Goal: Task Accomplishment & Management: Manage account settings

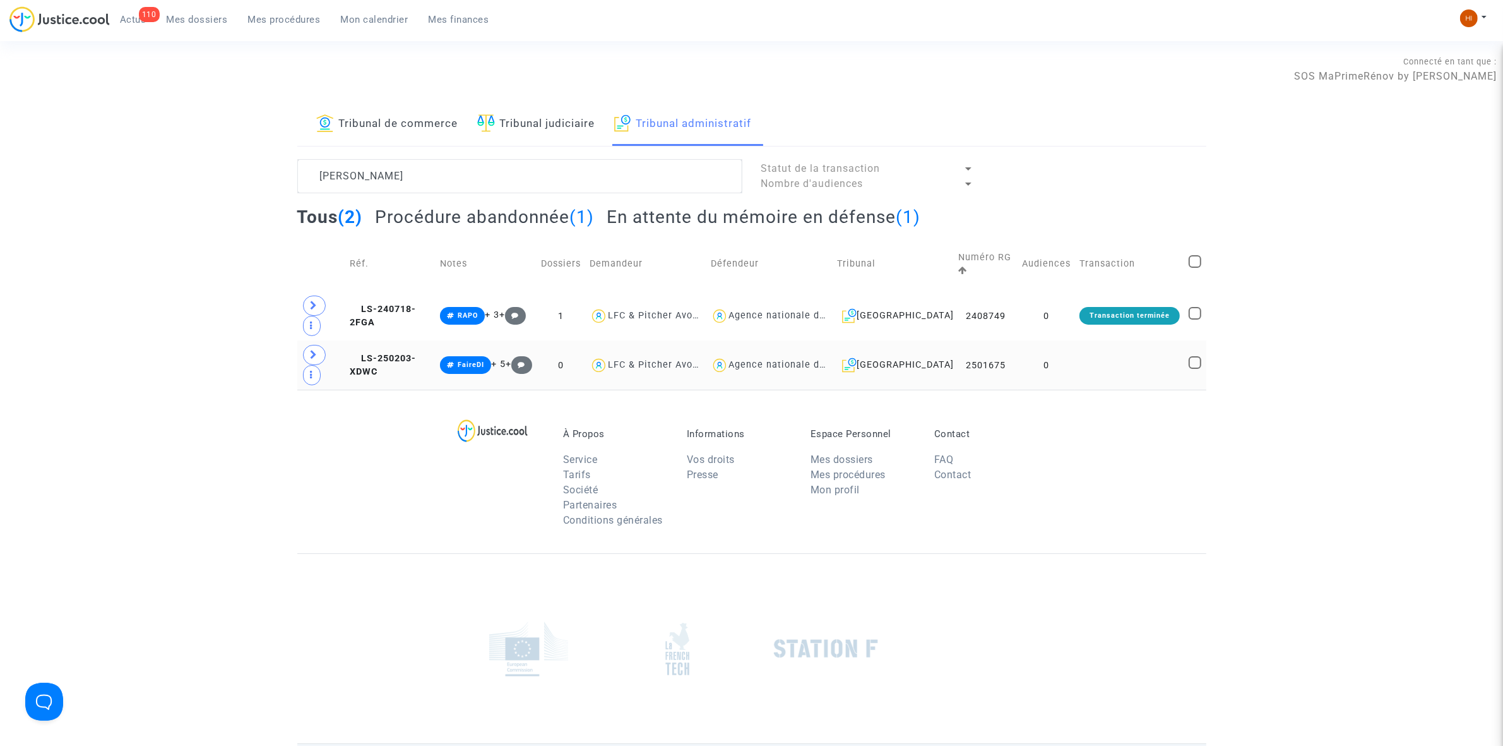
type textarea "[PERSON_NAME]"
click at [1085, 367] on td at bounding box center [1129, 364] width 109 height 49
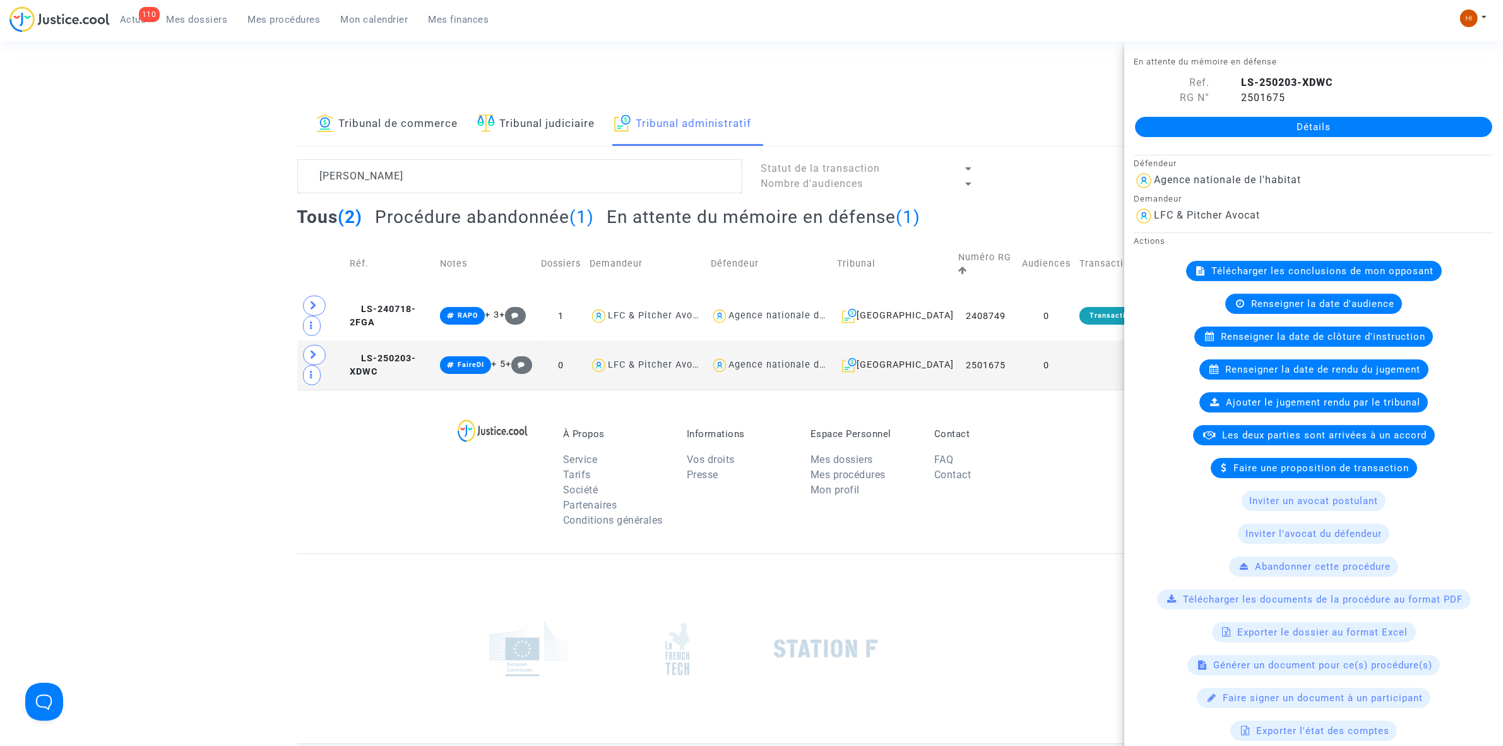
click at [1359, 133] on link "Détails" at bounding box center [1313, 127] width 357 height 20
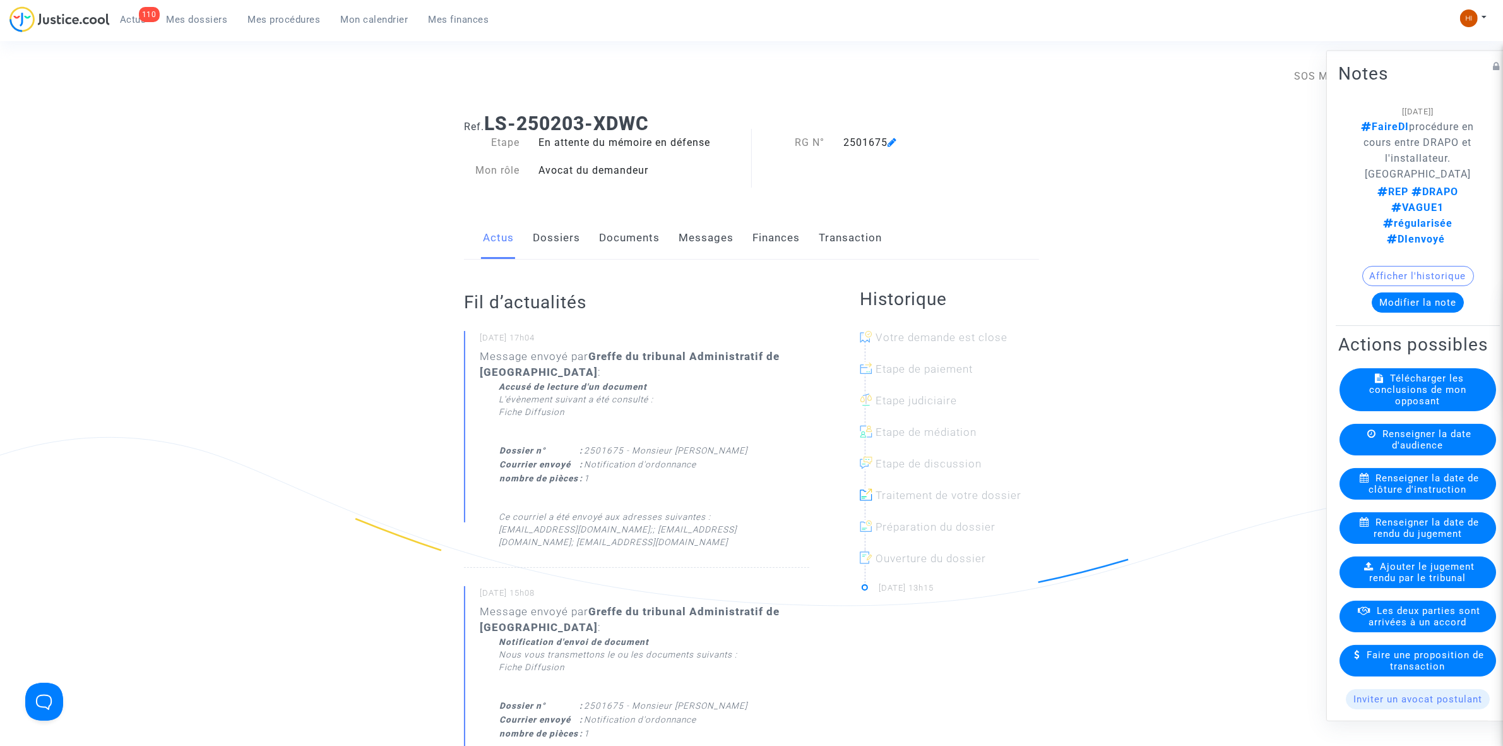
click at [632, 253] on link "Documents" at bounding box center [629, 238] width 61 height 42
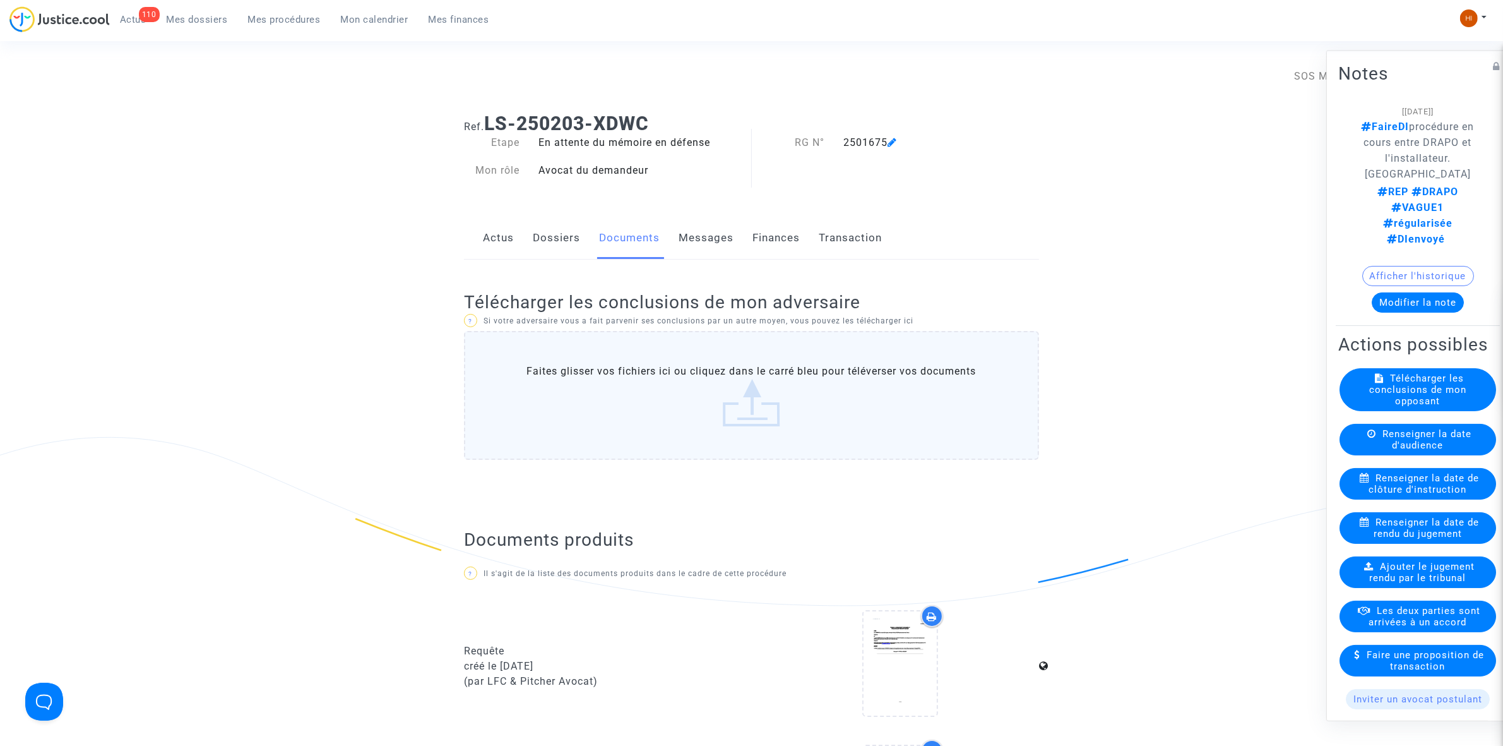
click at [549, 238] on link "Dossiers" at bounding box center [556, 238] width 47 height 42
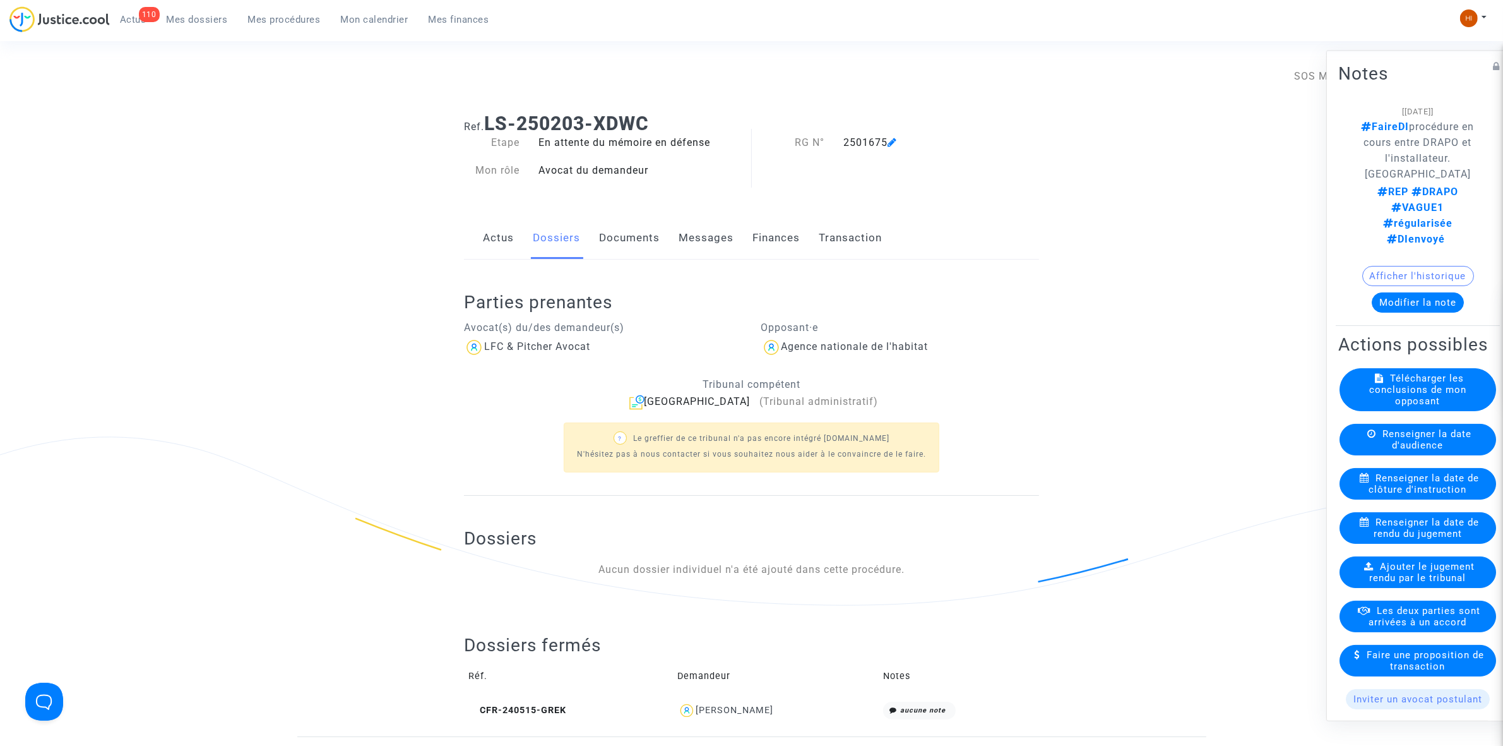
click at [1413, 581] on span "Ajouter le jugement rendu par le tribunal" at bounding box center [1422, 571] width 105 height 23
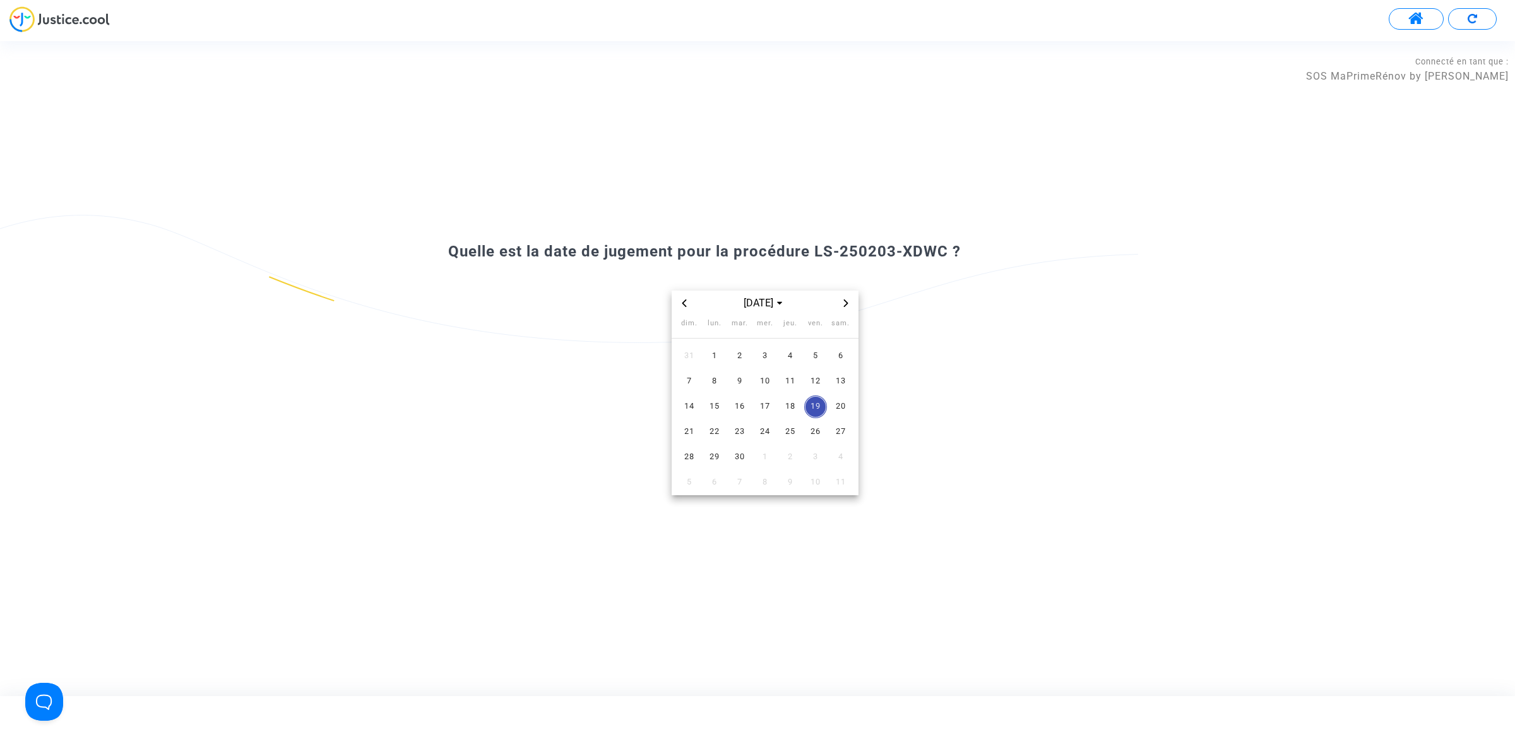
click at [818, 405] on span "19" at bounding box center [815, 406] width 23 height 23
click at [794, 402] on span "18" at bounding box center [790, 406] width 23 height 23
click at [804, 404] on td "19" at bounding box center [815, 406] width 25 height 25
click at [819, 405] on span "19" at bounding box center [815, 406] width 23 height 23
drag, startPoint x: 849, startPoint y: 250, endPoint x: 948, endPoint y: 251, distance: 98.5
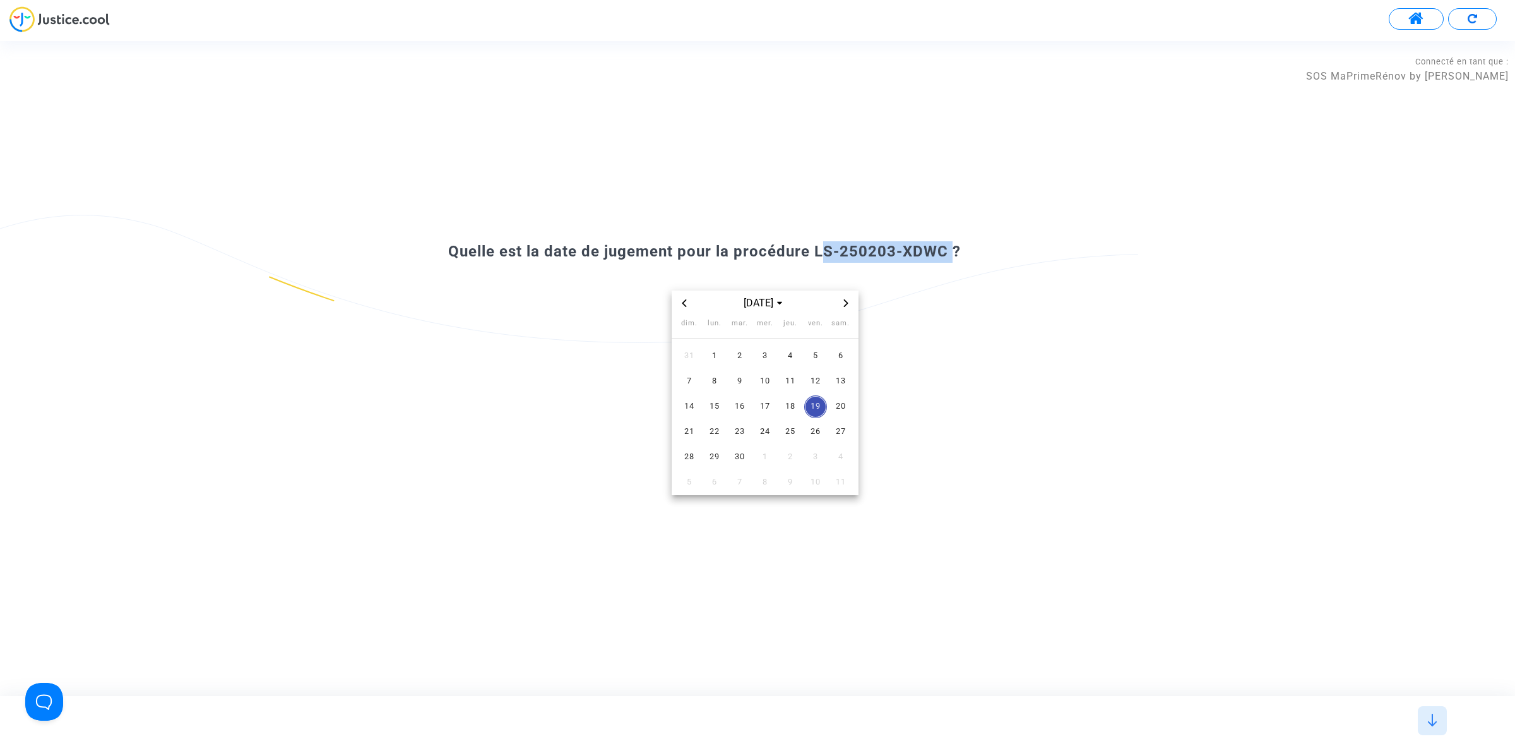
click at [948, 251] on span "Quelle est la date de jugement pour la procédure LS-250203-XDWC ?" at bounding box center [704, 251] width 513 height 18
copy span "LS-250203-XDWC"
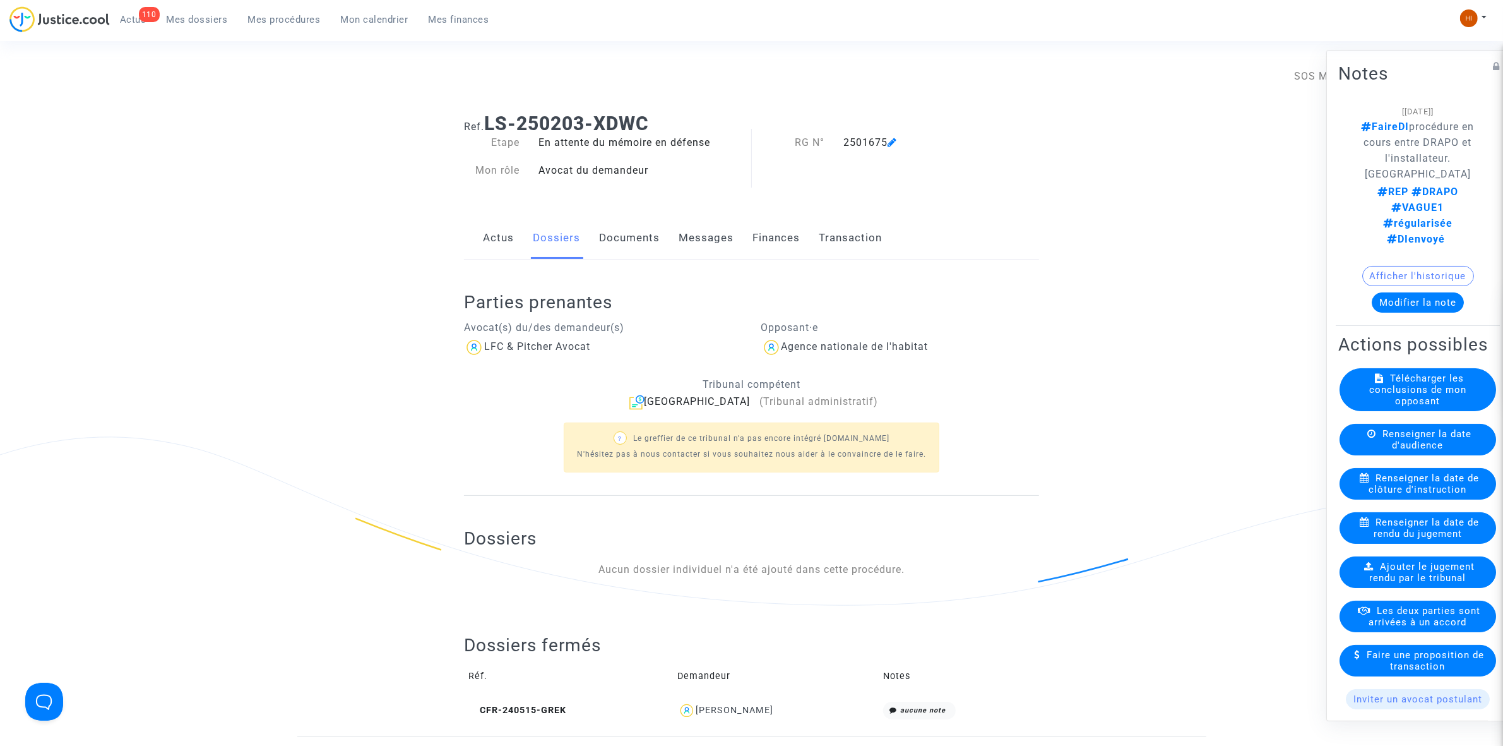
click at [1399, 539] on span "Renseigner la date de rendu du jugement" at bounding box center [1426, 527] width 105 height 23
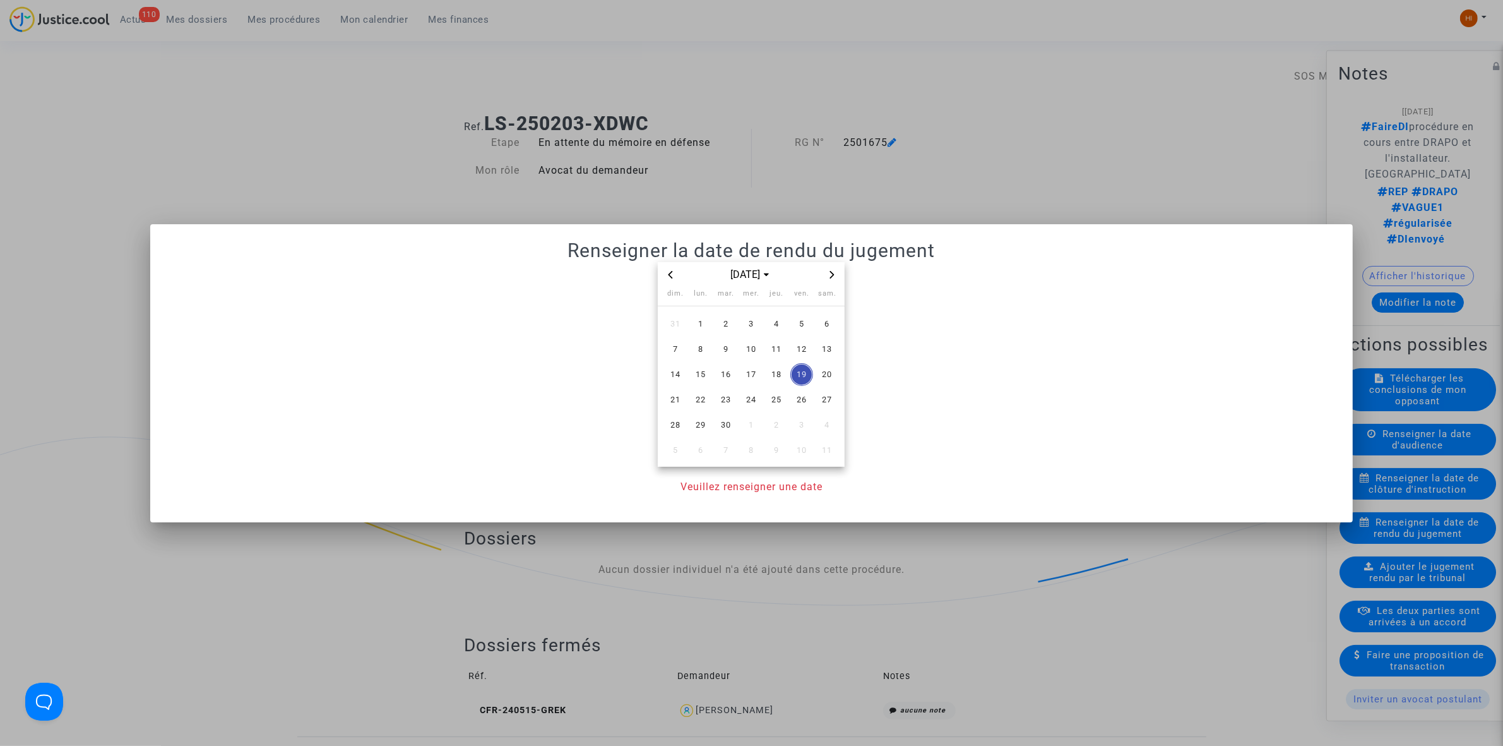
click at [805, 373] on span "19" at bounding box center [802, 374] width 23 height 23
click at [770, 376] on span "18" at bounding box center [776, 374] width 23 height 23
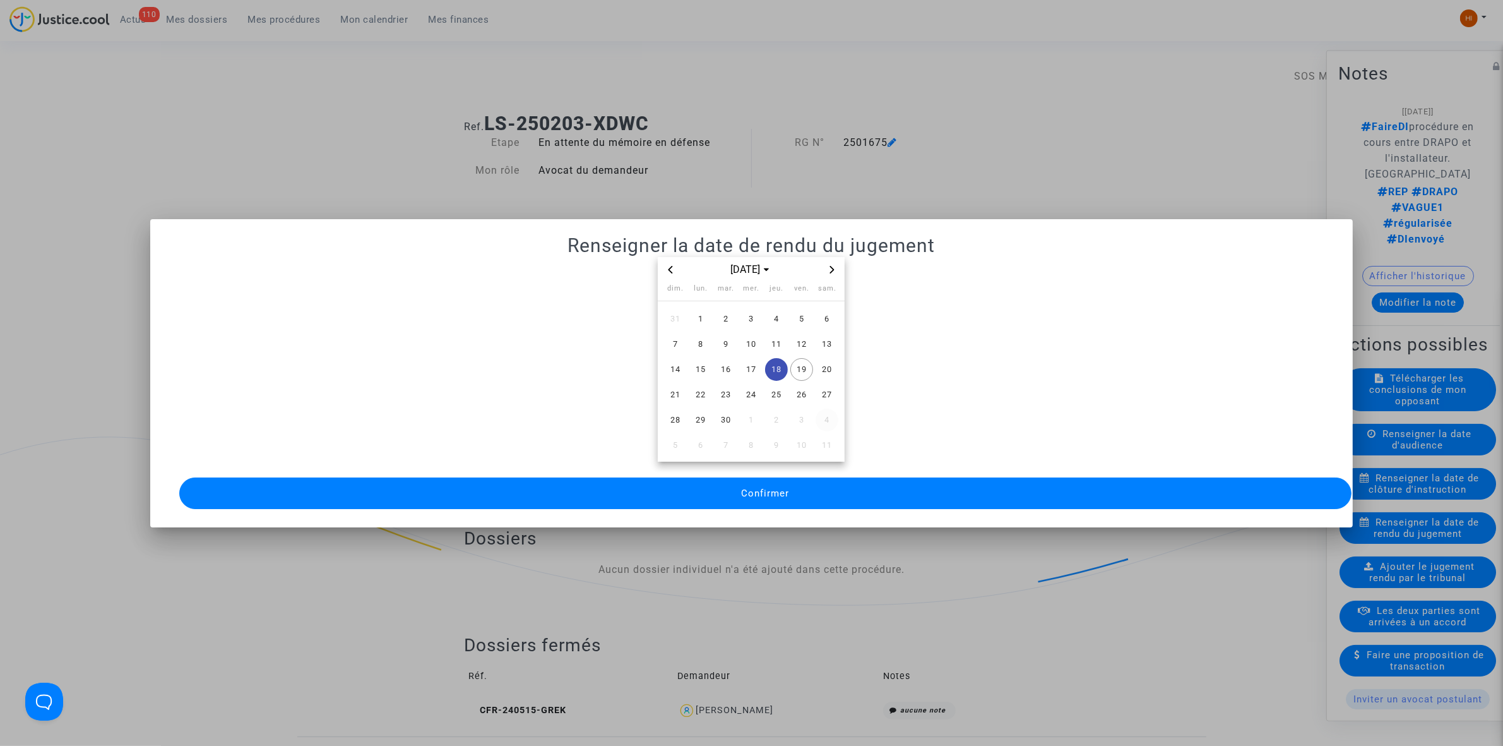
drag, startPoint x: 812, startPoint y: 362, endPoint x: 822, endPoint y: 407, distance: 46.4
click at [810, 362] on span "19" at bounding box center [802, 369] width 23 height 23
click at [805, 488] on button "Confirmer" at bounding box center [765, 493] width 1173 height 32
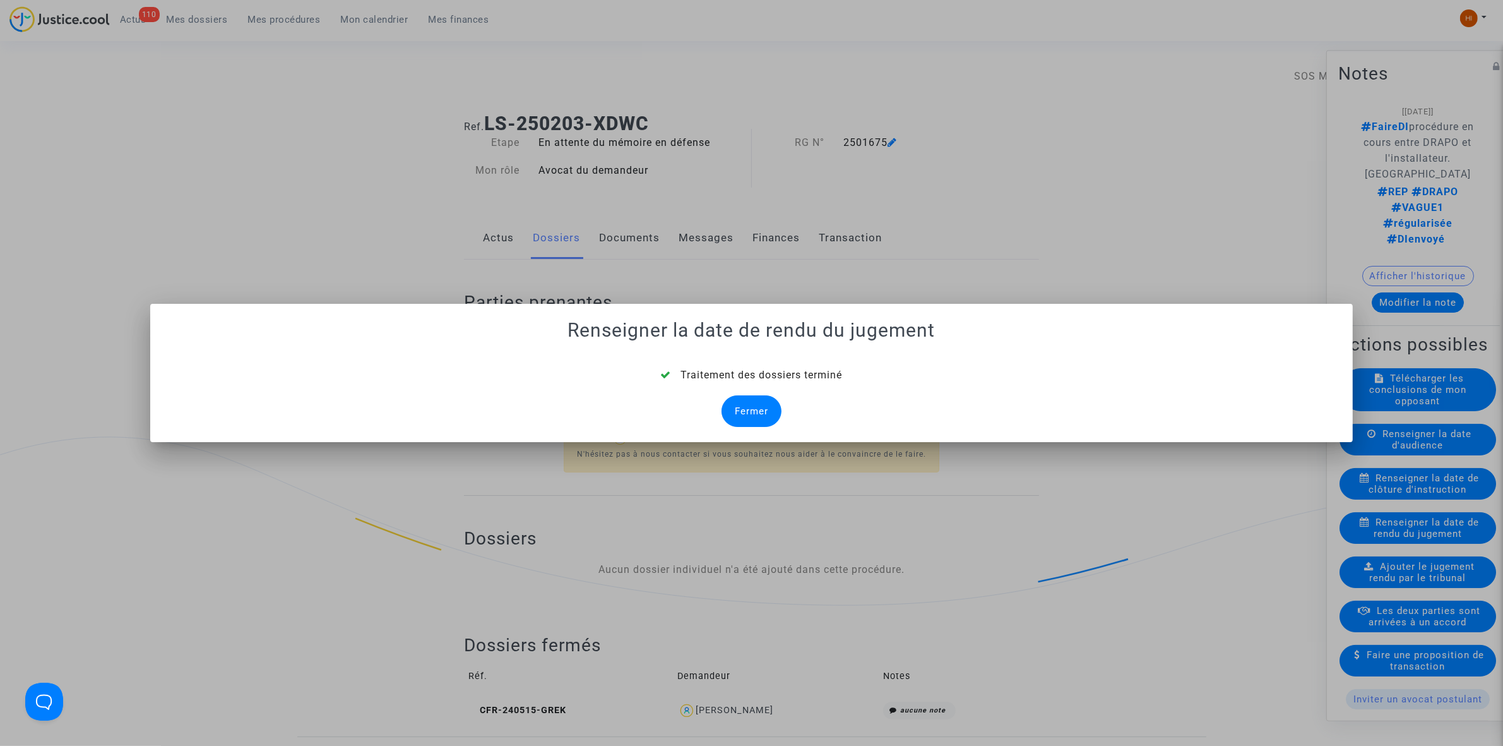
click at [746, 414] on div "Fermer" at bounding box center [752, 411] width 60 height 32
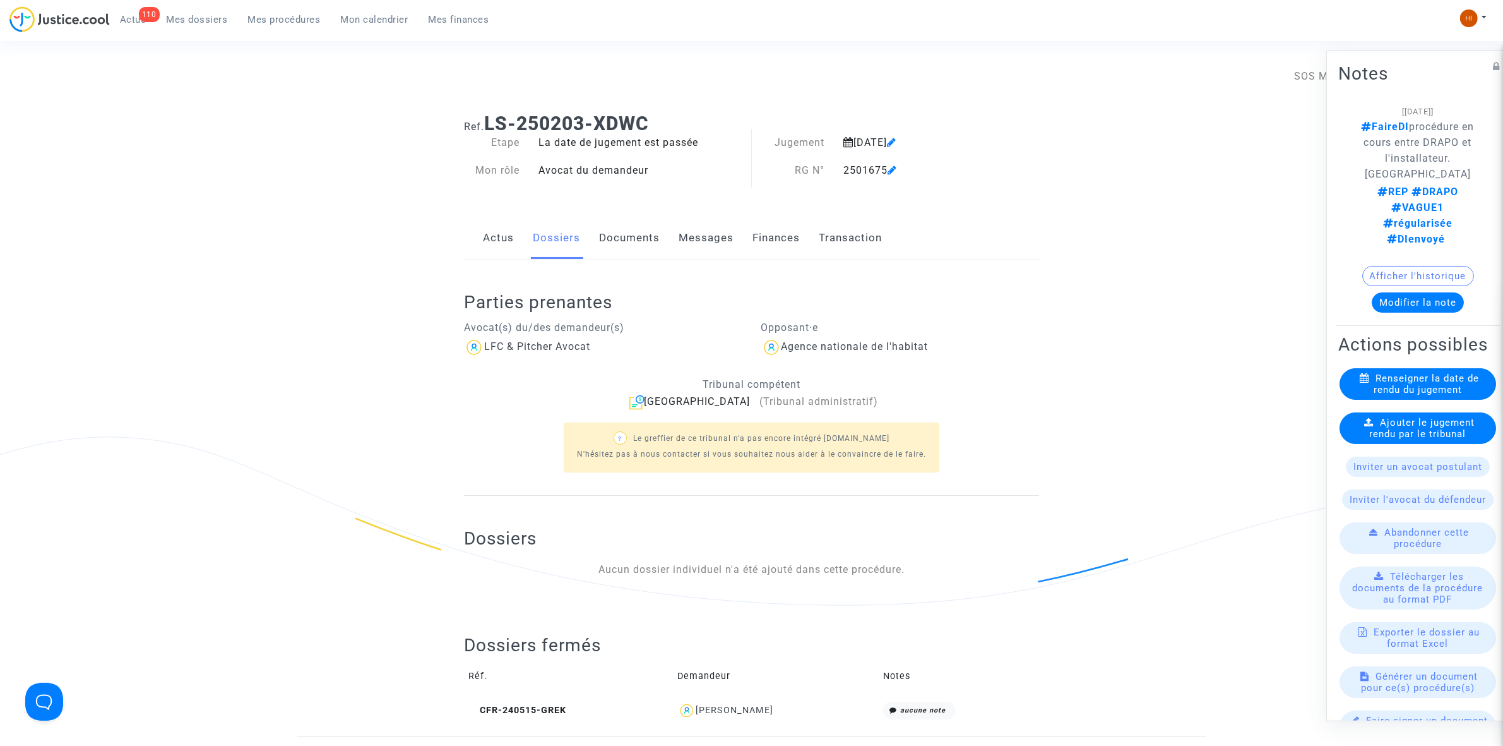
click at [1415, 438] on span "Ajouter le jugement rendu par le tribunal" at bounding box center [1422, 427] width 105 height 23
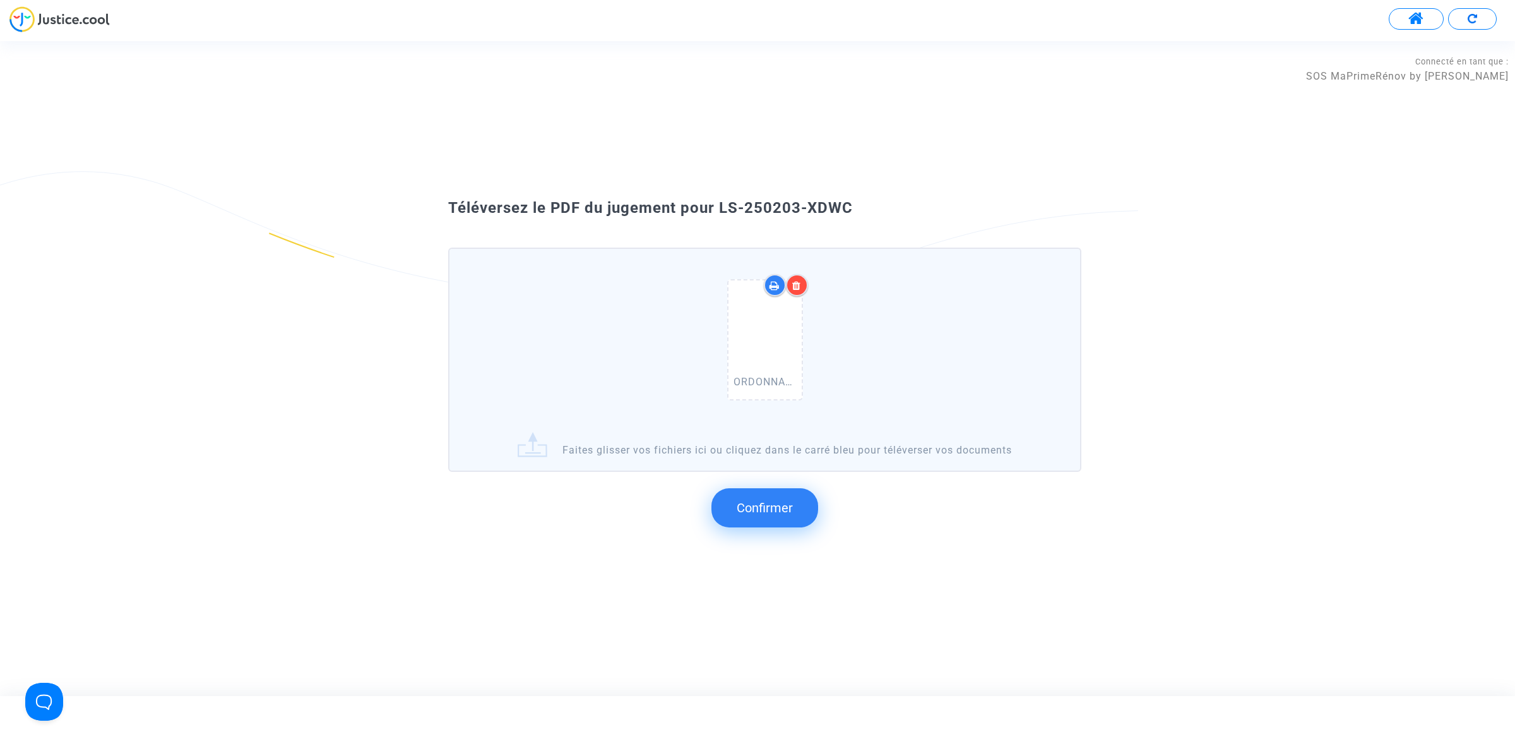
drag, startPoint x: 851, startPoint y: 236, endPoint x: 717, endPoint y: 207, distance: 136.2
click at [717, 207] on div "Téléversez le PDF du jugement pour LS-250203-XDWC" at bounding box center [758, 208] width 682 height 21
copy span "LS-250203-XDWC"
click at [736, 521] on button "Confirmer" at bounding box center [765, 507] width 107 height 39
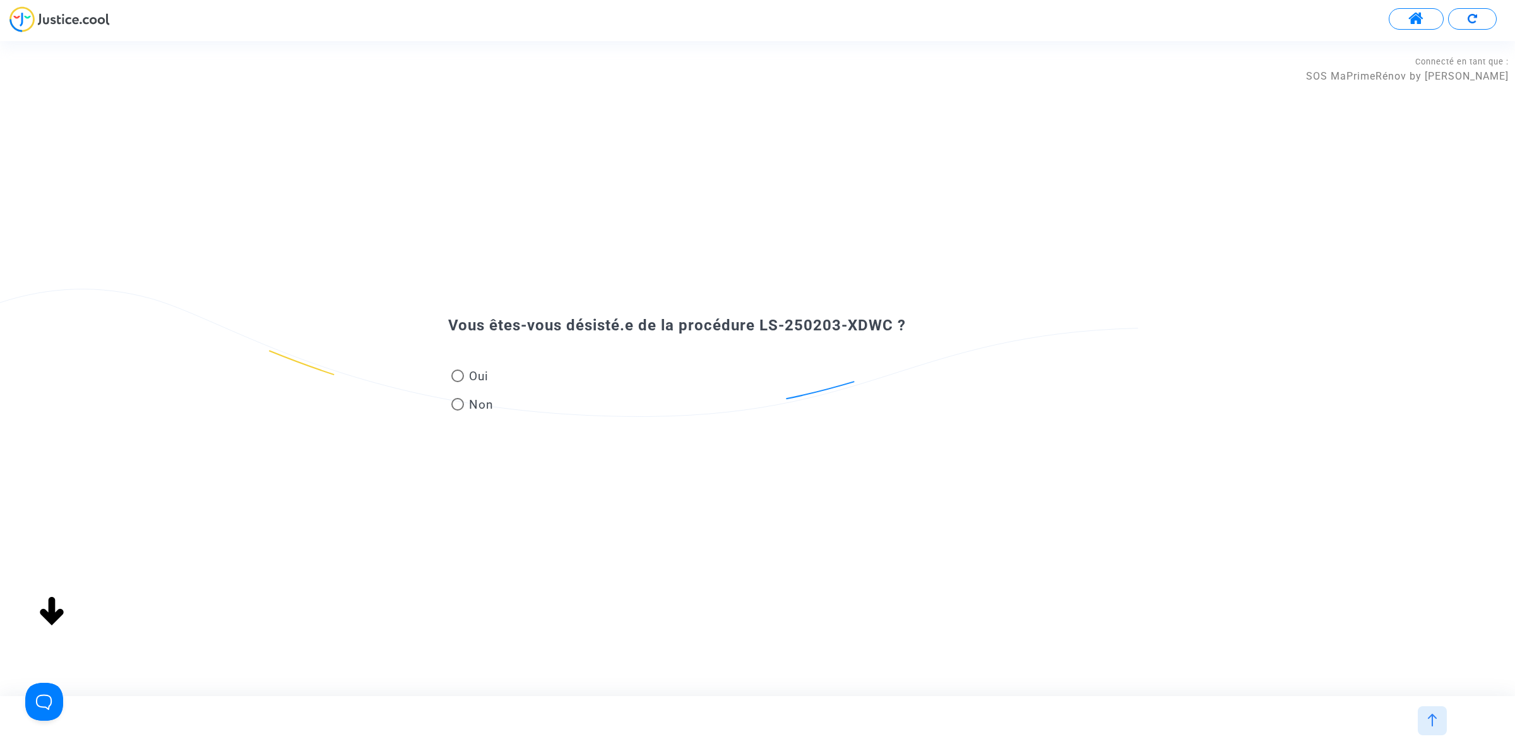
click at [457, 376] on span at bounding box center [457, 375] width 13 height 13
click at [457, 382] on input "Oui" at bounding box center [457, 382] width 1 height 1
radio input "true"
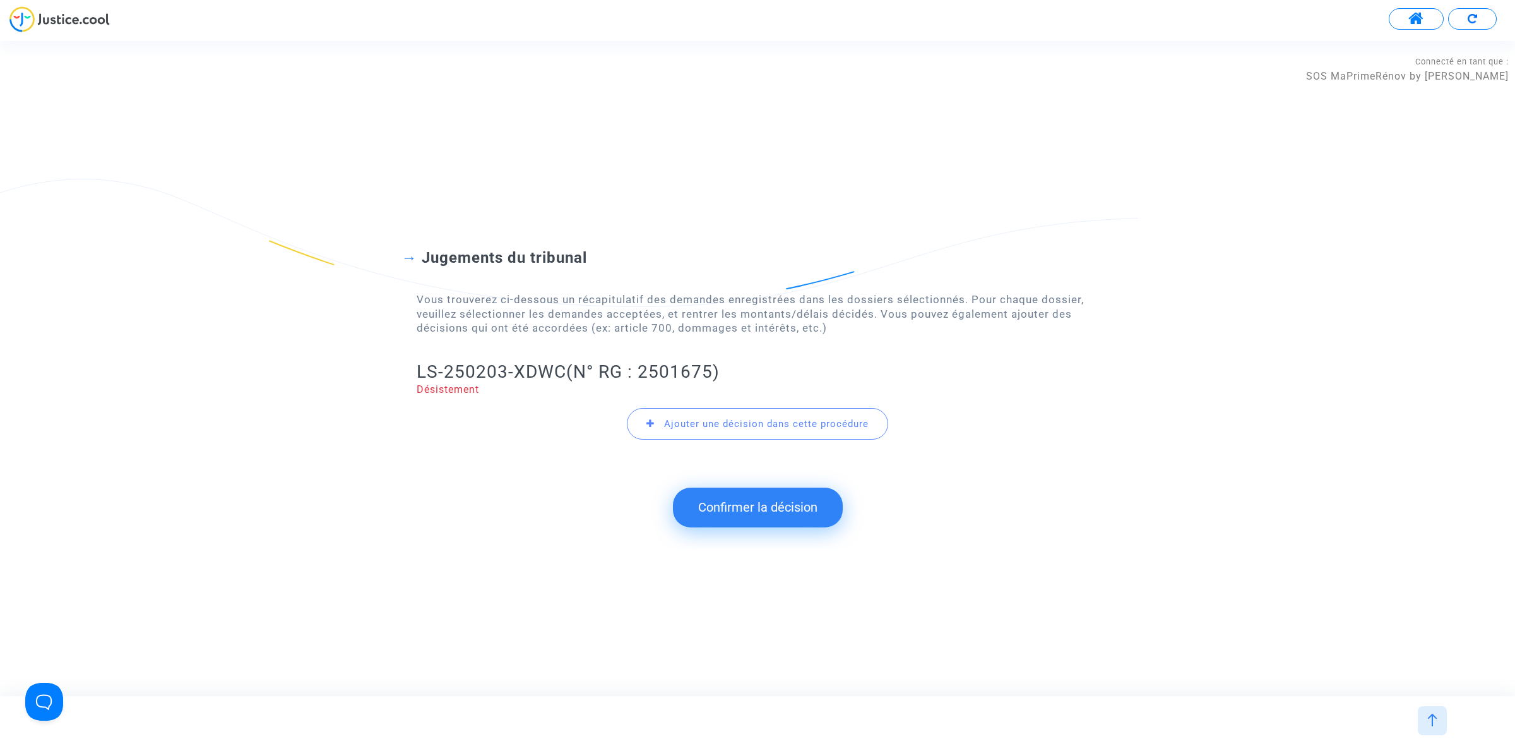
click at [728, 503] on button "Confirmer la décision" at bounding box center [758, 506] width 170 height 39
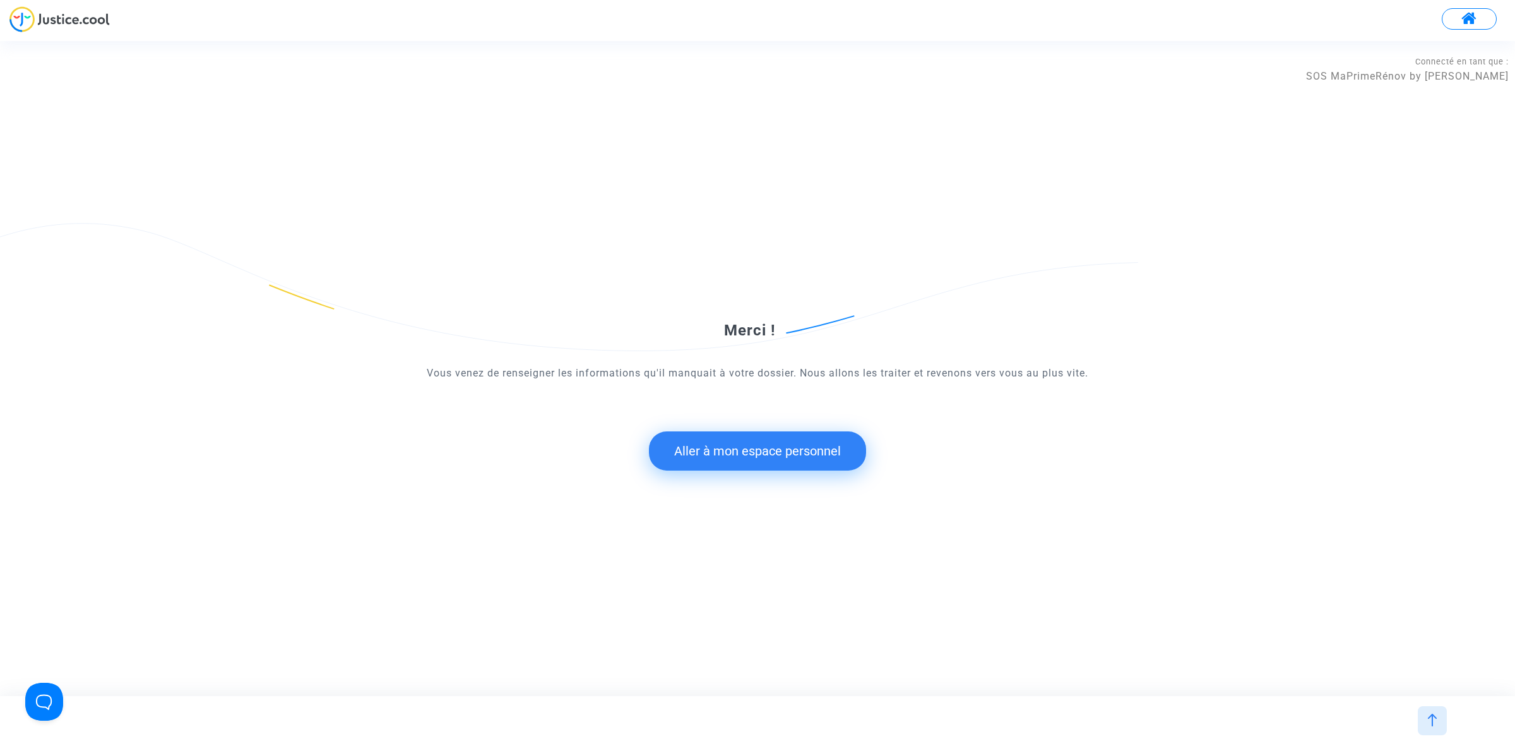
click at [799, 449] on button "Aller à mon espace personnel" at bounding box center [757, 450] width 217 height 39
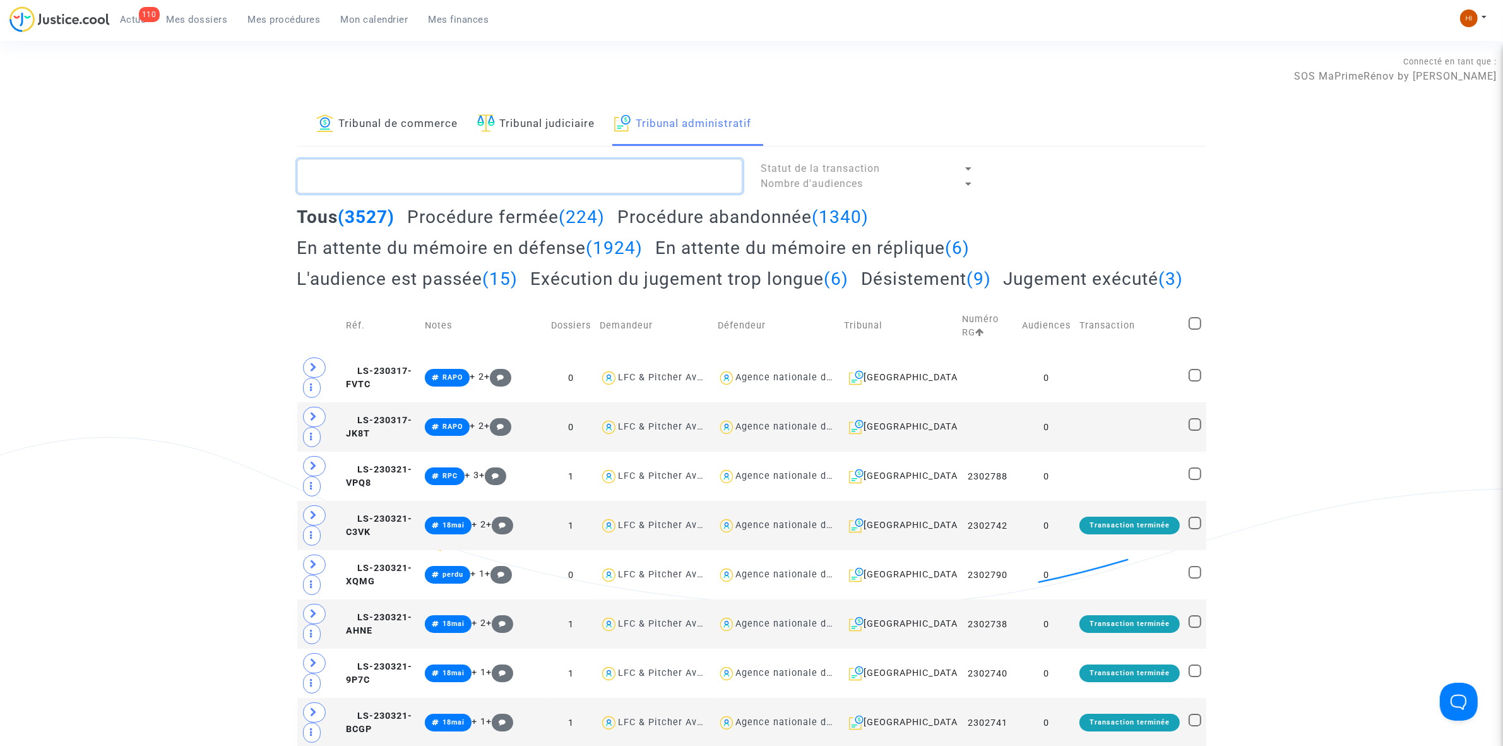
click at [561, 172] on textarea at bounding box center [519, 176] width 445 height 34
paste textarea "LS-250203-XDWC"
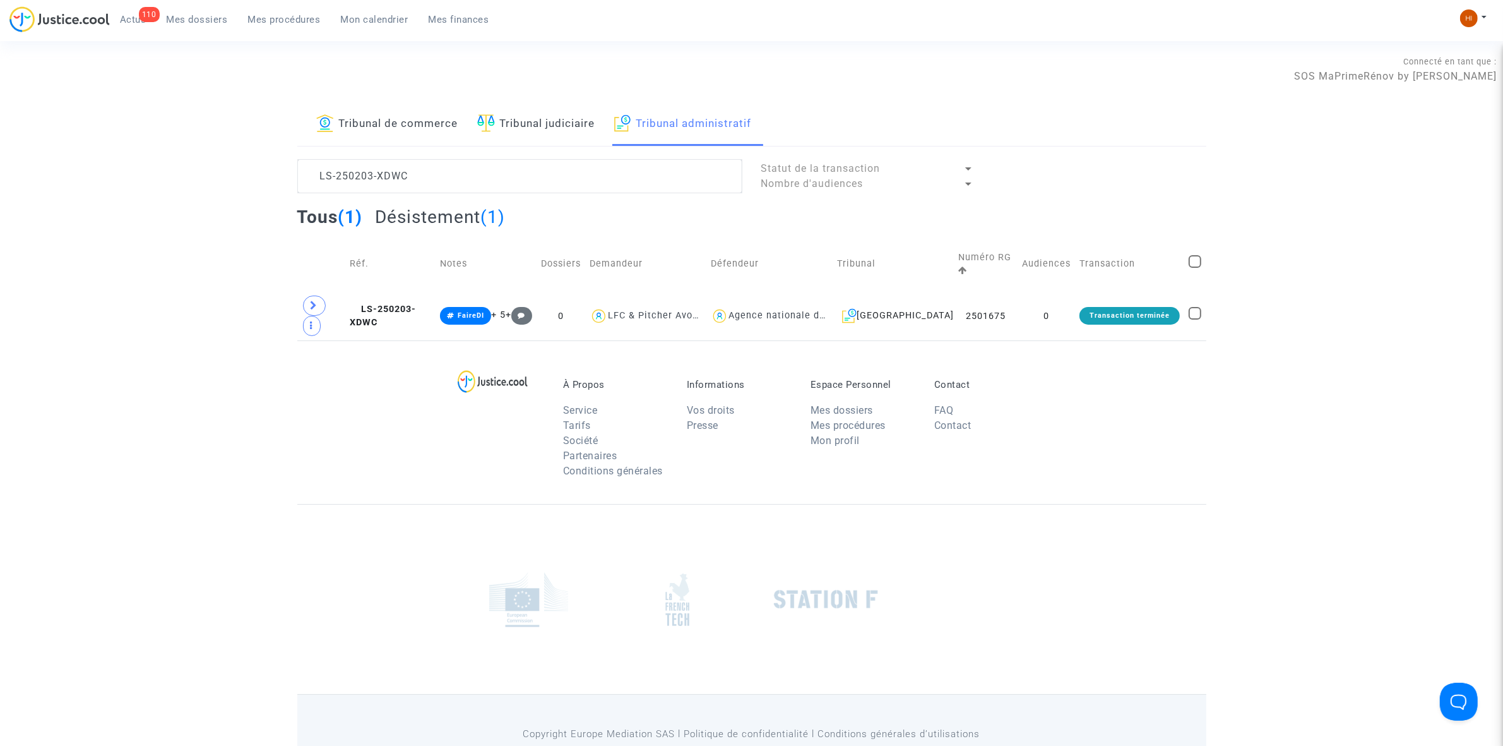
drag, startPoint x: 438, startPoint y: 302, endPoint x: 1514, endPoint y: 287, distance: 1076.7
click at [436, 306] on td "LS-250203-XDWC" at bounding box center [390, 315] width 90 height 49
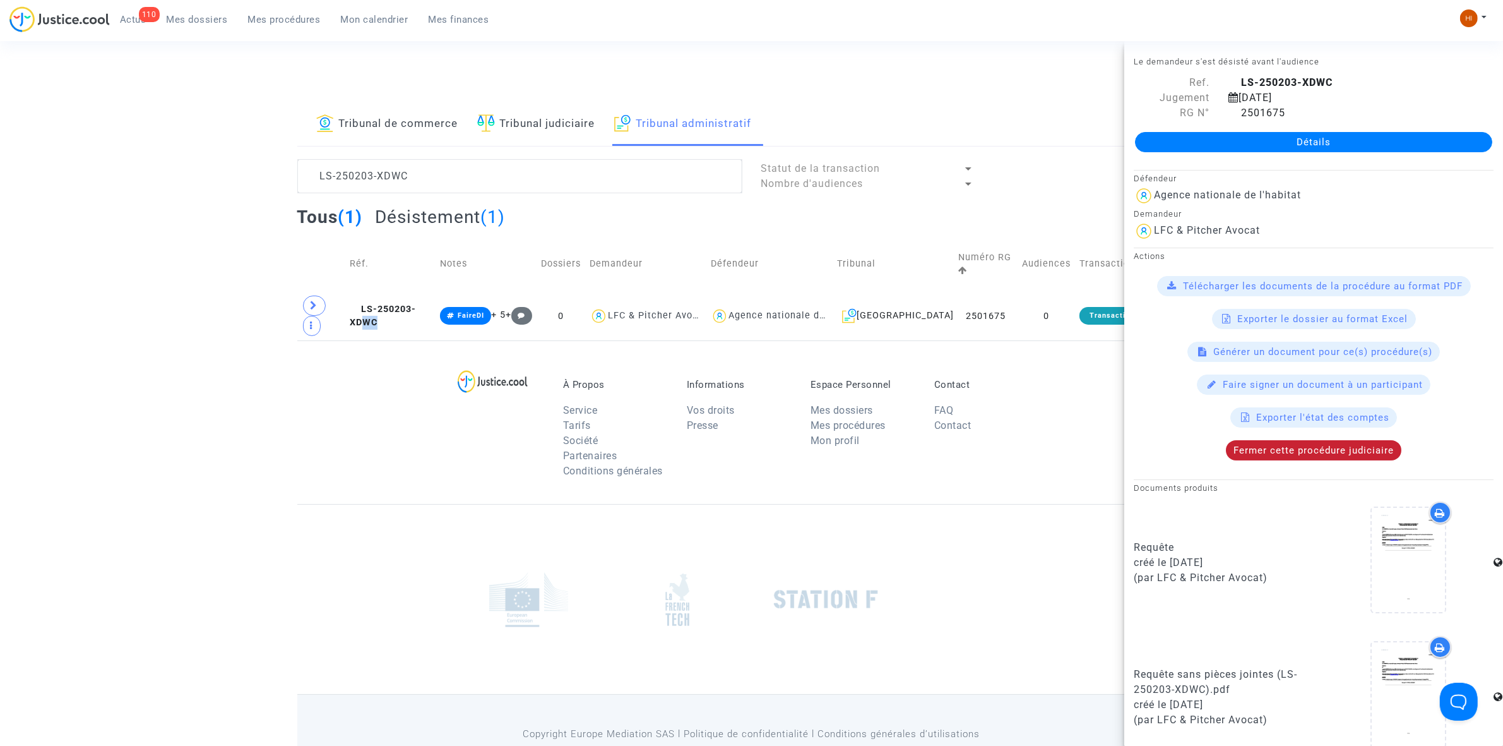
click at [1311, 447] on span "Fermer cette procédure judiciaire" at bounding box center [1314, 450] width 160 height 11
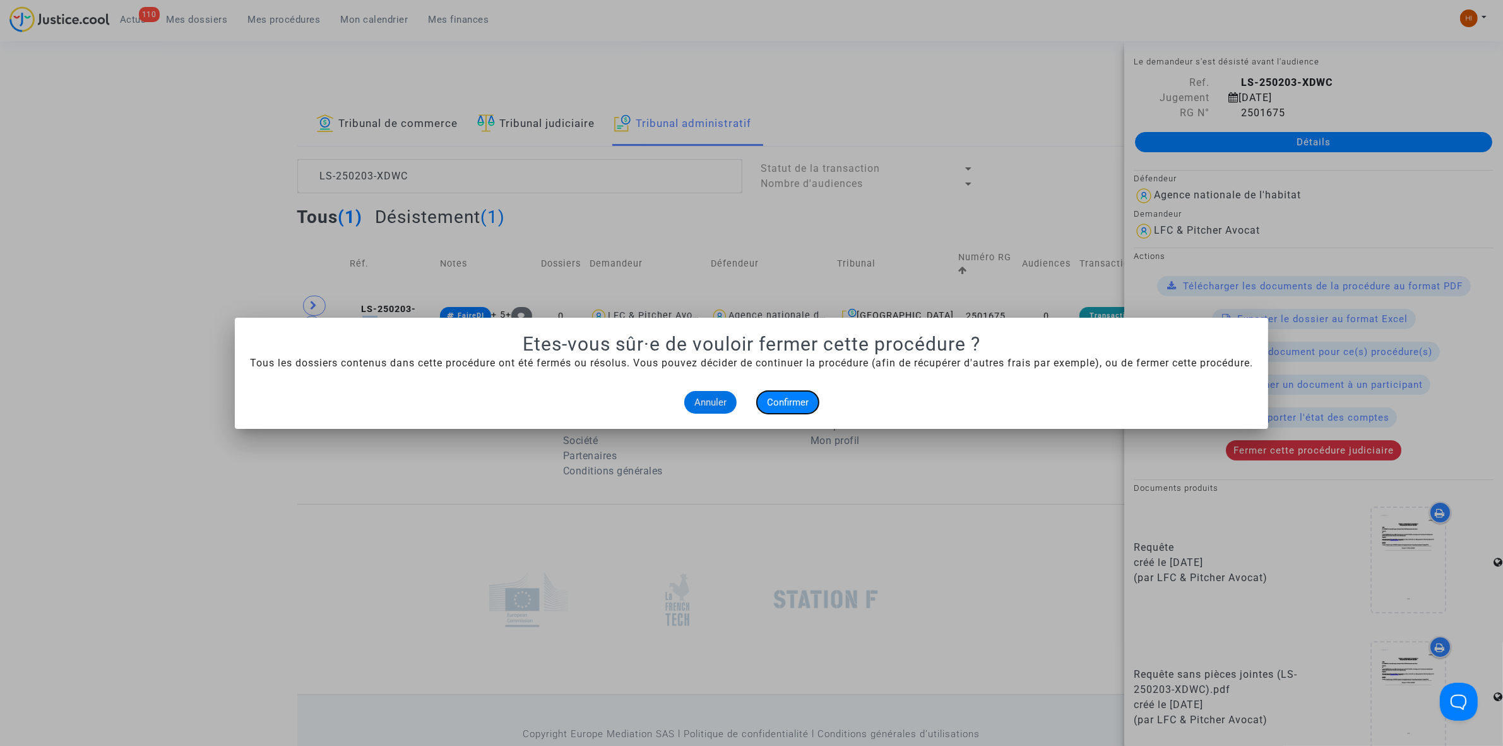
drag, startPoint x: 785, startPoint y: 397, endPoint x: 772, endPoint y: 402, distance: 13.8
click at [785, 398] on span "Confirmer" at bounding box center [788, 402] width 42 height 11
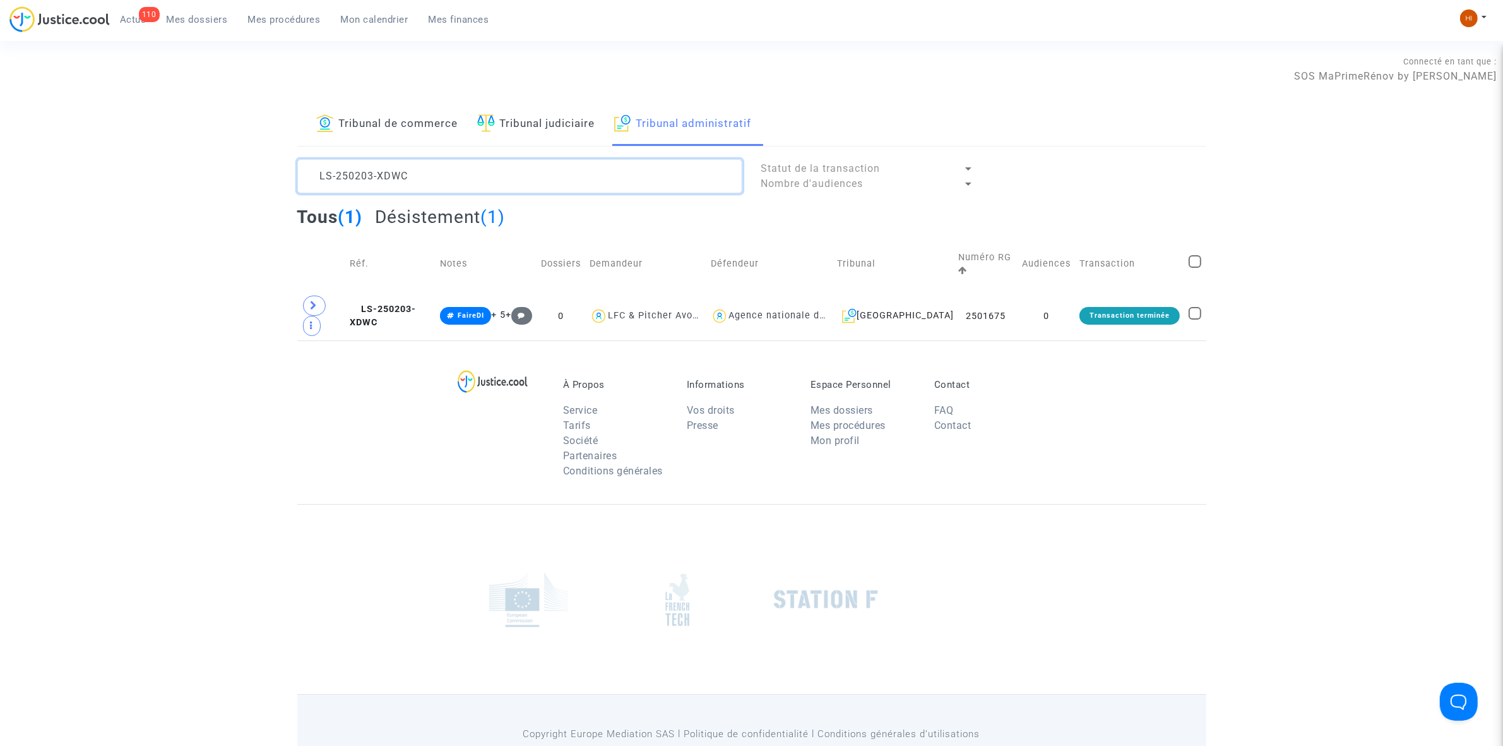
drag, startPoint x: 450, startPoint y: 181, endPoint x: 30, endPoint y: 119, distance: 425.2
click at [78, 125] on div "Tribunal de commerce Tribunal judiciaire Tribunal administratif LS-250203-XDWC …" at bounding box center [751, 221] width 1503 height 237
paste textarea "2501767"
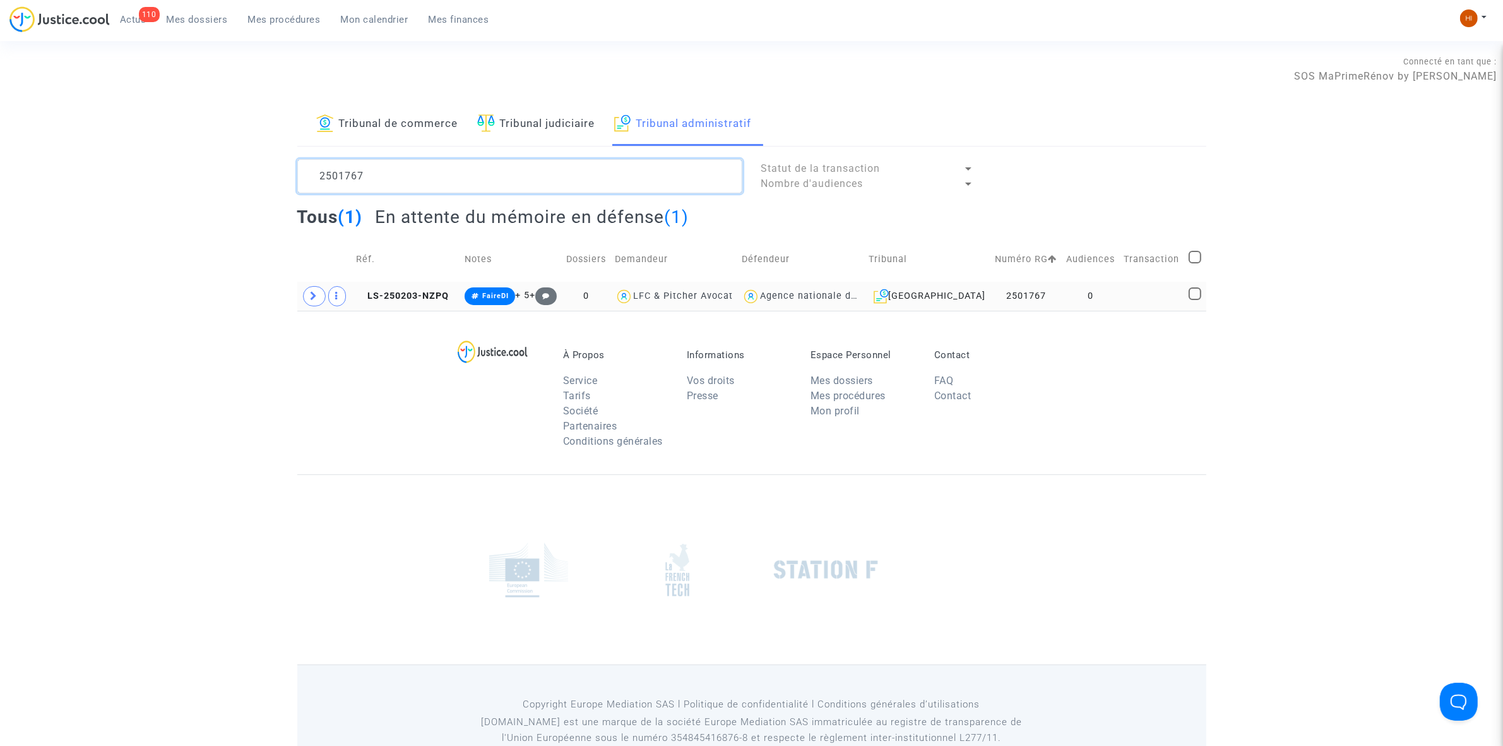
type textarea "2501767"
click at [1121, 289] on td at bounding box center [1152, 296] width 65 height 29
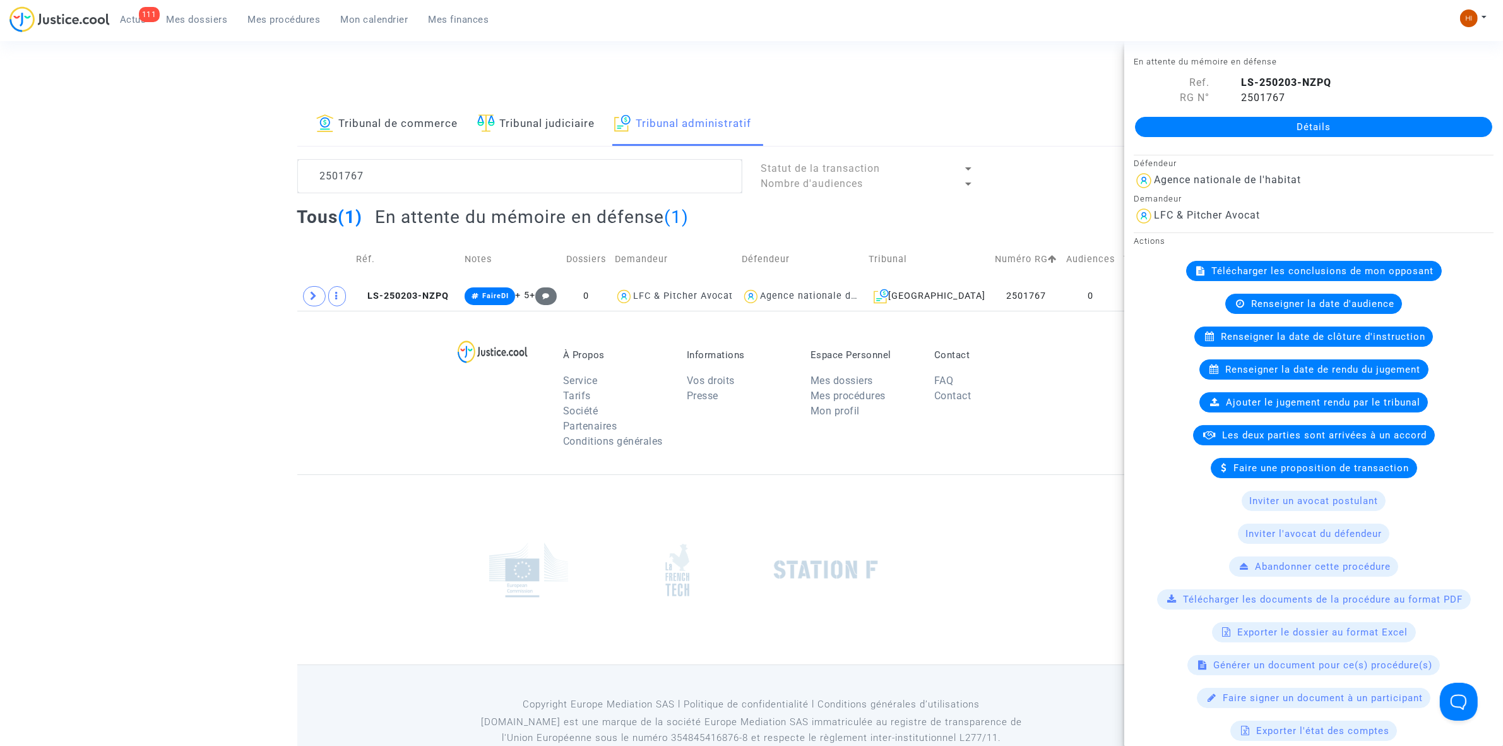
click at [1194, 131] on link "Détails" at bounding box center [1313, 127] width 357 height 20
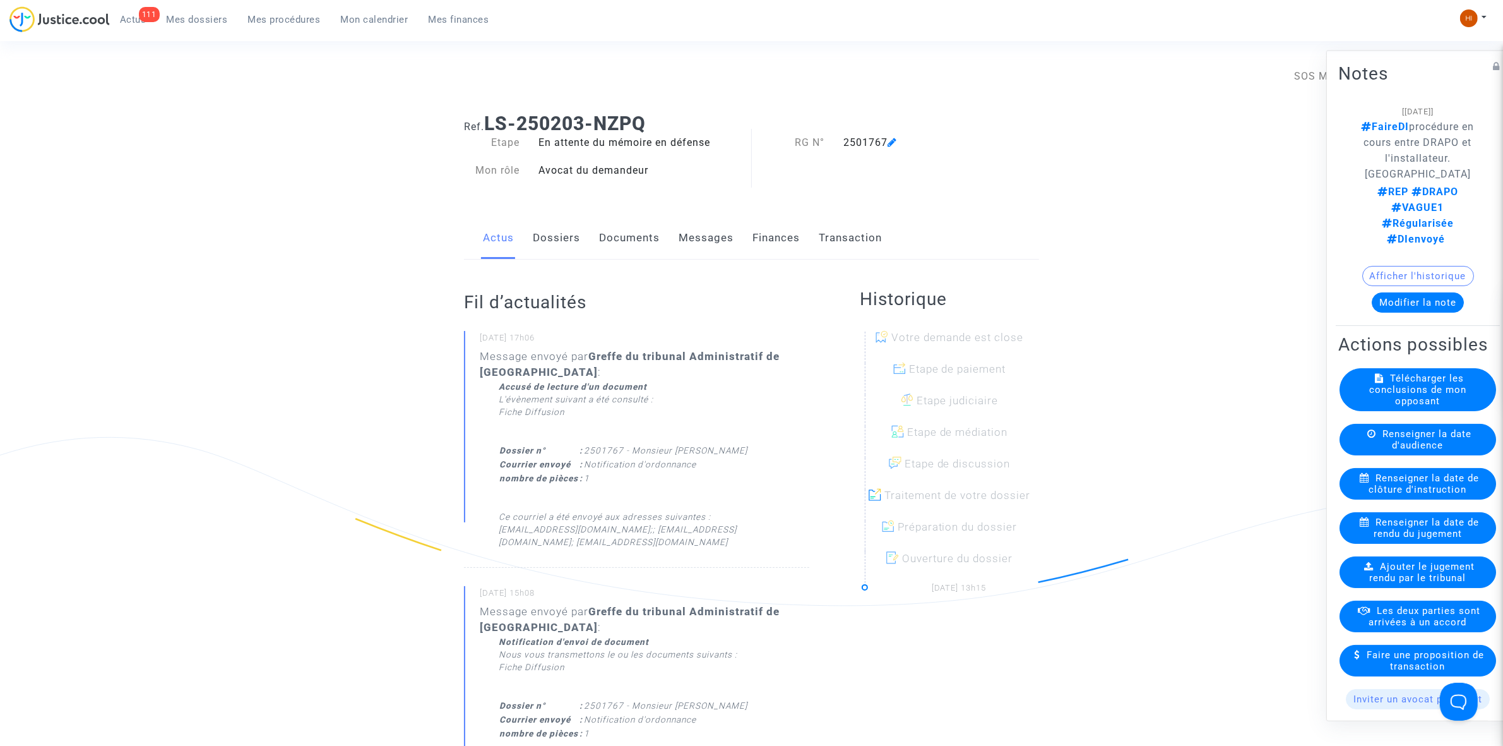
click at [1407, 528] on span "Renseigner la date de rendu du jugement" at bounding box center [1426, 527] width 105 height 23
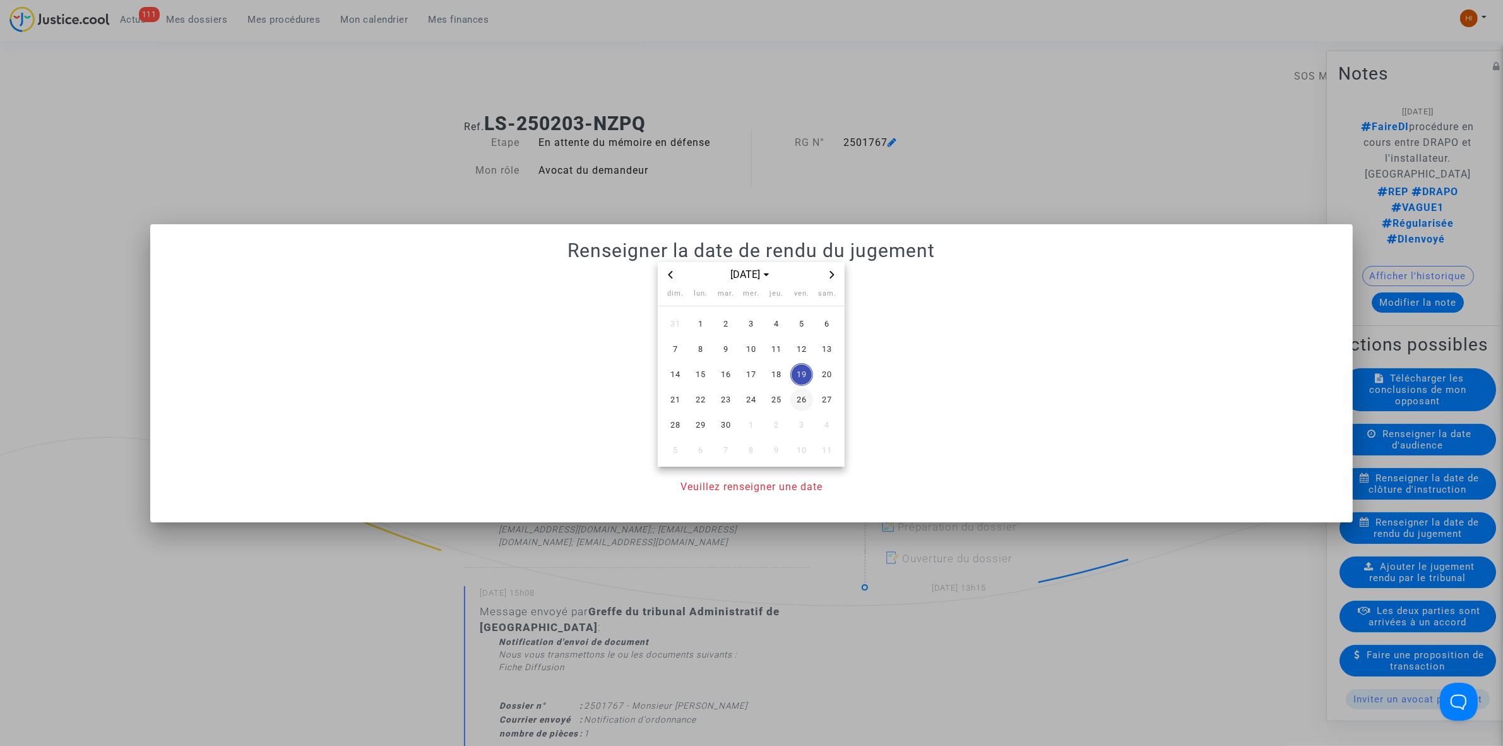
drag, startPoint x: 784, startPoint y: 371, endPoint x: 794, endPoint y: 383, distance: 15.2
click at [786, 377] on span "18" at bounding box center [776, 374] width 23 height 23
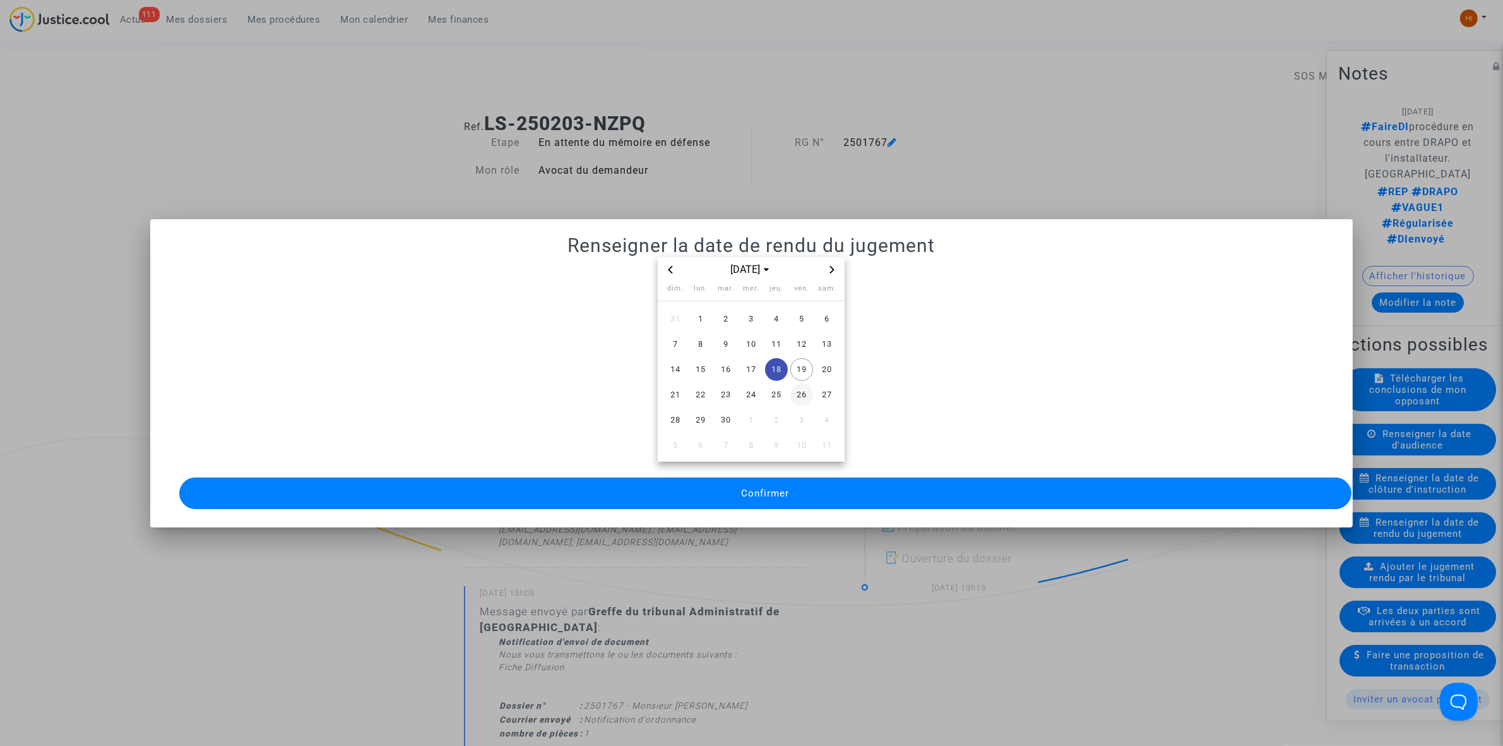
drag, startPoint x: 800, startPoint y: 364, endPoint x: 794, endPoint y: 398, distance: 34.1
click at [801, 364] on span "19" at bounding box center [802, 369] width 23 height 23
drag, startPoint x: 784, startPoint y: 491, endPoint x: 727, endPoint y: 491, distance: 57.5
click at [784, 493] on button "Confirmer" at bounding box center [765, 493] width 1173 height 32
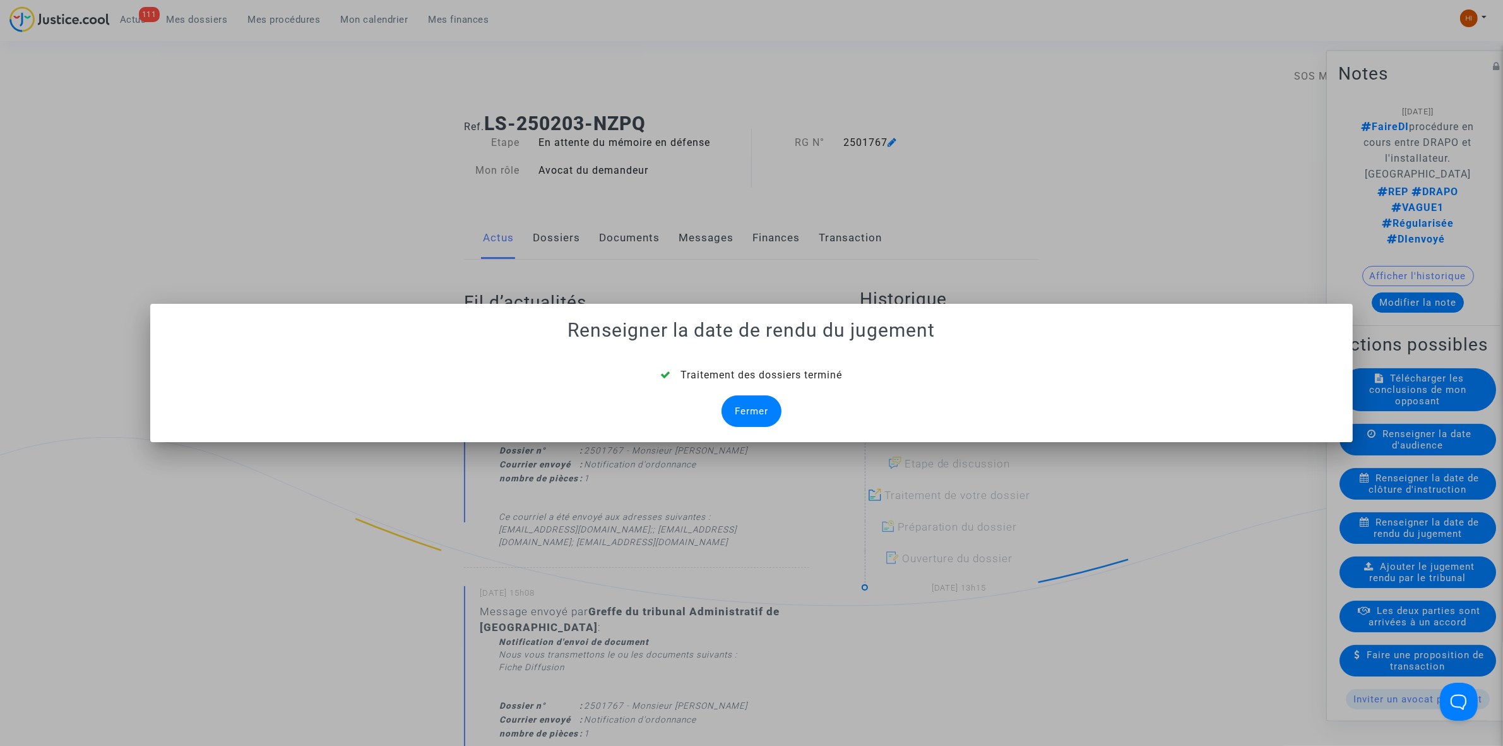
click at [762, 419] on div "Fermer" at bounding box center [752, 411] width 60 height 32
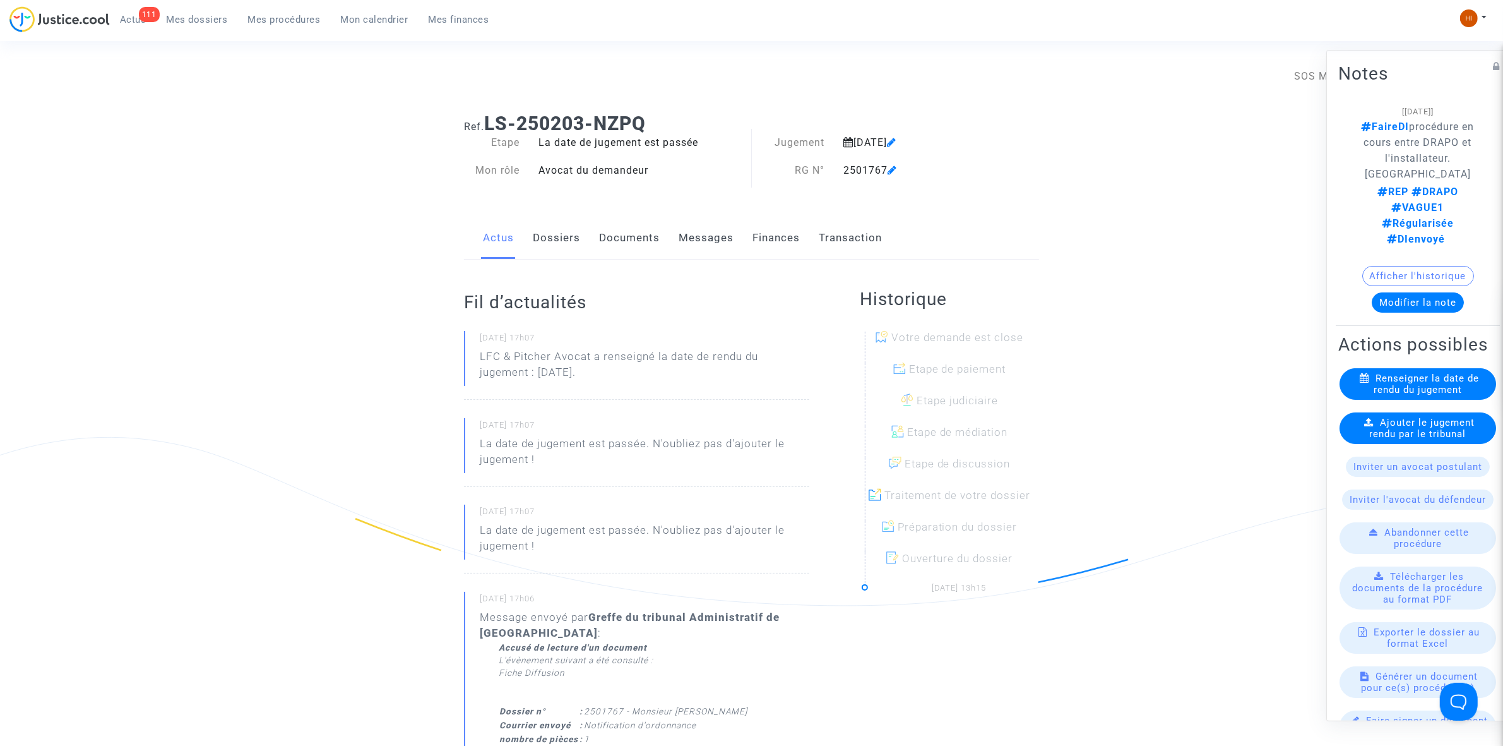
click at [1371, 434] on span "Ajouter le jugement rendu par le tribunal" at bounding box center [1422, 427] width 105 height 23
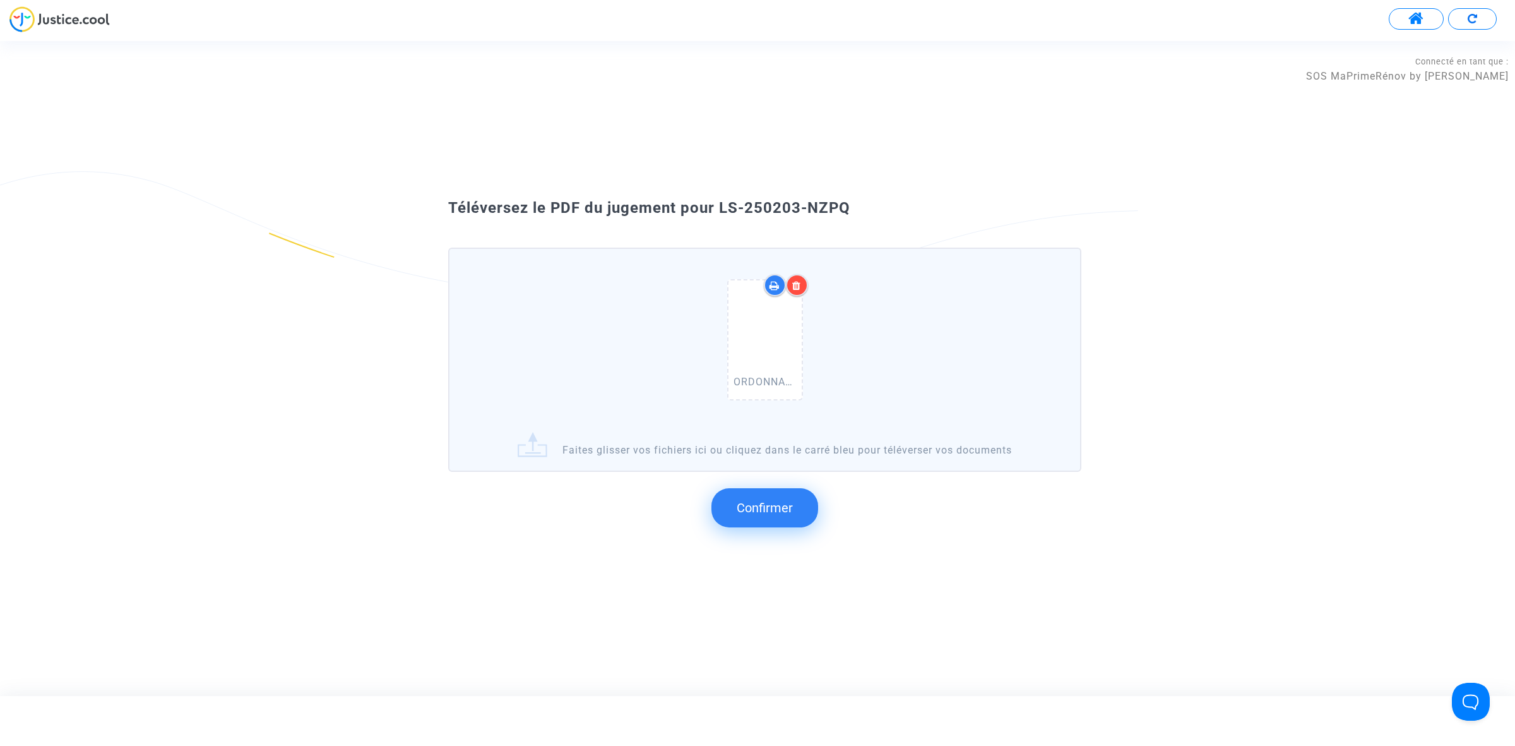
drag, startPoint x: 883, startPoint y: 241, endPoint x: 720, endPoint y: 204, distance: 167.1
click at [720, 204] on div "Téléversez le PDF du jugement pour LS-250203-NZPQ" at bounding box center [758, 208] width 682 height 21
copy span "LS-250203-NZPQ"
click at [771, 508] on span "Confirmer" at bounding box center [765, 507] width 56 height 15
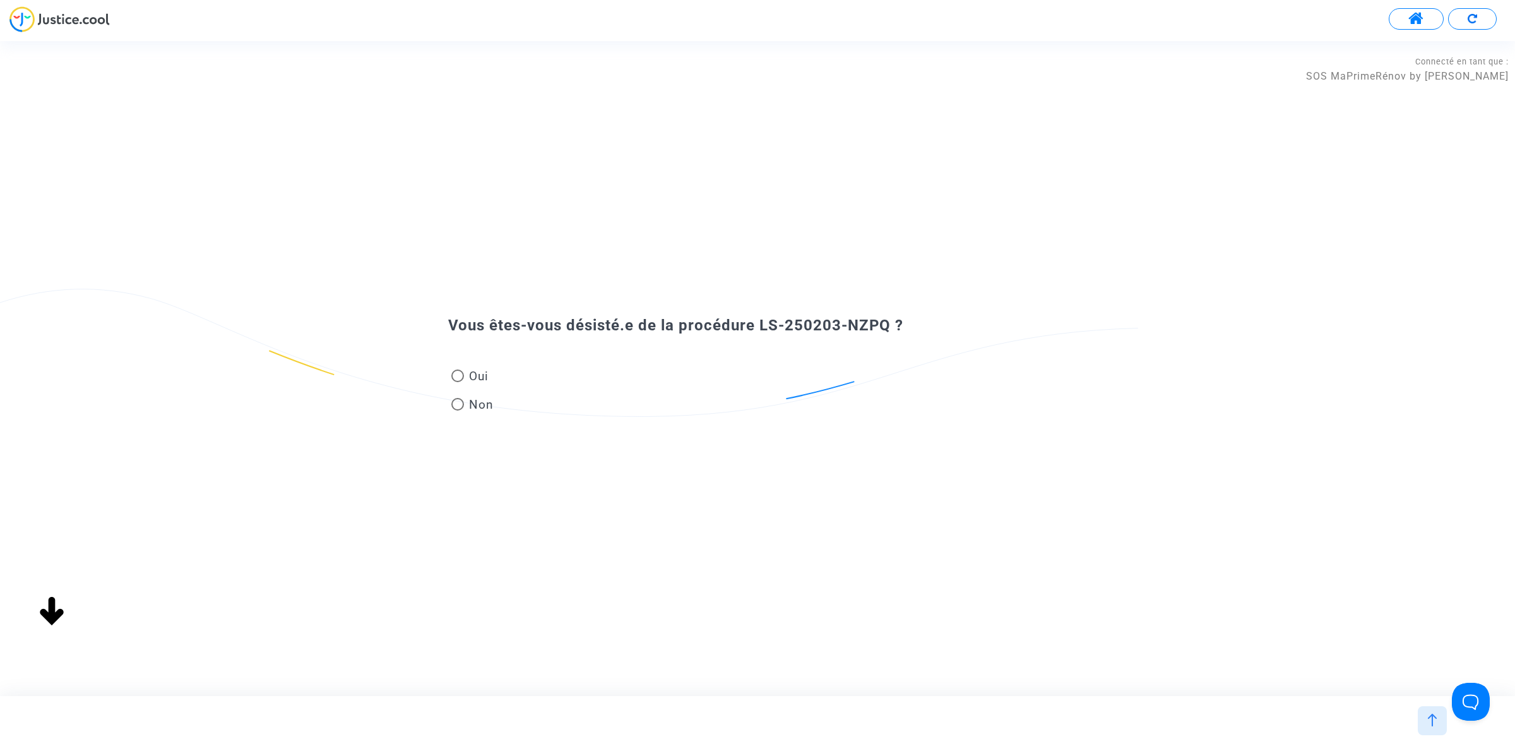
click at [466, 373] on span "Oui" at bounding box center [476, 375] width 25 height 17
click at [458, 382] on input "Oui" at bounding box center [457, 382] width 1 height 1
radio input "true"
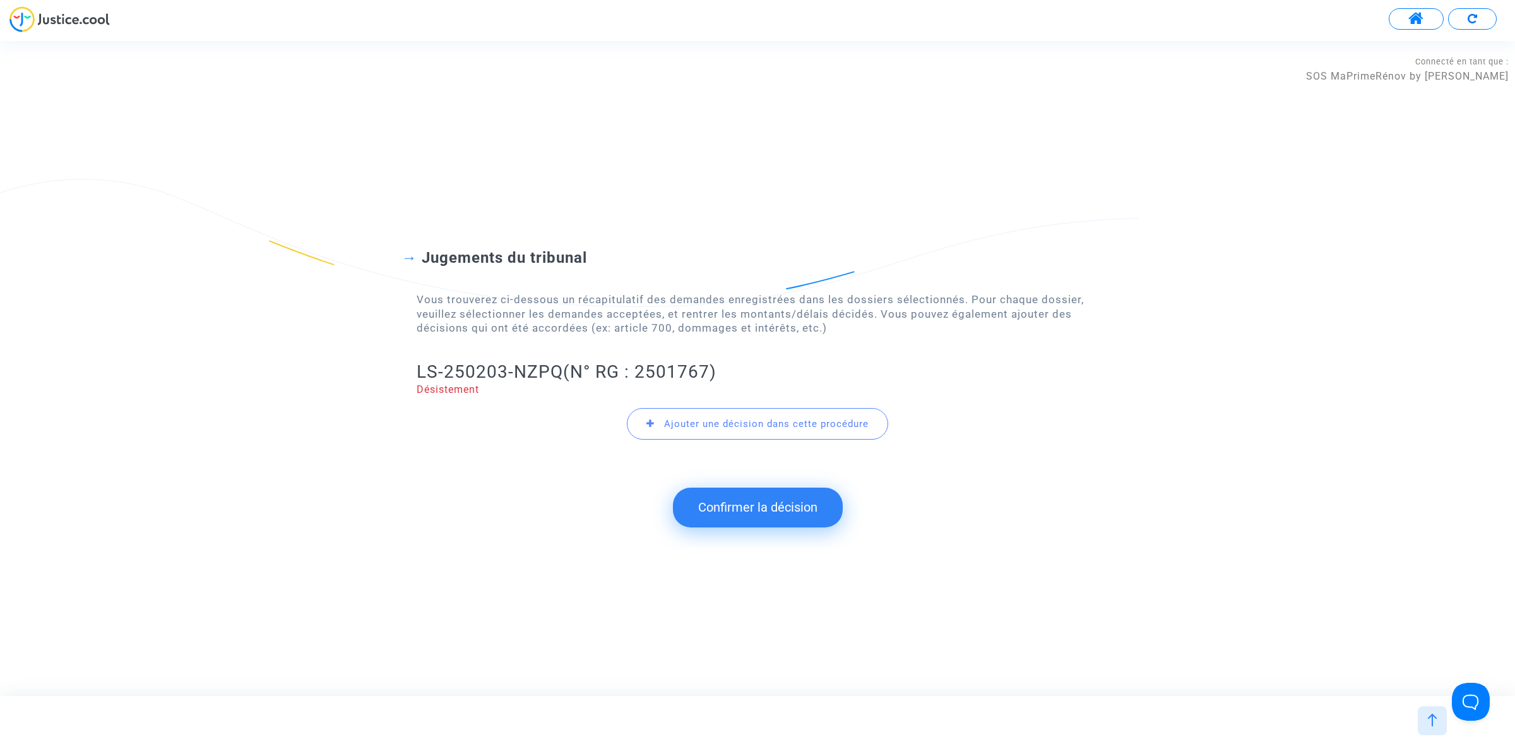
click at [777, 510] on button "Confirmer la décision" at bounding box center [758, 506] width 170 height 39
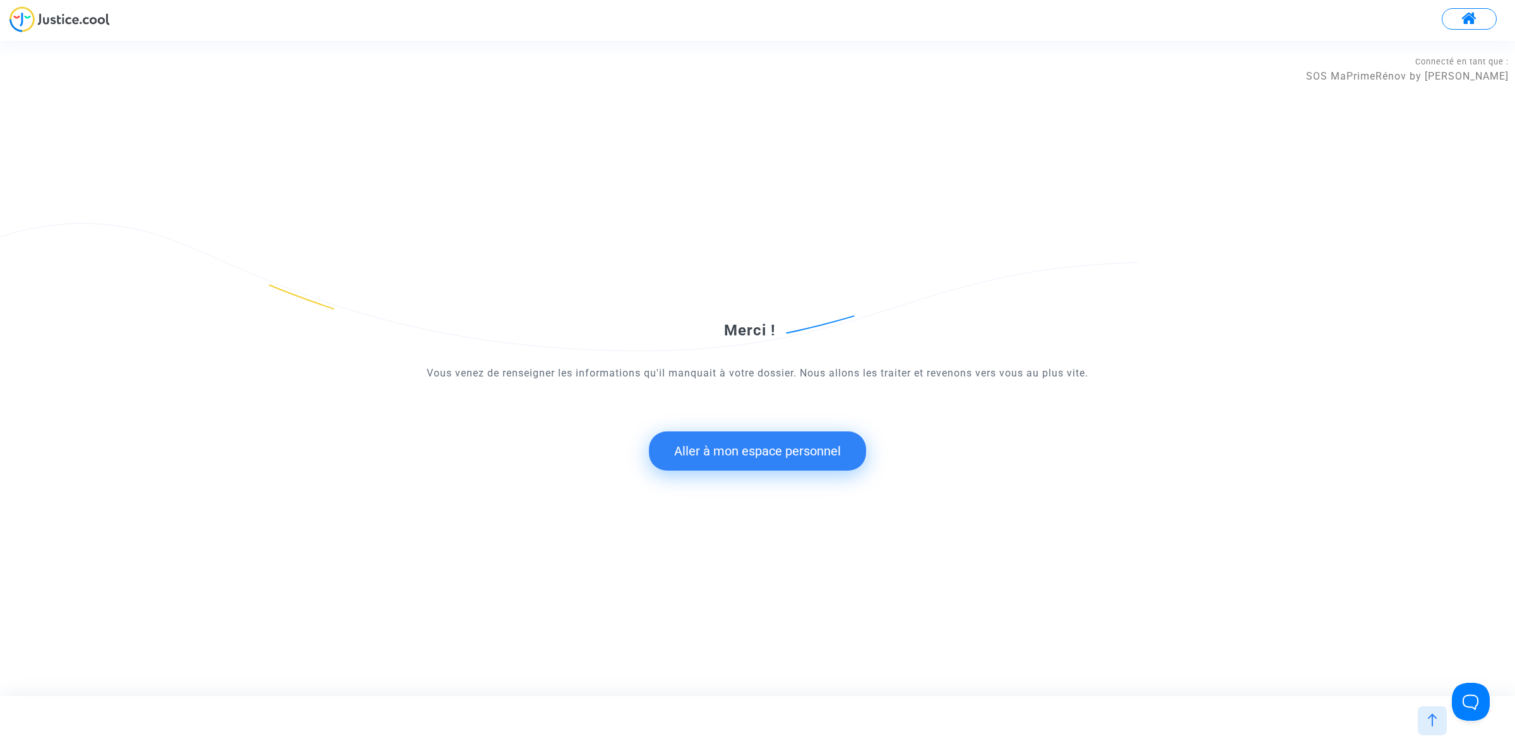
click at [777, 446] on button "Aller à mon espace personnel" at bounding box center [757, 450] width 217 height 39
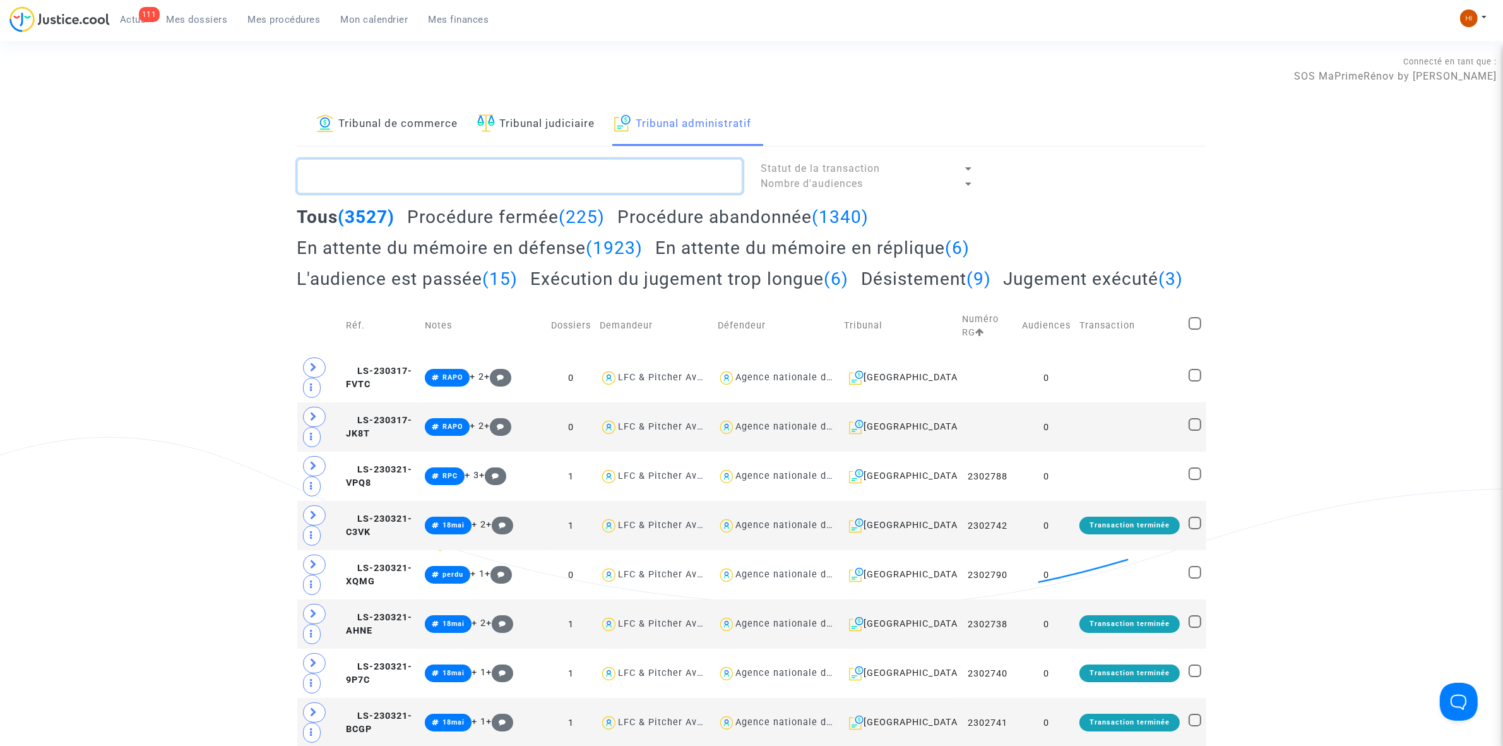
click at [584, 167] on textarea at bounding box center [519, 176] width 445 height 34
paste textarea "LS-250203-NZPQ"
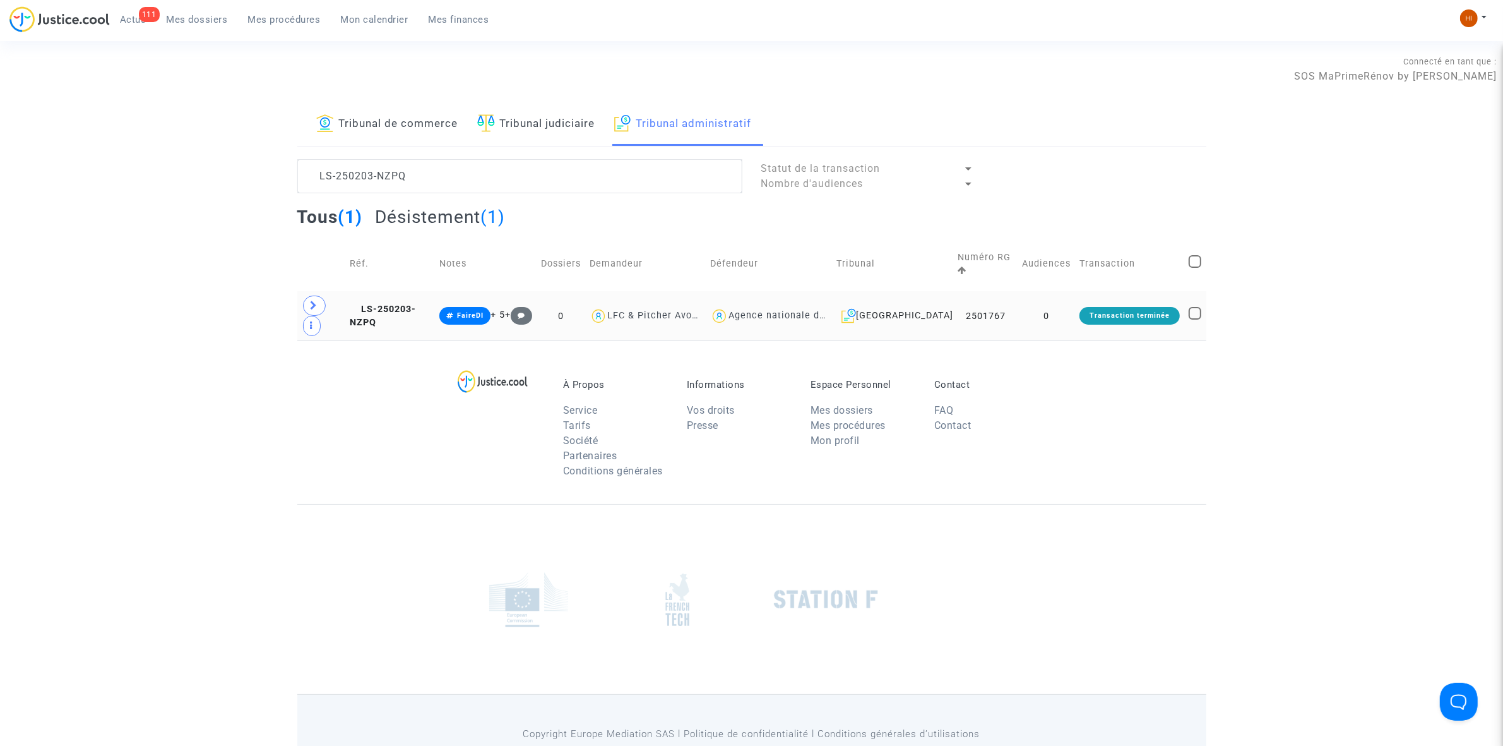
click at [390, 302] on td "LS-250203-NZPQ" at bounding box center [390, 315] width 90 height 49
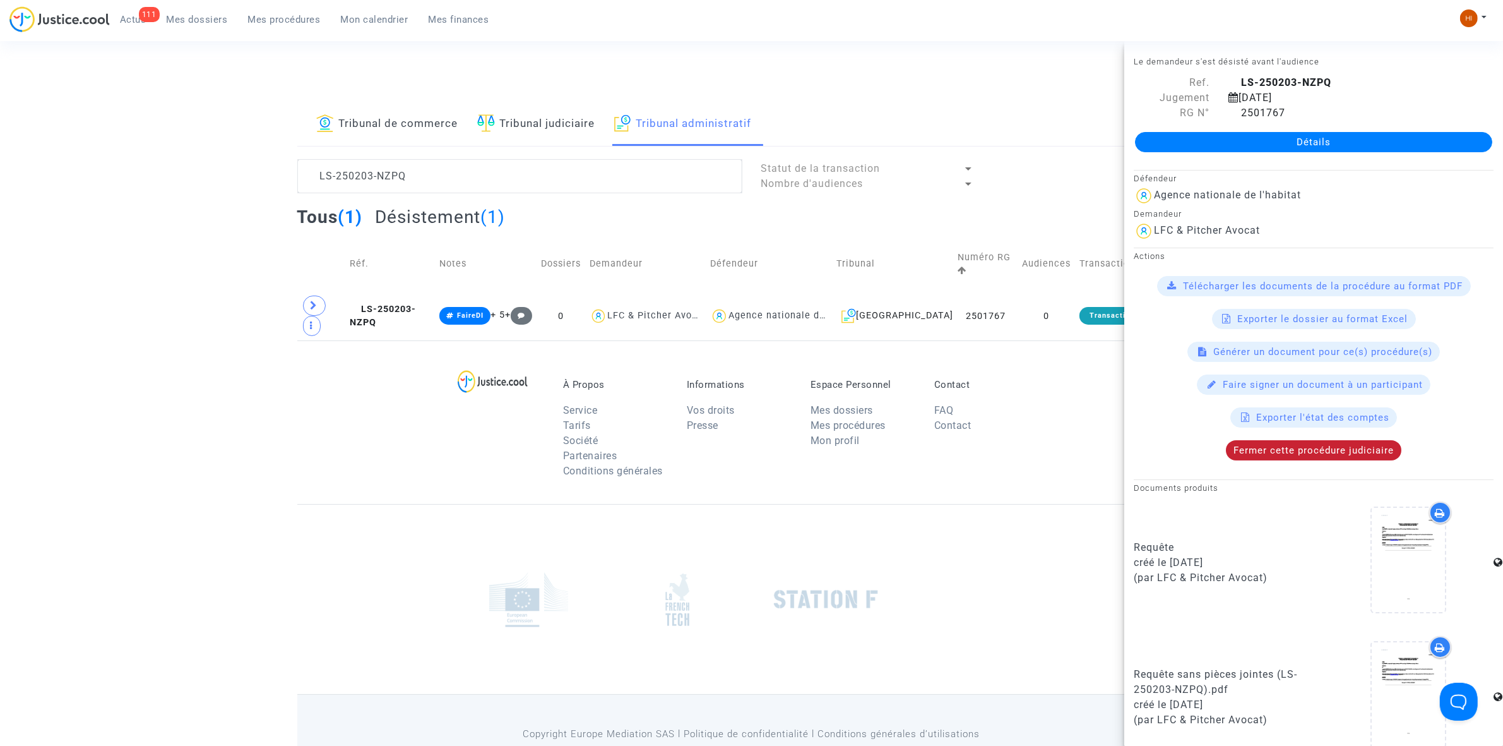
click at [1336, 450] on span "Fermer cette procédure judiciaire" at bounding box center [1314, 450] width 160 height 11
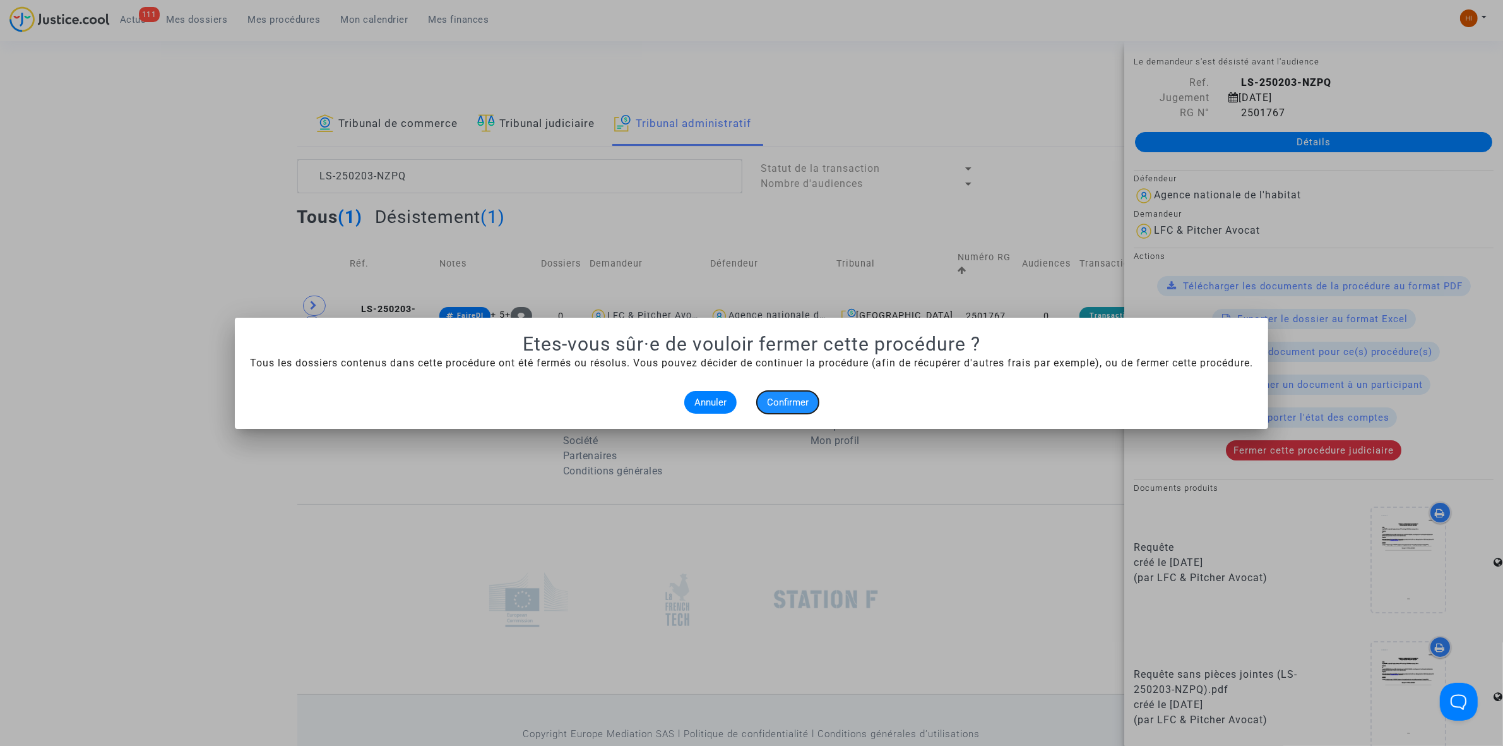
click at [799, 402] on span "Confirmer" at bounding box center [788, 402] width 42 height 11
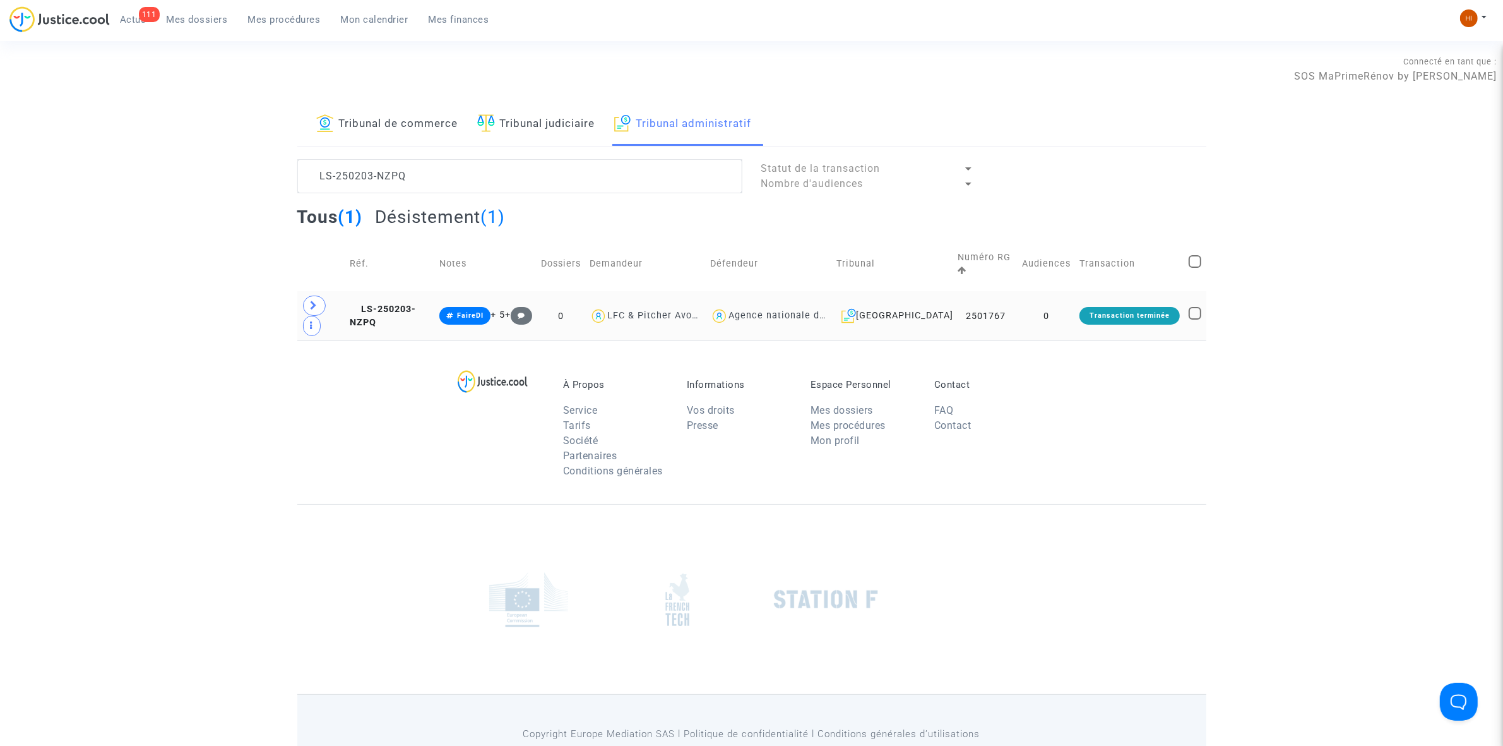
click at [407, 319] on td "LS-250203-NZPQ" at bounding box center [390, 315] width 90 height 49
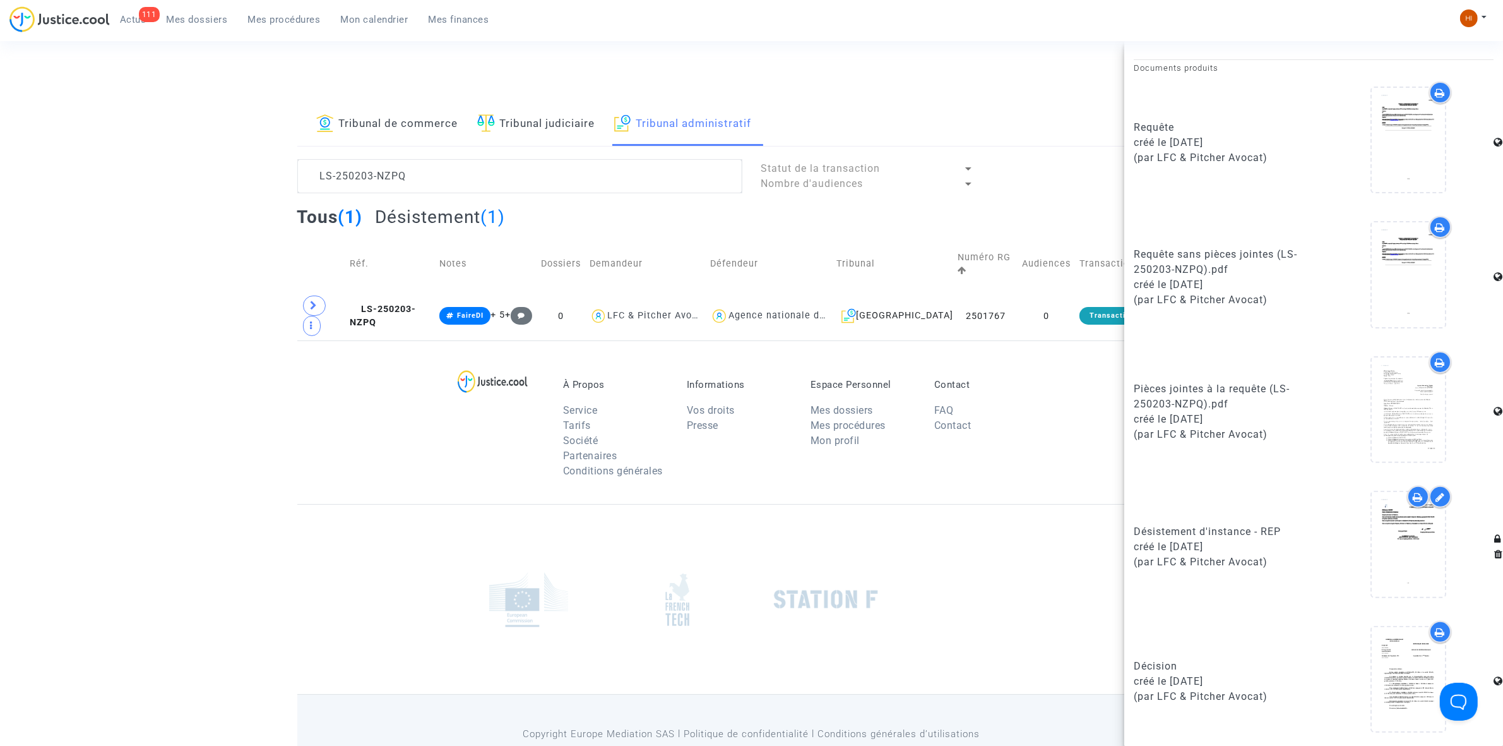
scroll to position [64, 0]
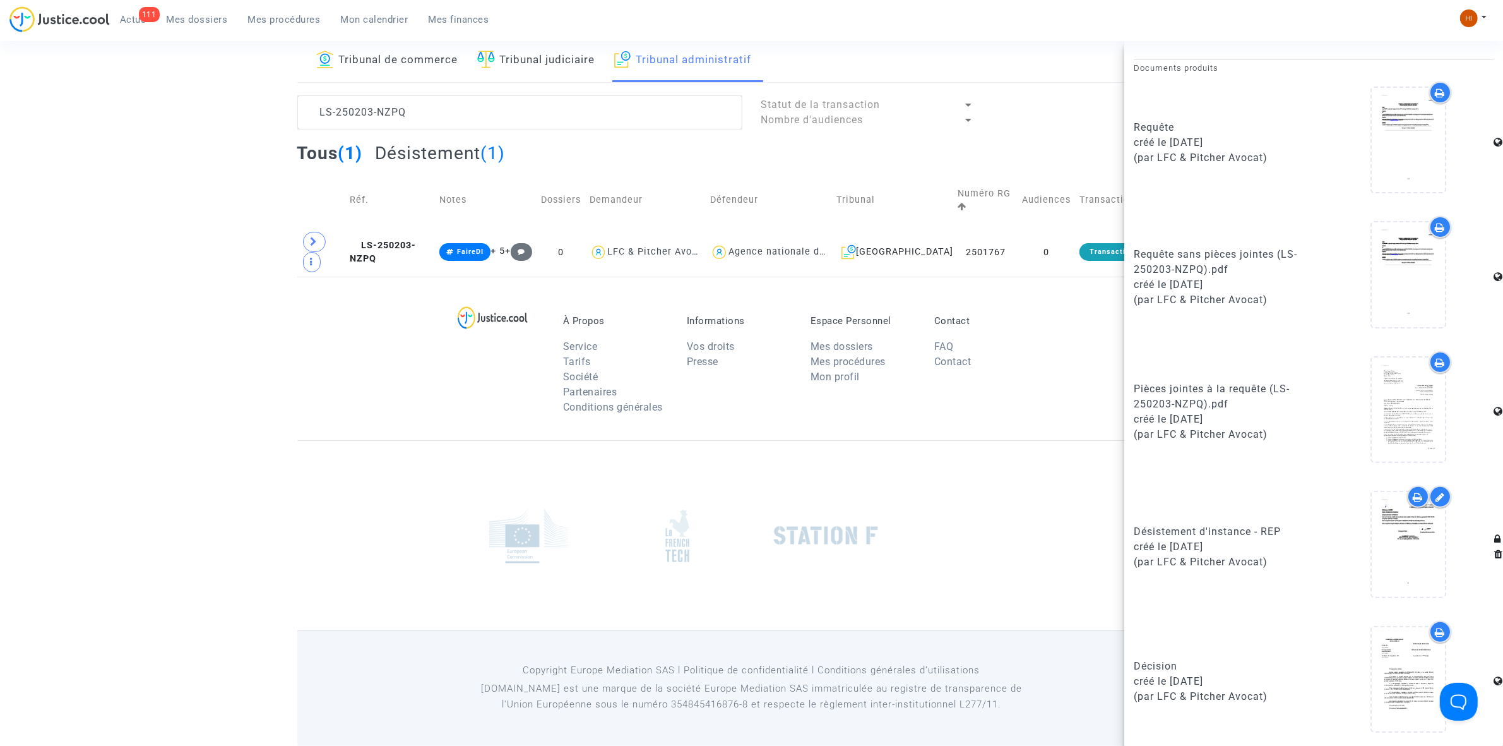
click at [120, 513] on footerbar "À Propos Service Tarifs Société Partenaires Conditions générales Informations V…" at bounding box center [751, 511] width 1503 height 469
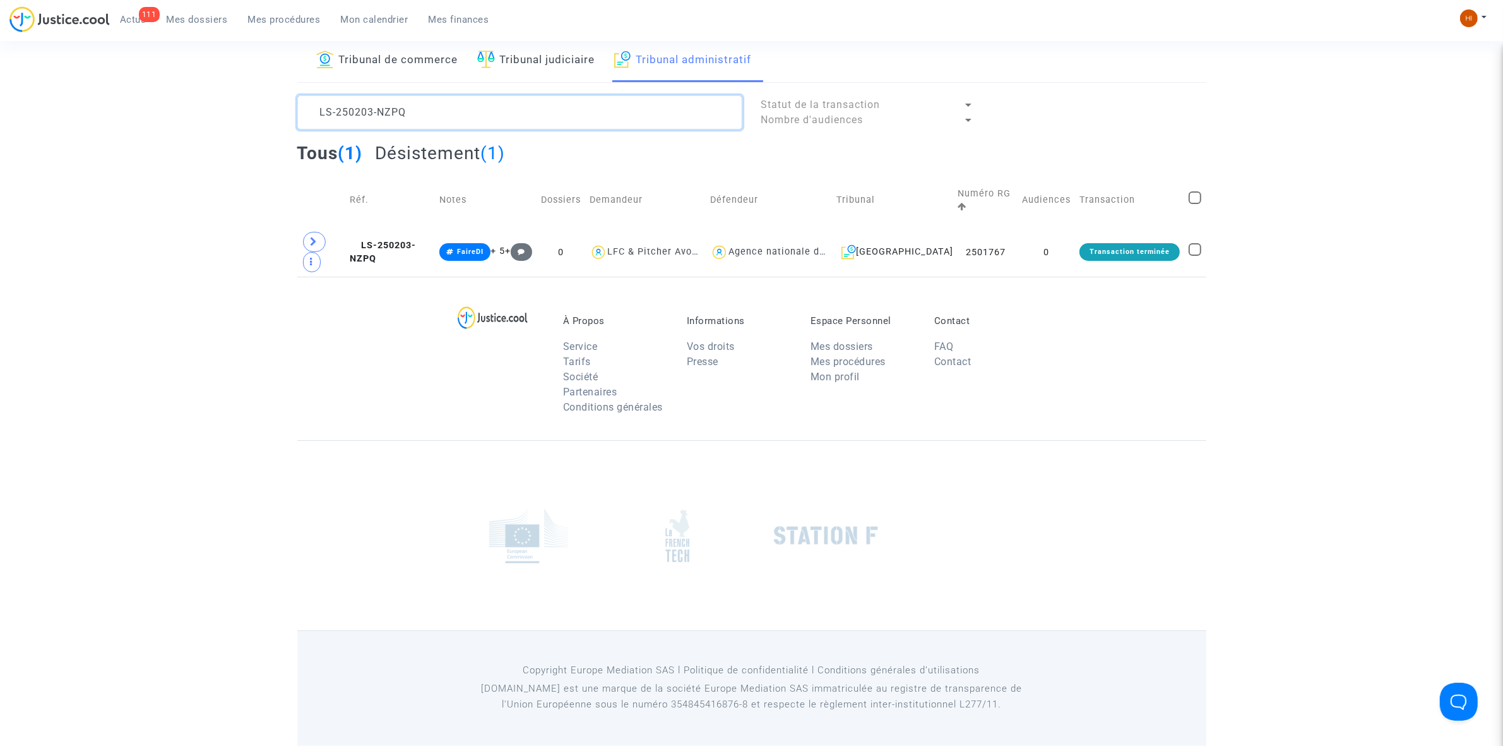
drag, startPoint x: 470, startPoint y: 126, endPoint x: 185, endPoint y: 128, distance: 285.4
click at [187, 128] on div "Tribunal de commerce Tribunal judiciaire Tribunal administratif LS-250203-NZPQ …" at bounding box center [751, 157] width 1503 height 237
paste textarea "MOHAMMAD Ossama"
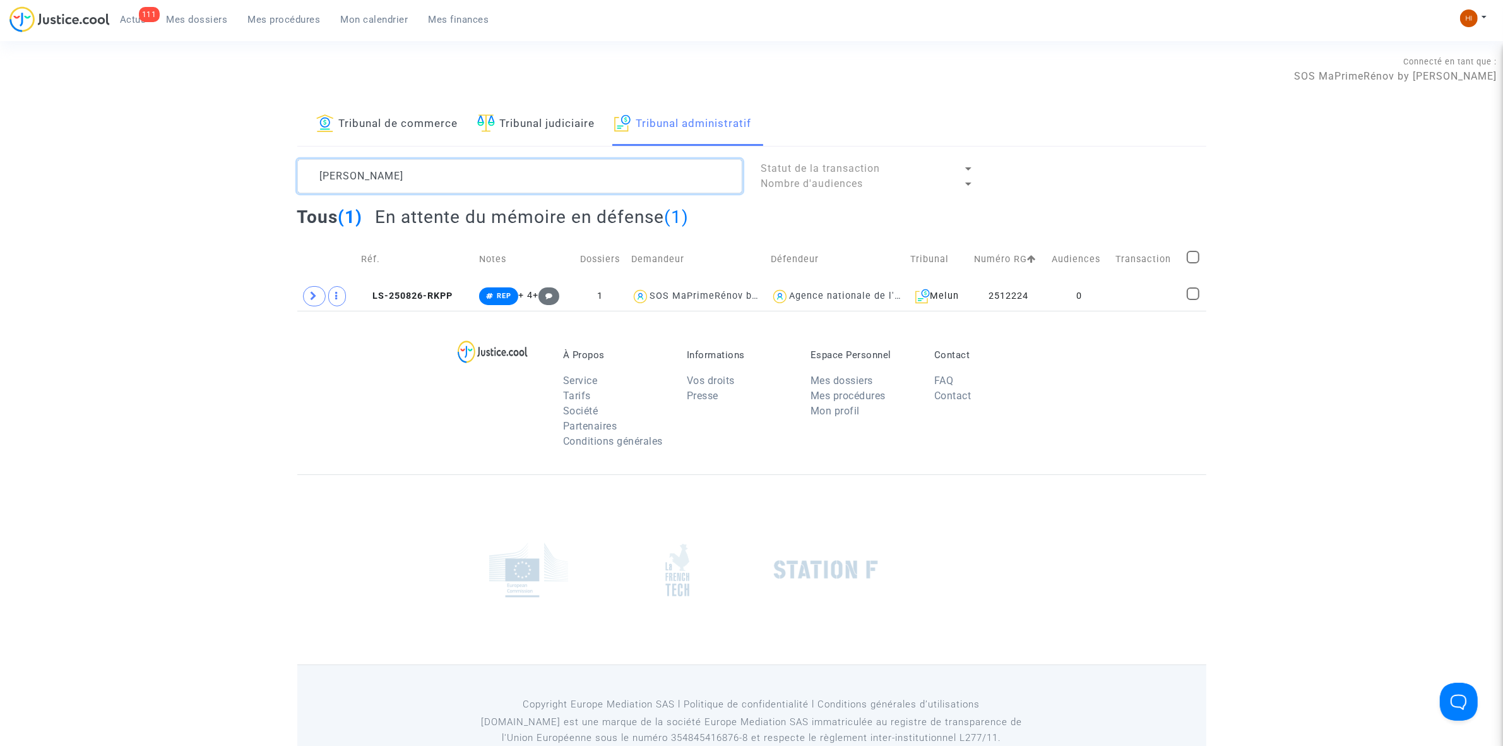
type textarea "MOHAMMAD Ossama"
click at [414, 296] on span "LS-250826-RKPP" at bounding box center [408, 295] width 92 height 11
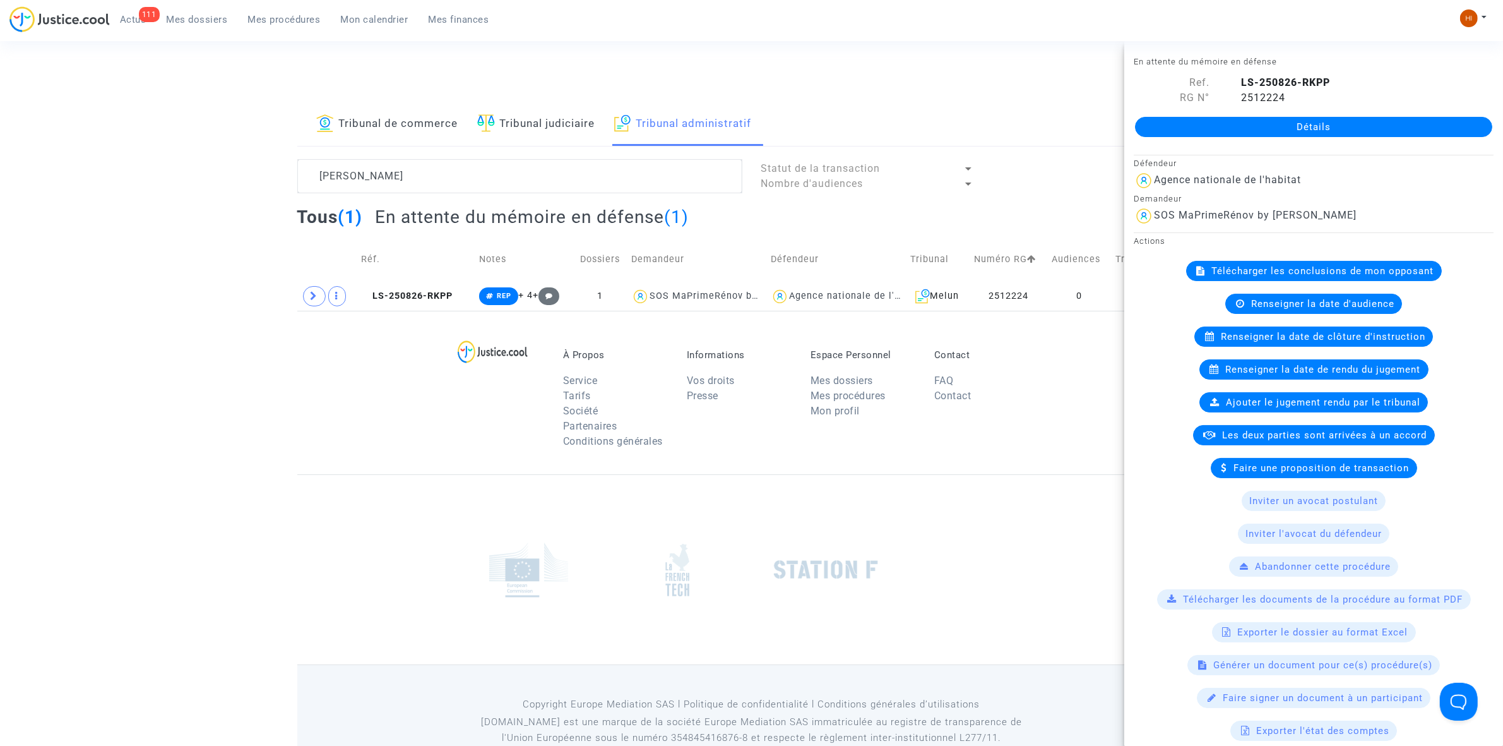
click at [1327, 124] on link "Détails" at bounding box center [1313, 127] width 357 height 20
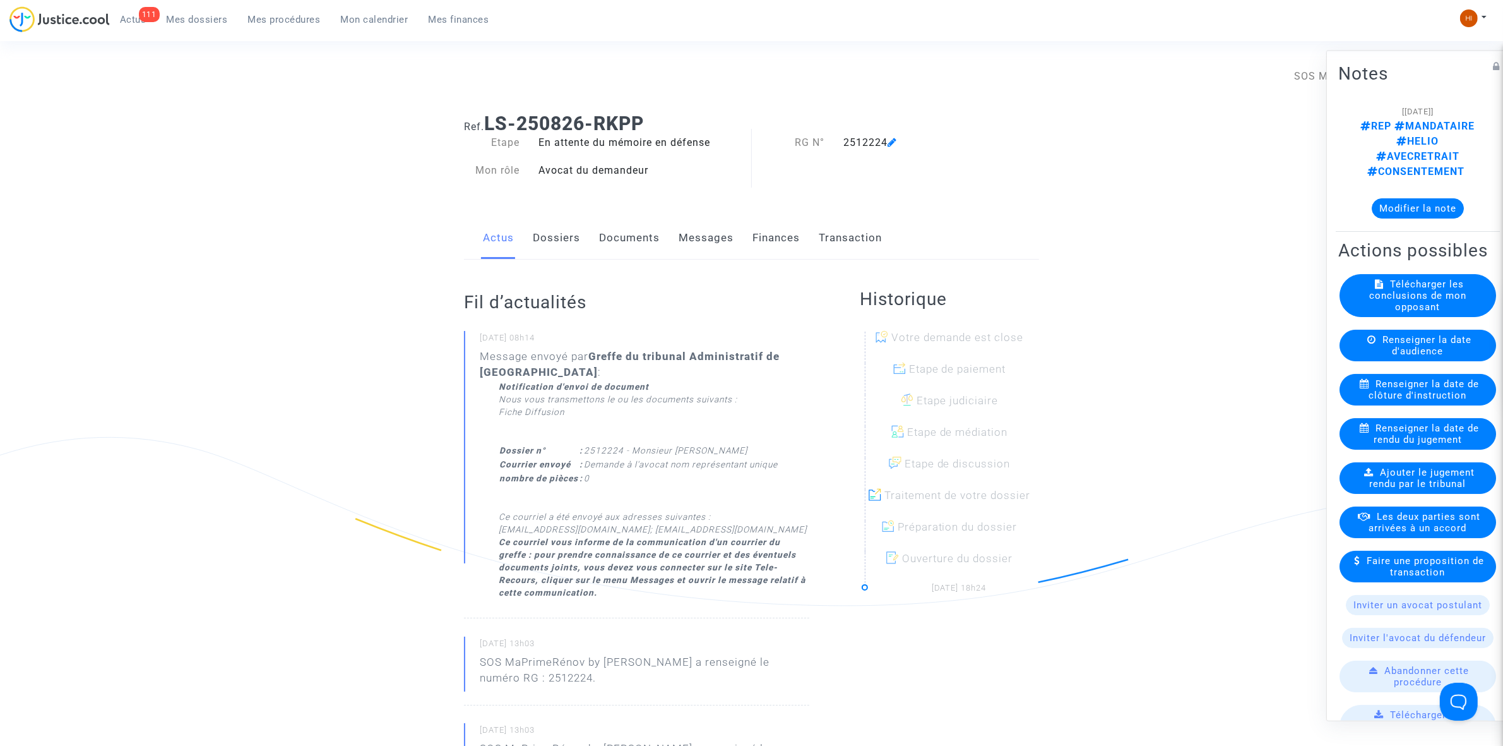
click at [644, 236] on link "Documents" at bounding box center [629, 238] width 61 height 42
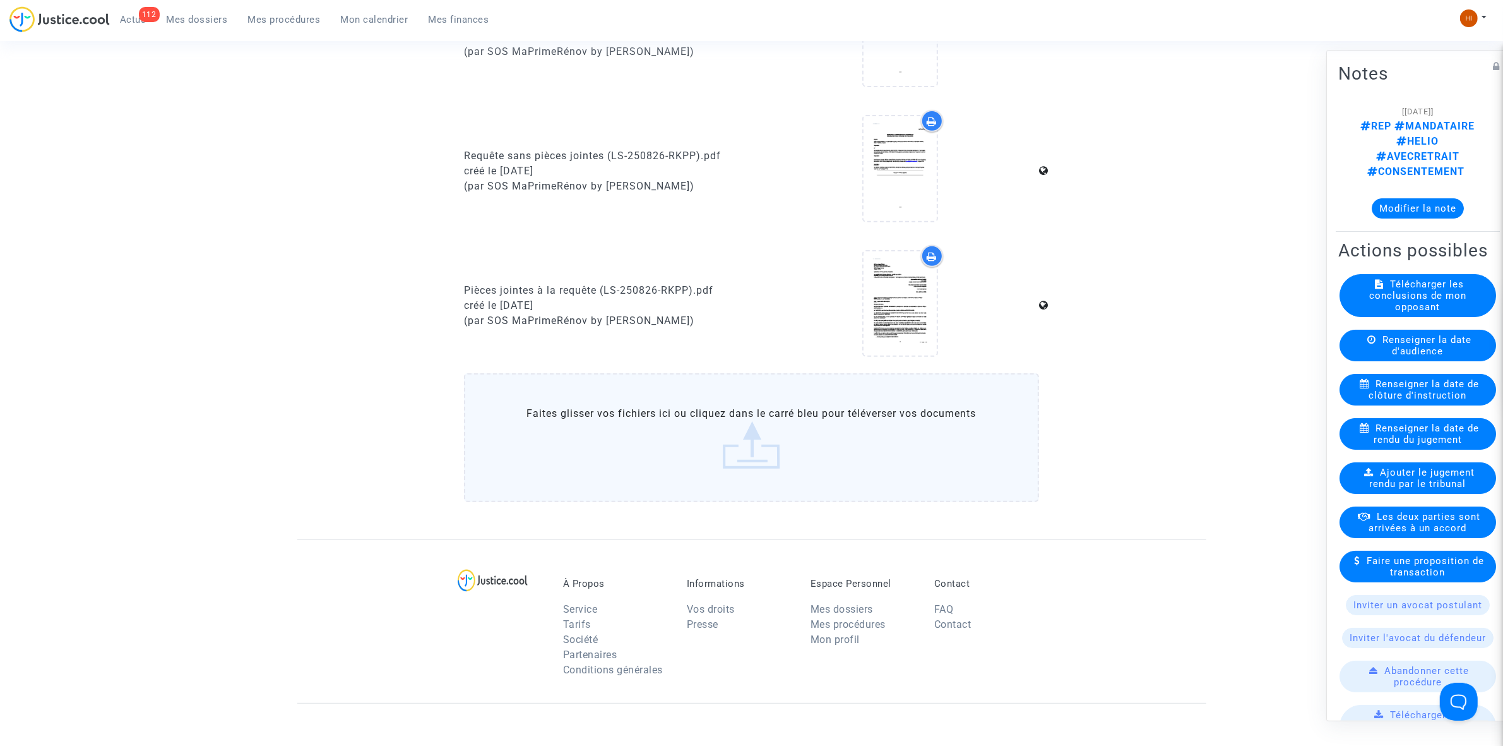
scroll to position [631, 0]
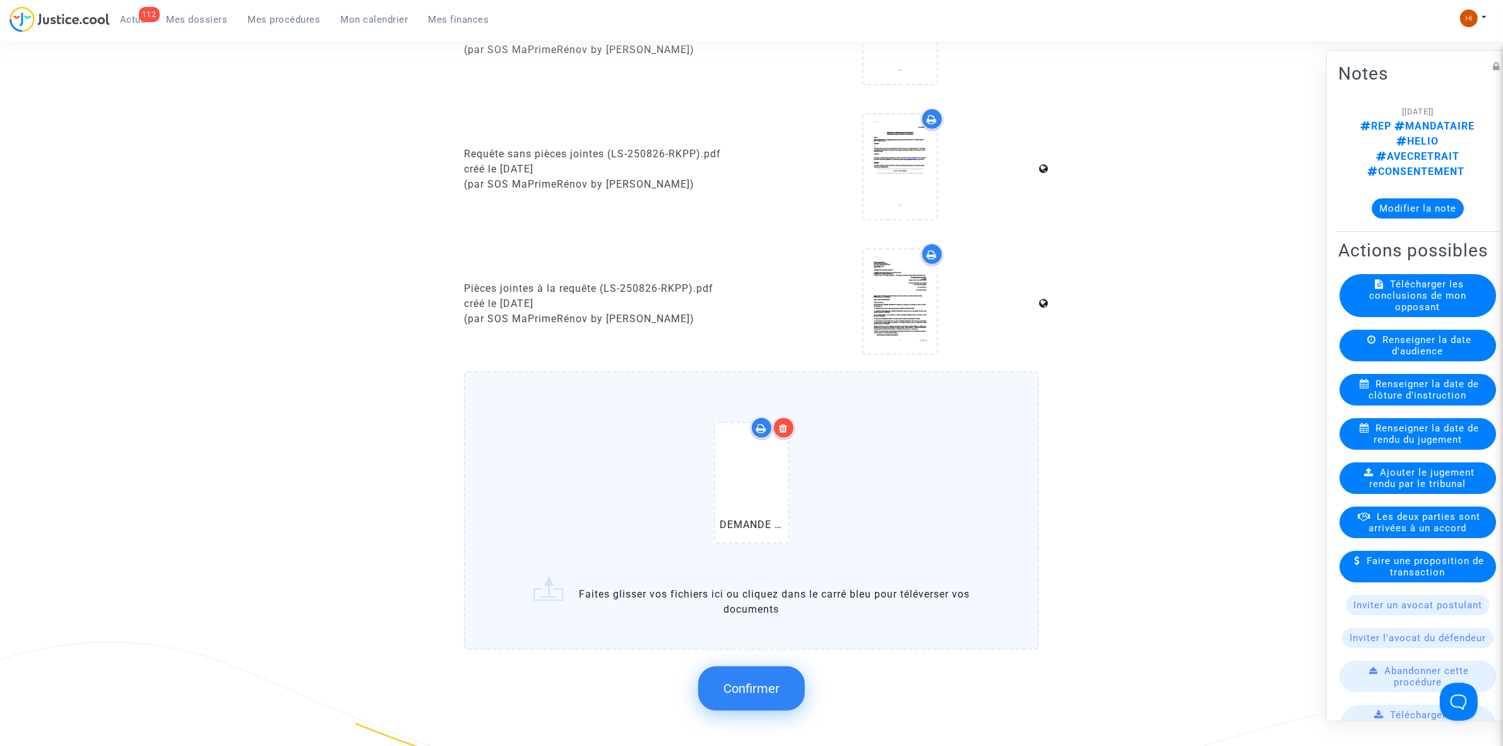
click at [763, 681] on span "Confirmer" at bounding box center [752, 688] width 56 height 15
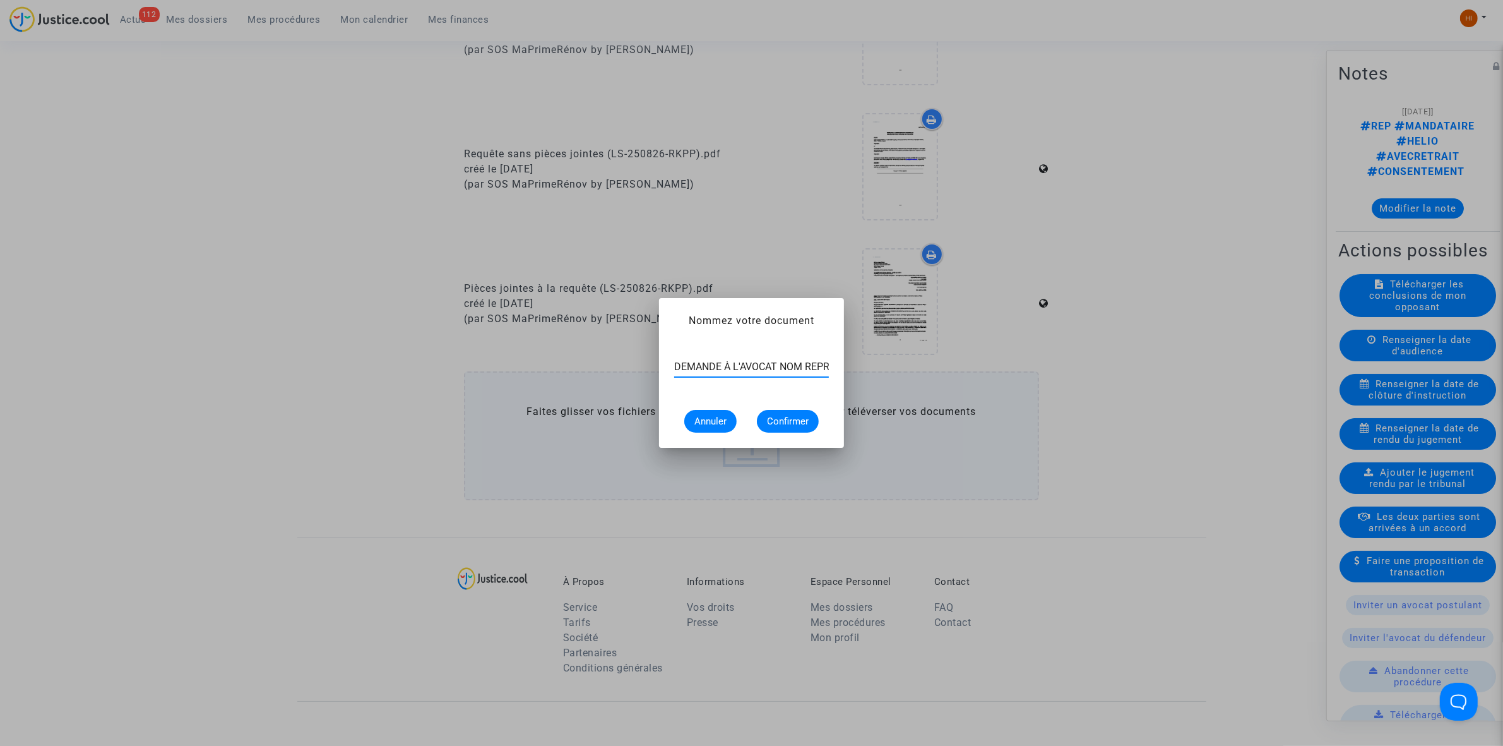
scroll to position [0, 92]
type input "DEMANDE À L'AVOCAT NOM REPRÉSENTANT UNIQUE"
click at [793, 421] on span "Confirmer" at bounding box center [788, 420] width 42 height 11
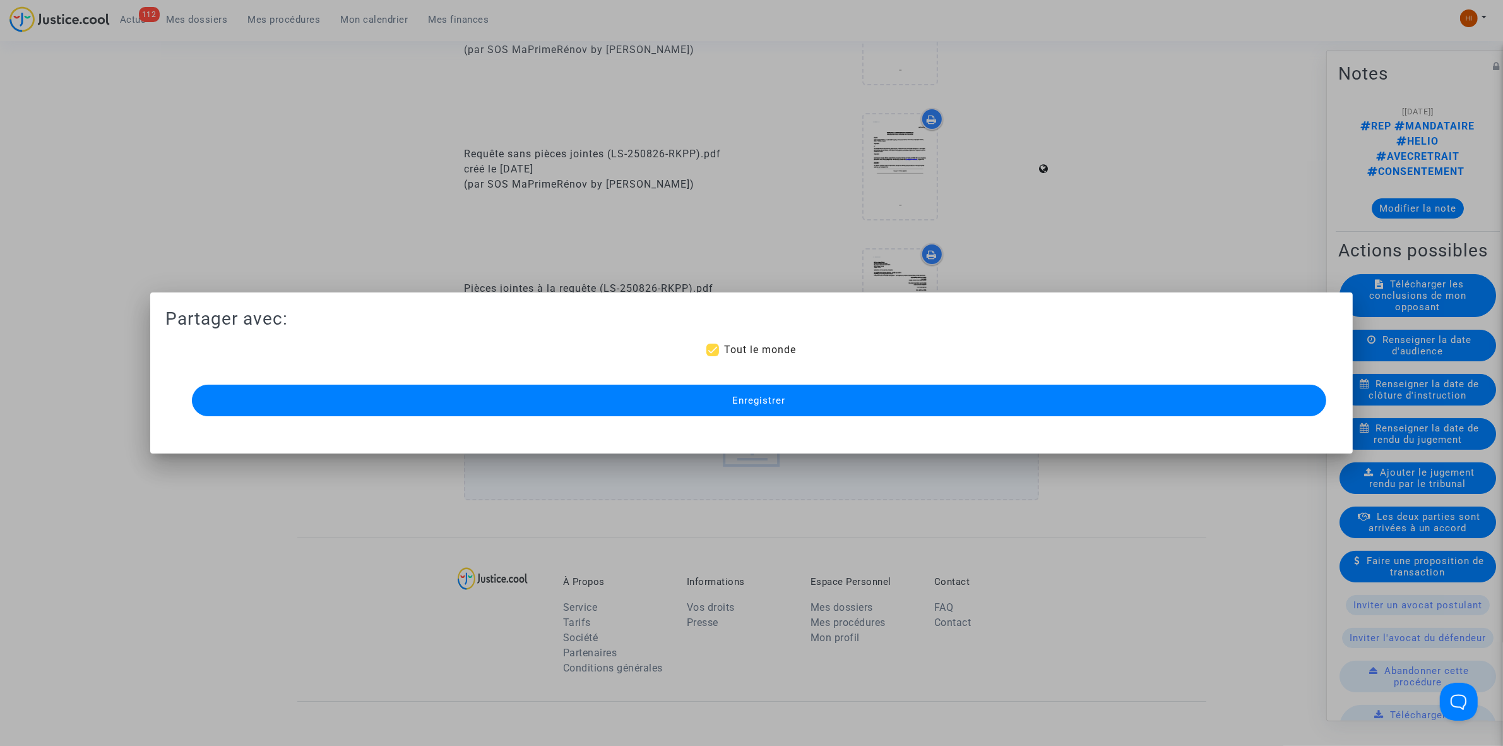
click at [900, 402] on button "Enregistrer" at bounding box center [759, 401] width 1135 height 32
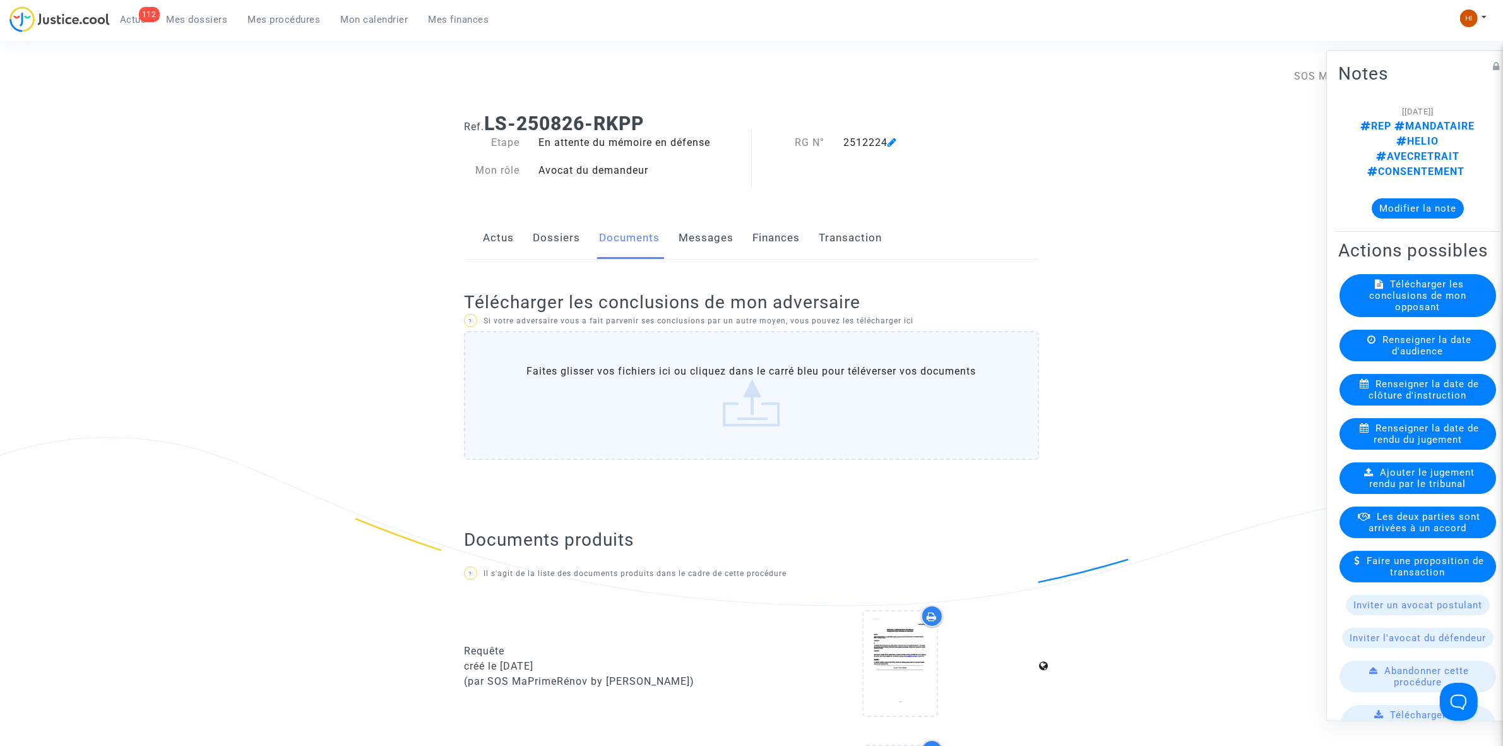
scroll to position [631, 0]
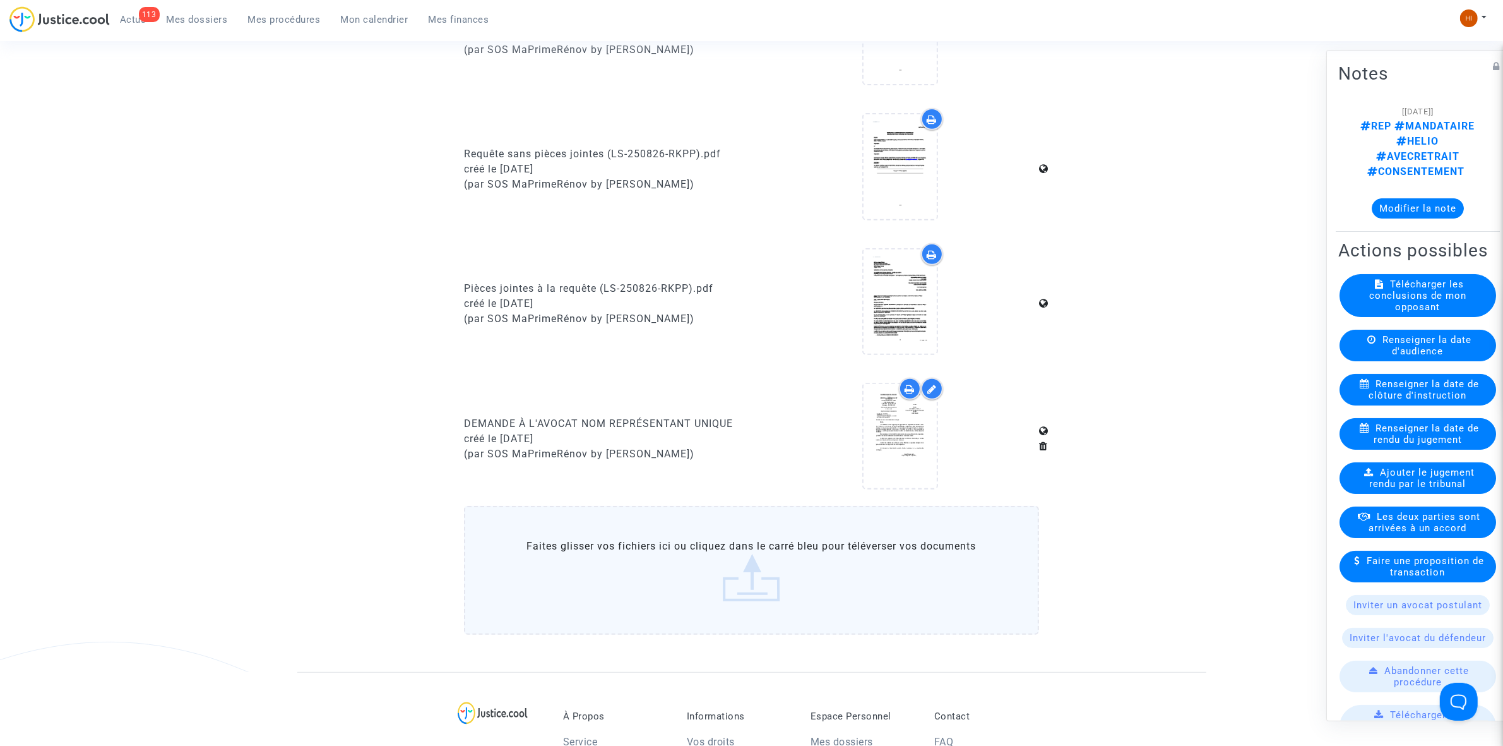
click at [296, 23] on span "Mes procédures" at bounding box center [284, 19] width 73 height 11
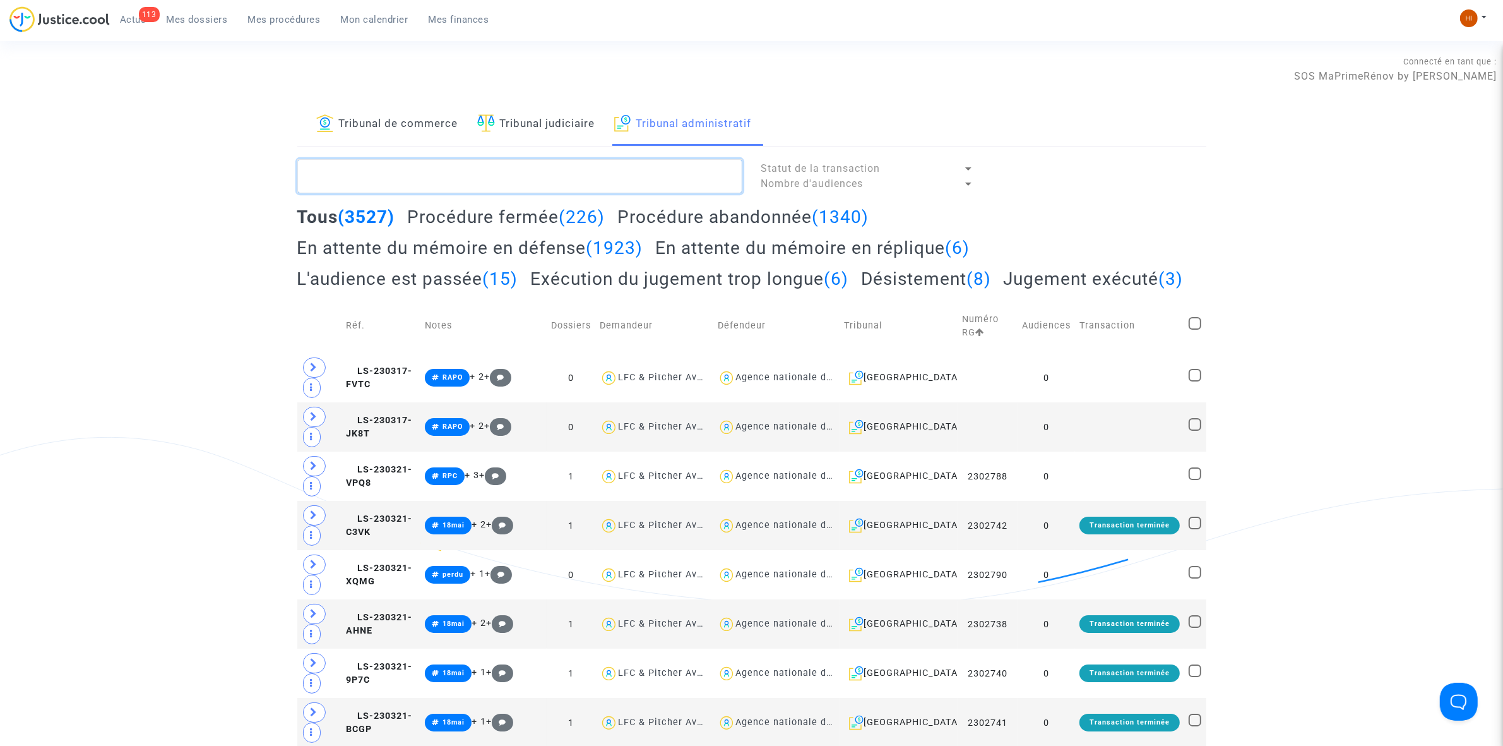
click at [503, 181] on textarea at bounding box center [519, 176] width 445 height 34
paste textarea "GANGA Félix Pothin"
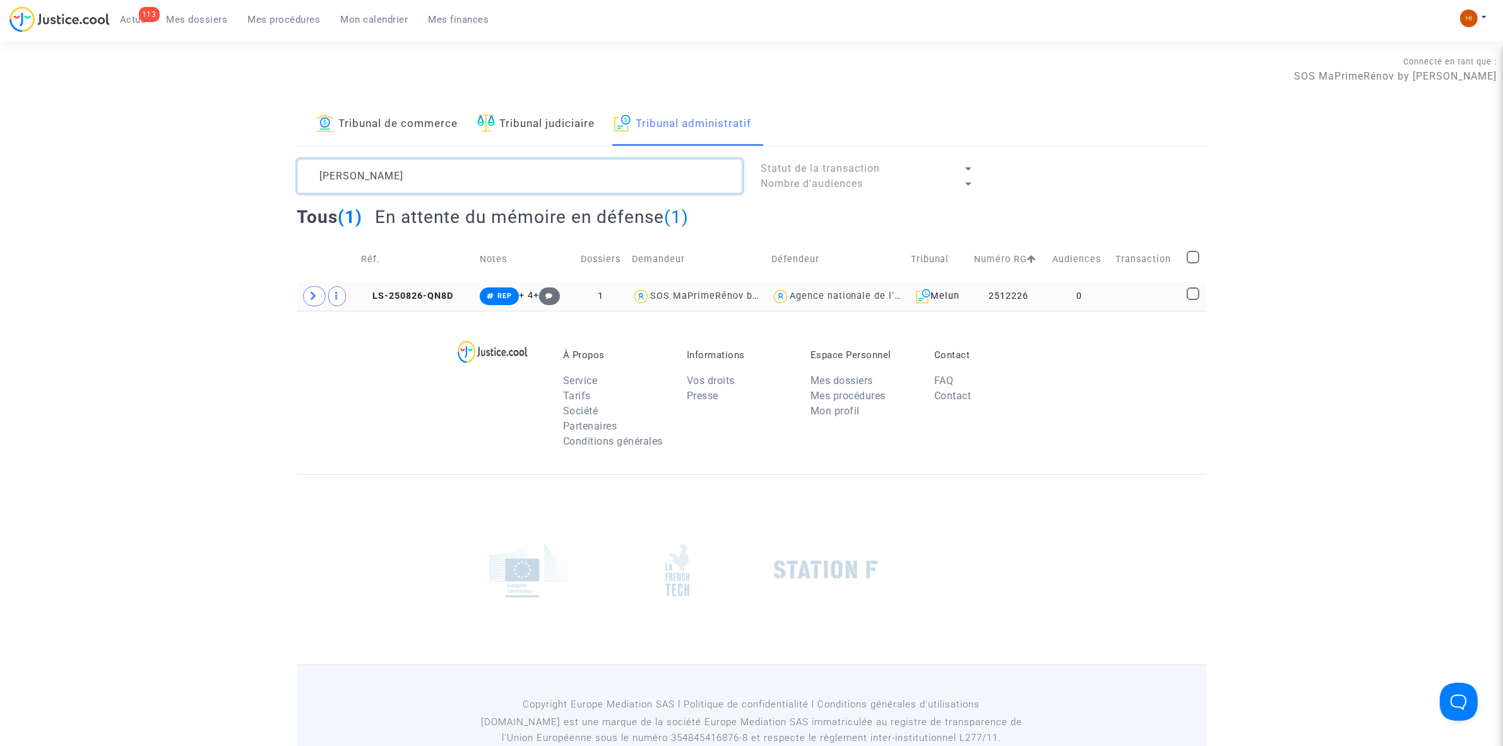
type textarea "GANGA Félix Pothin"
click at [405, 302] on td "LS-250826-QN8D" at bounding box center [416, 296] width 119 height 29
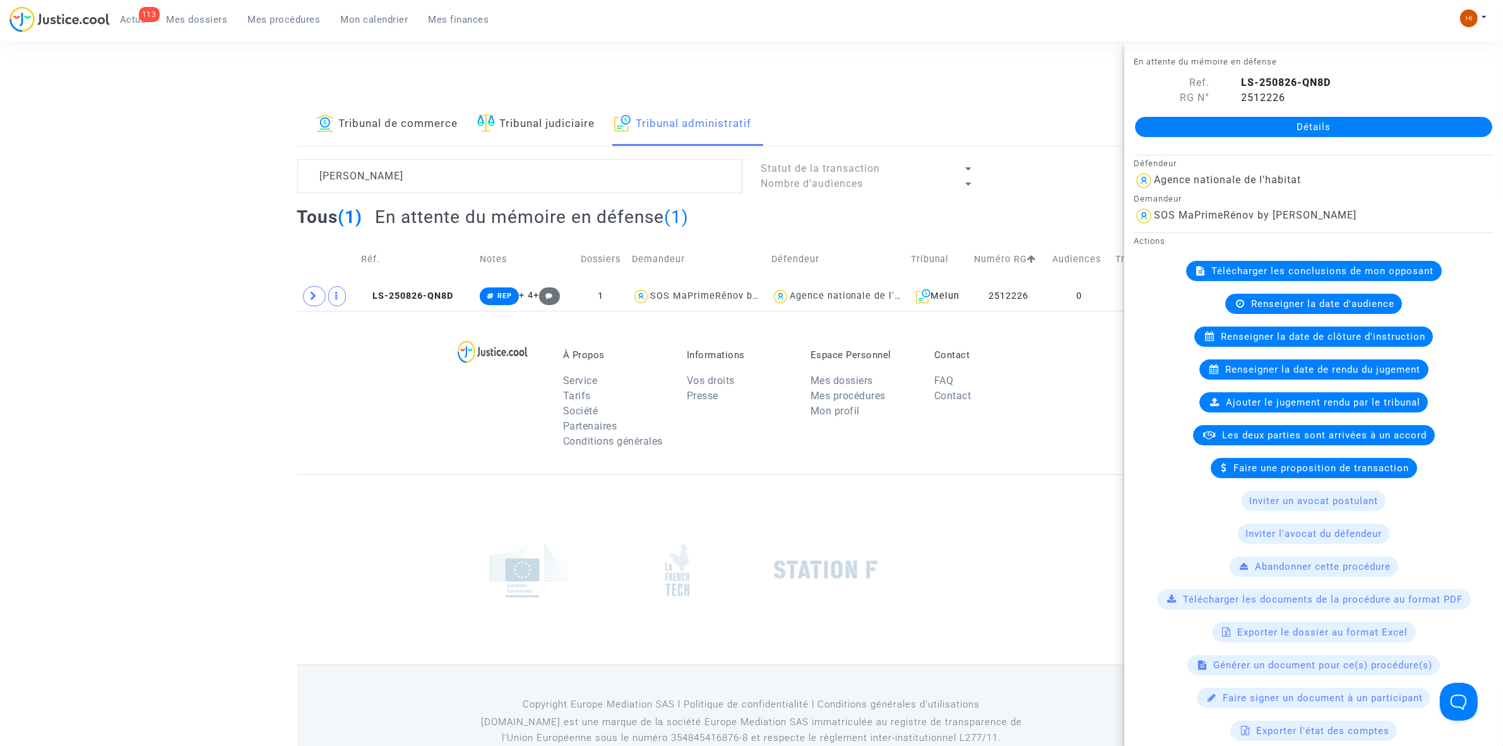
click at [1383, 128] on link "Détails" at bounding box center [1313, 127] width 357 height 20
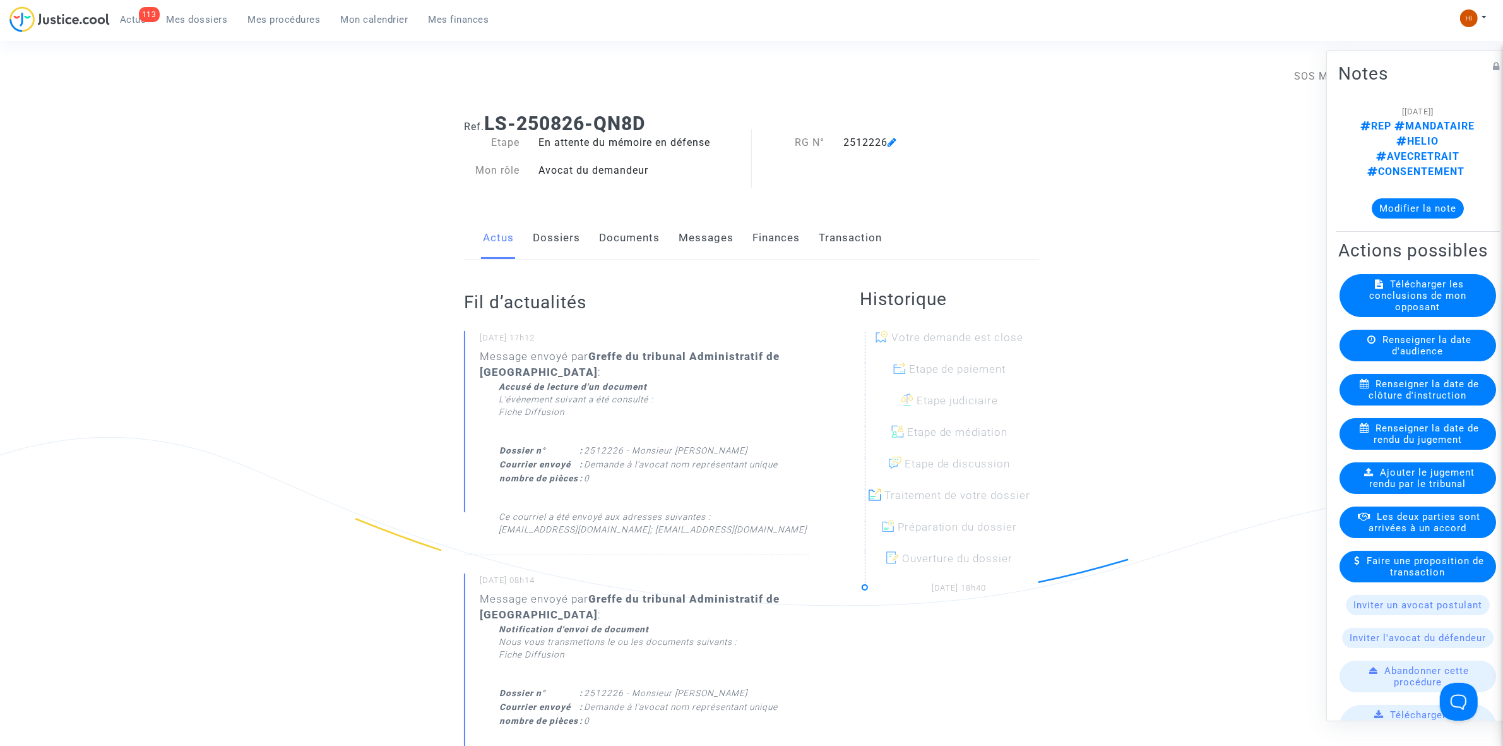
click at [614, 237] on link "Documents" at bounding box center [629, 238] width 61 height 42
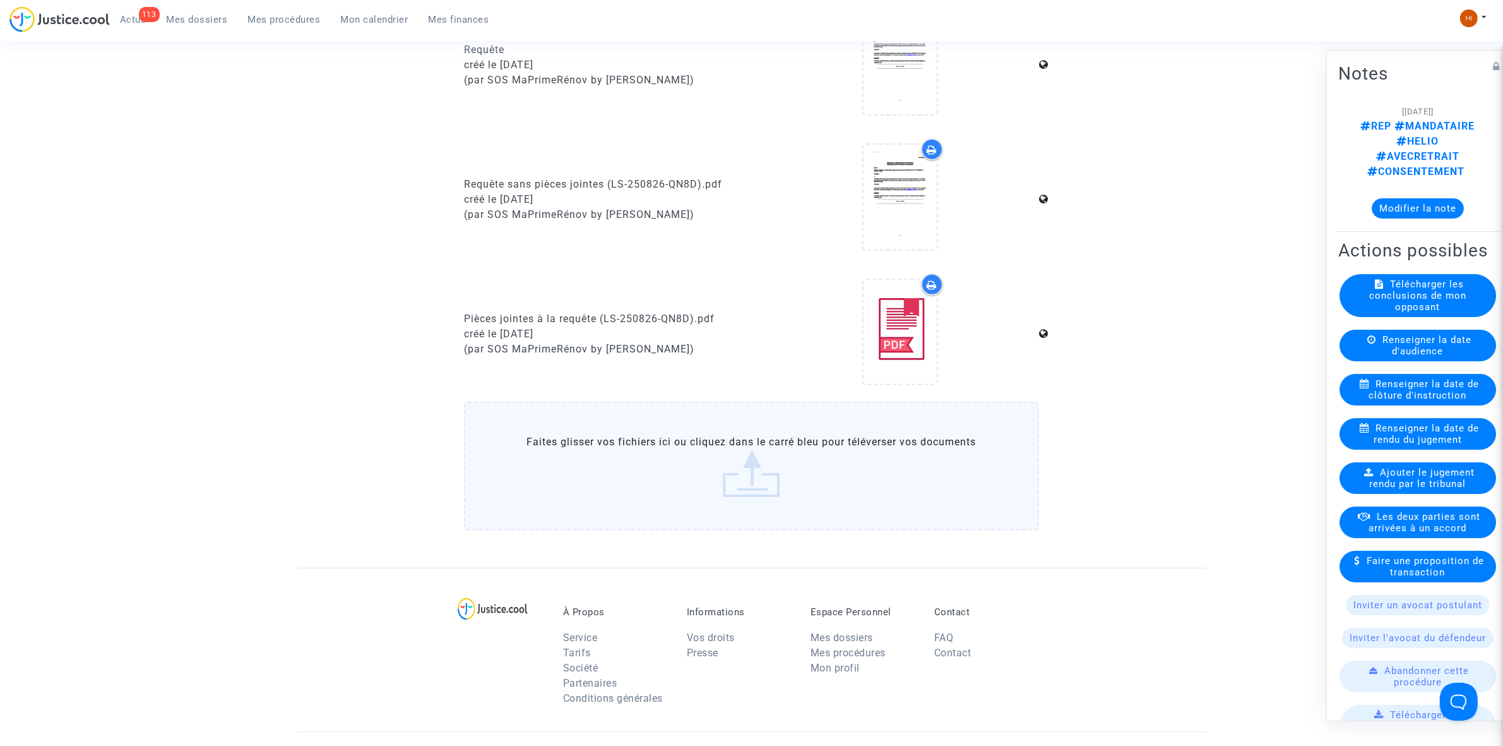
scroll to position [631, 0]
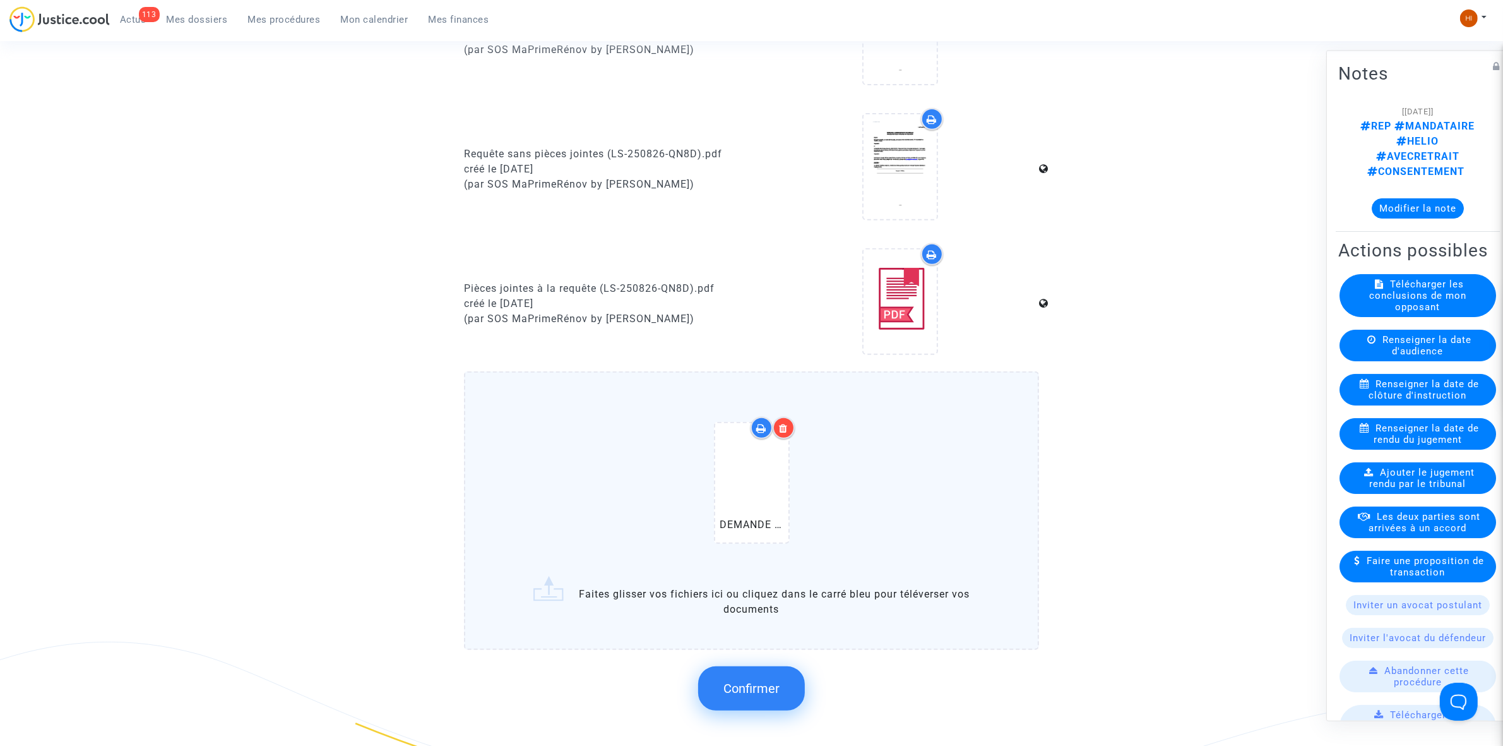
click at [717, 684] on button "Confirmer" at bounding box center [751, 688] width 107 height 44
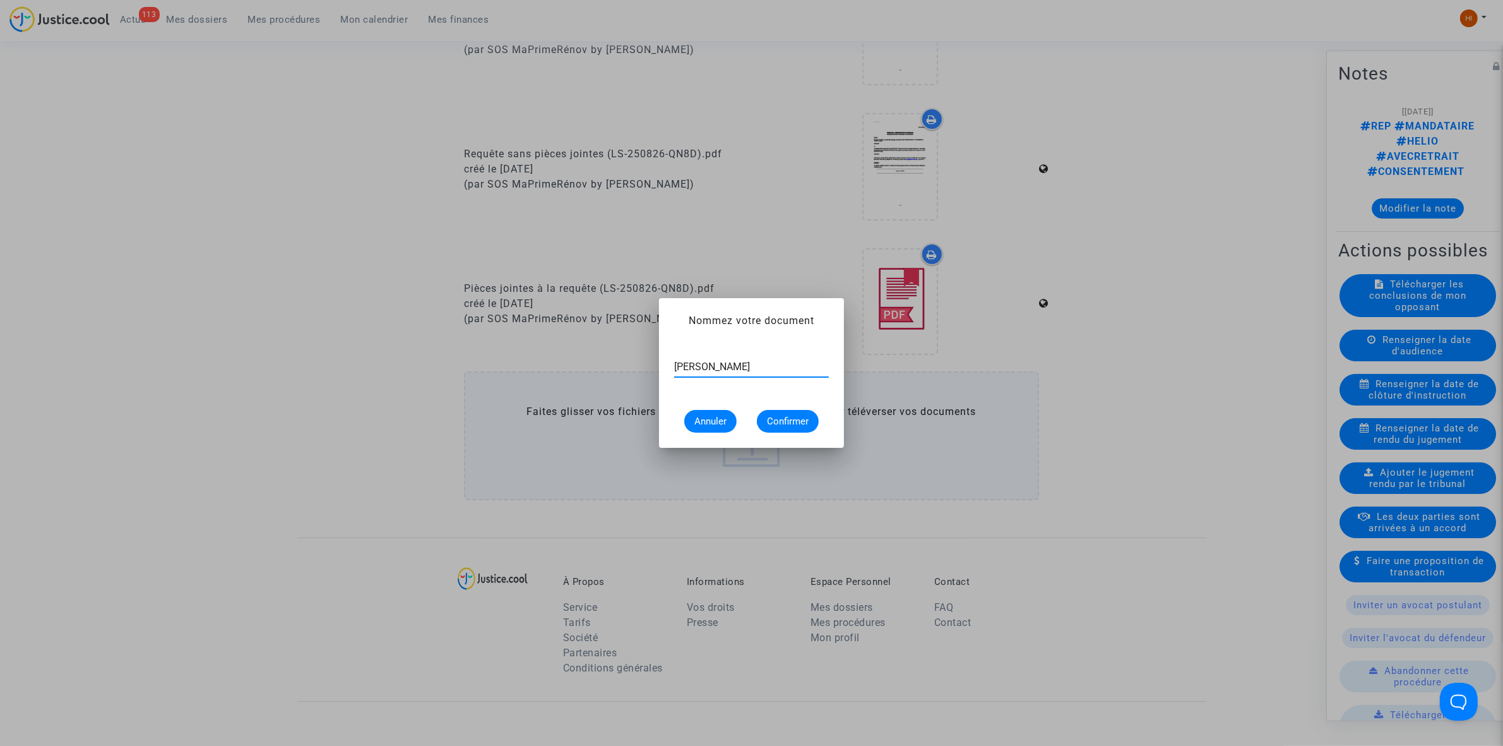
type input "GANGA Félix Pothin"
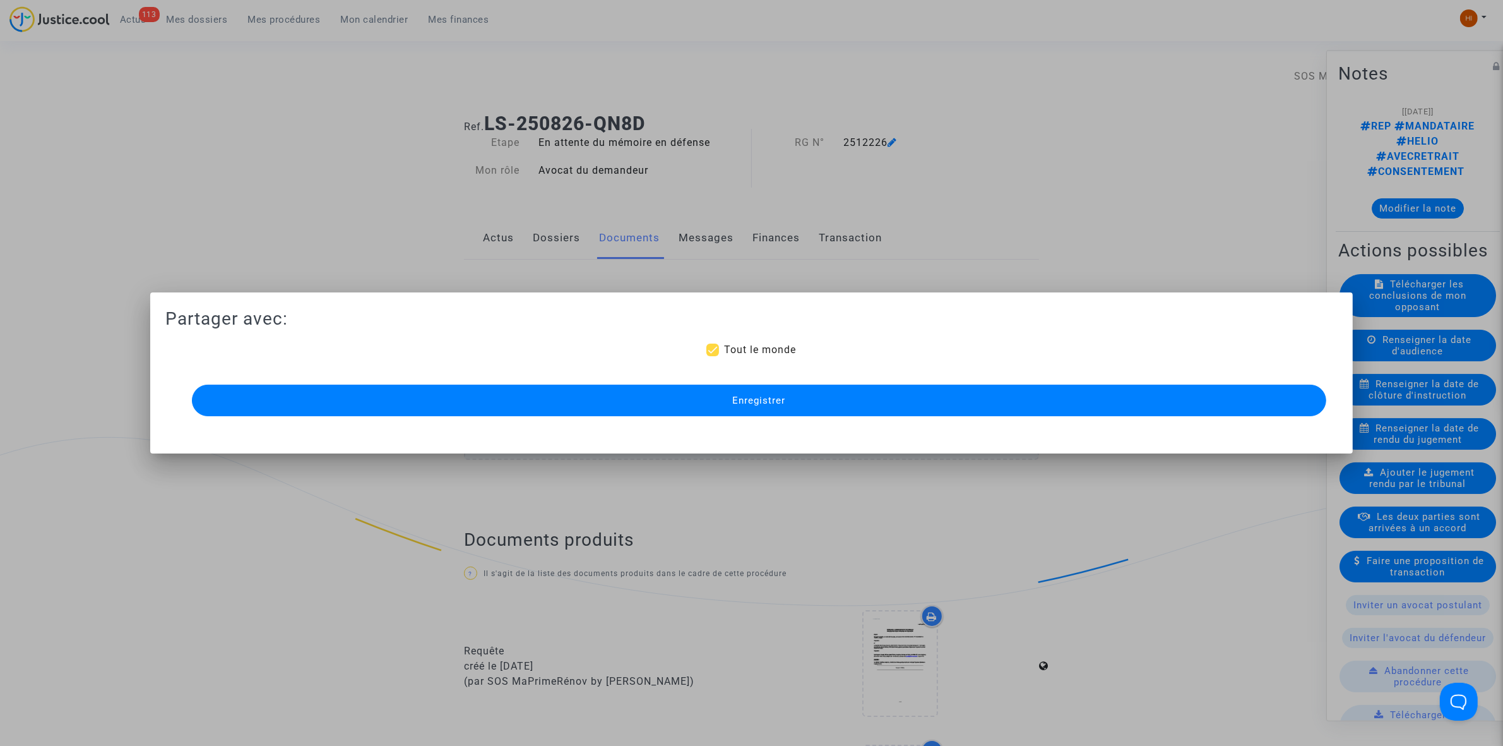
scroll to position [631, 0]
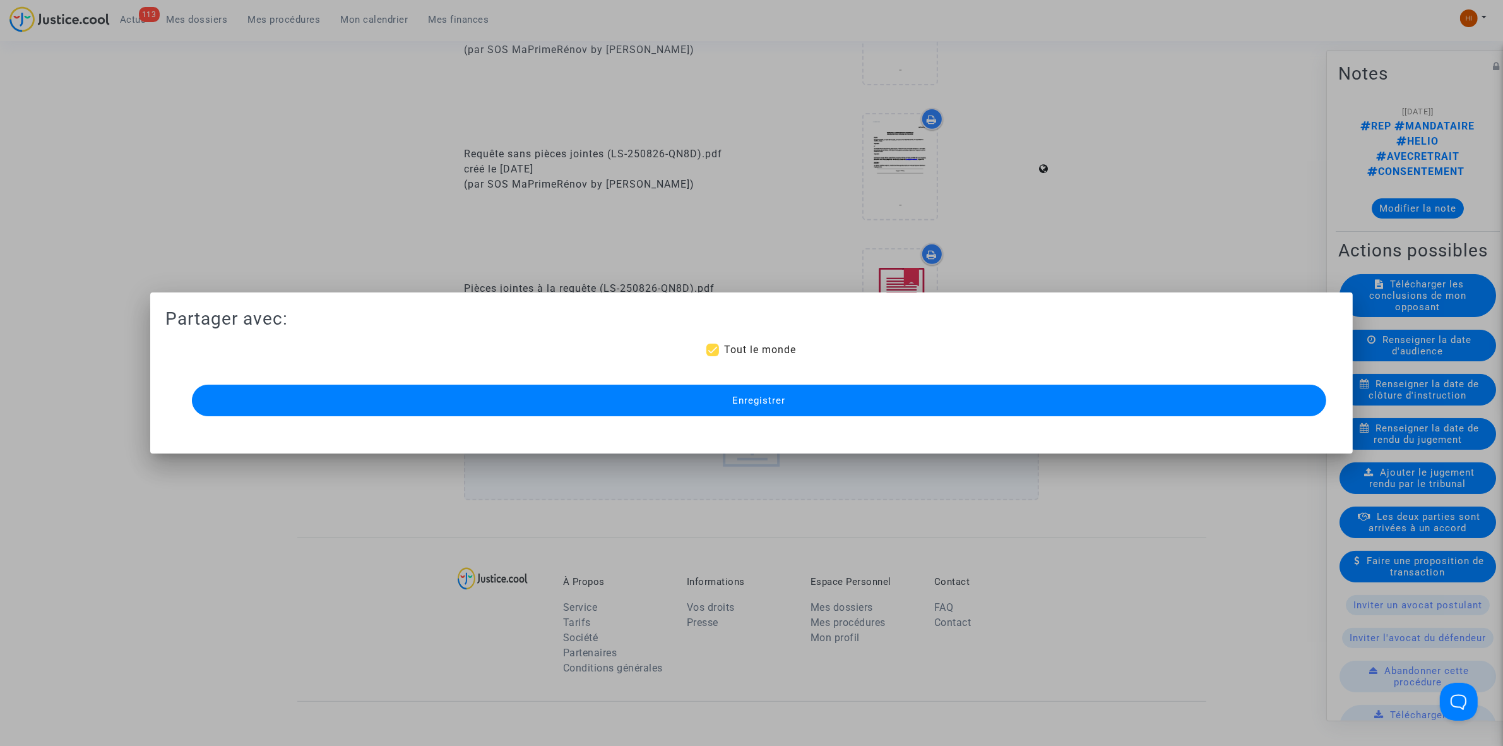
click at [927, 402] on button "Enregistrer" at bounding box center [759, 401] width 1135 height 32
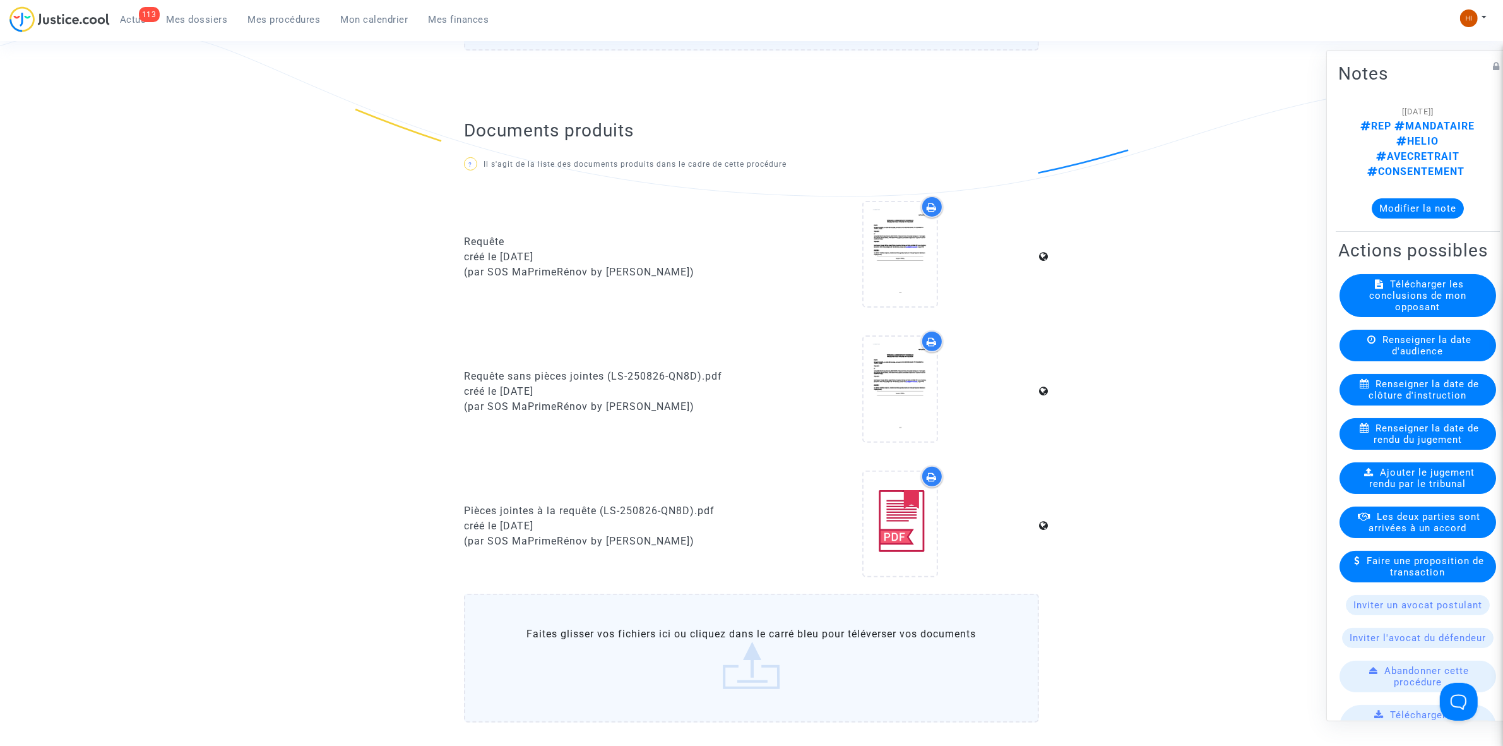
scroll to position [0, 0]
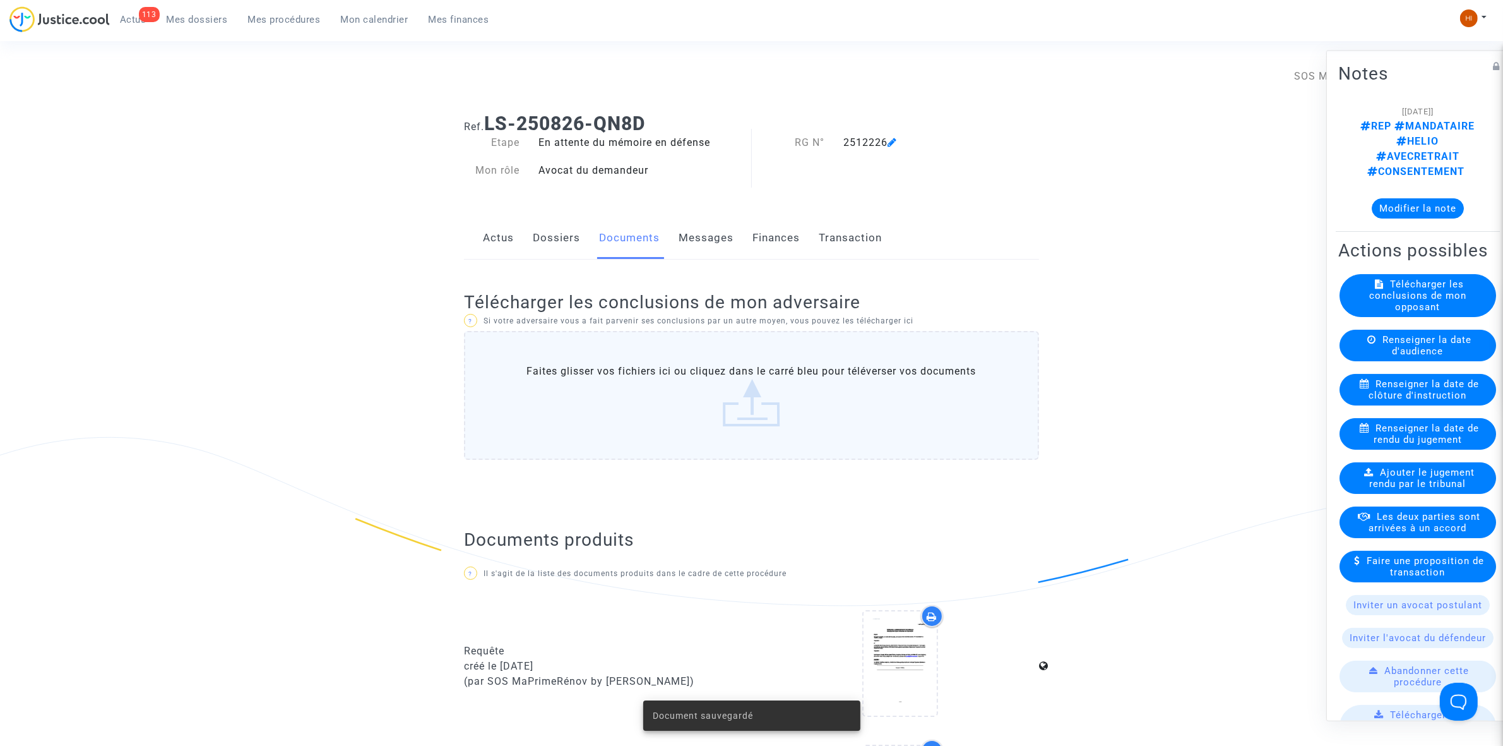
click at [540, 229] on link "Dossiers" at bounding box center [556, 238] width 47 height 42
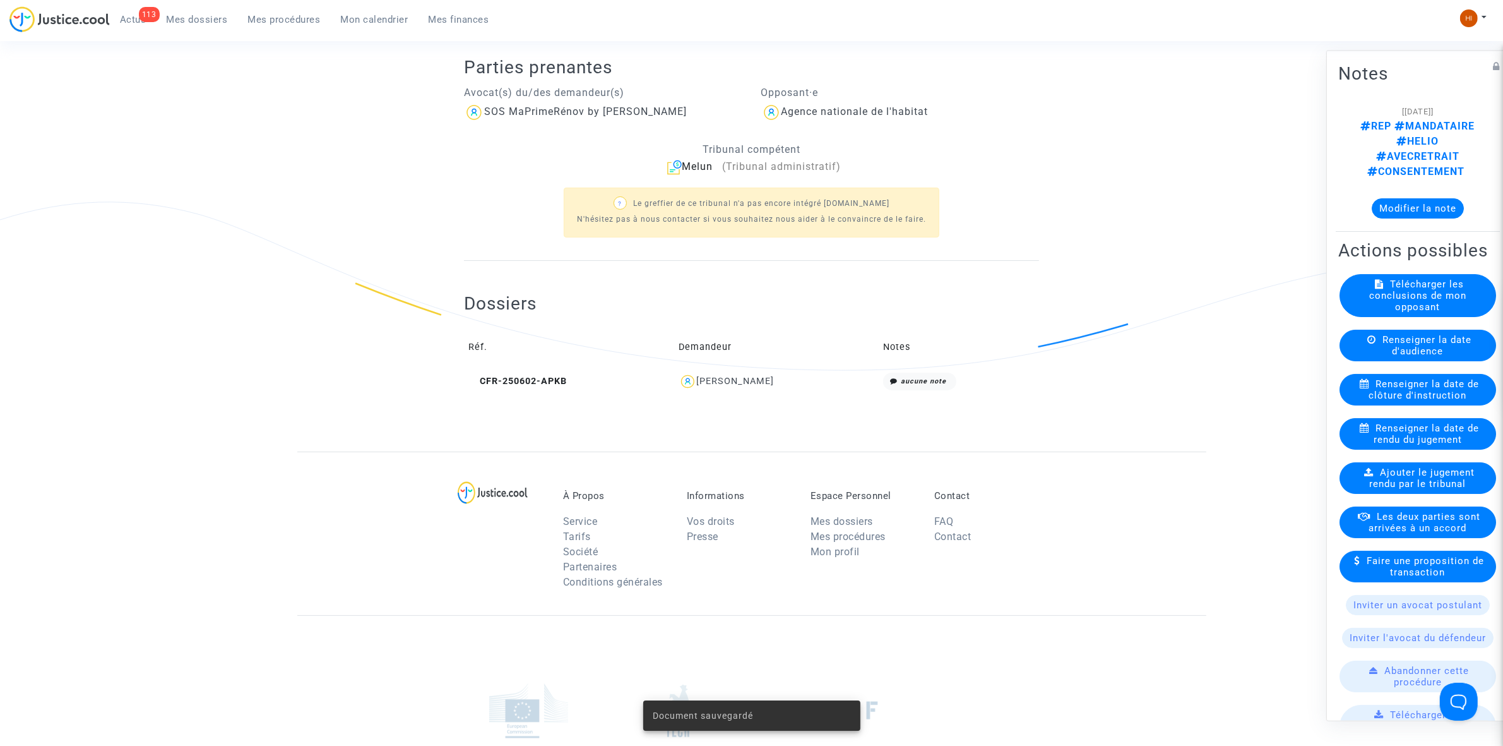
scroll to position [410, 0]
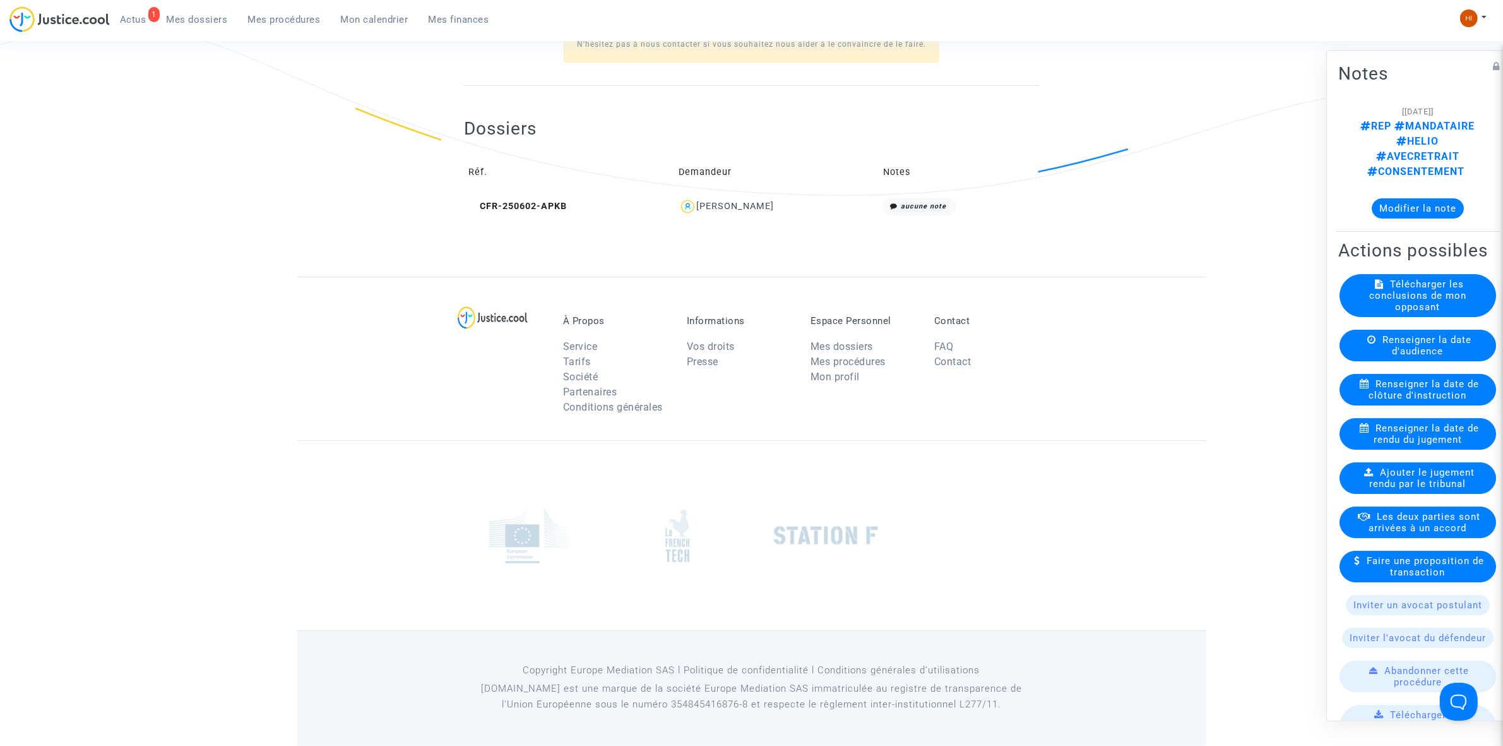
click at [174, 14] on span "Mes dossiers" at bounding box center [197, 19] width 61 height 11
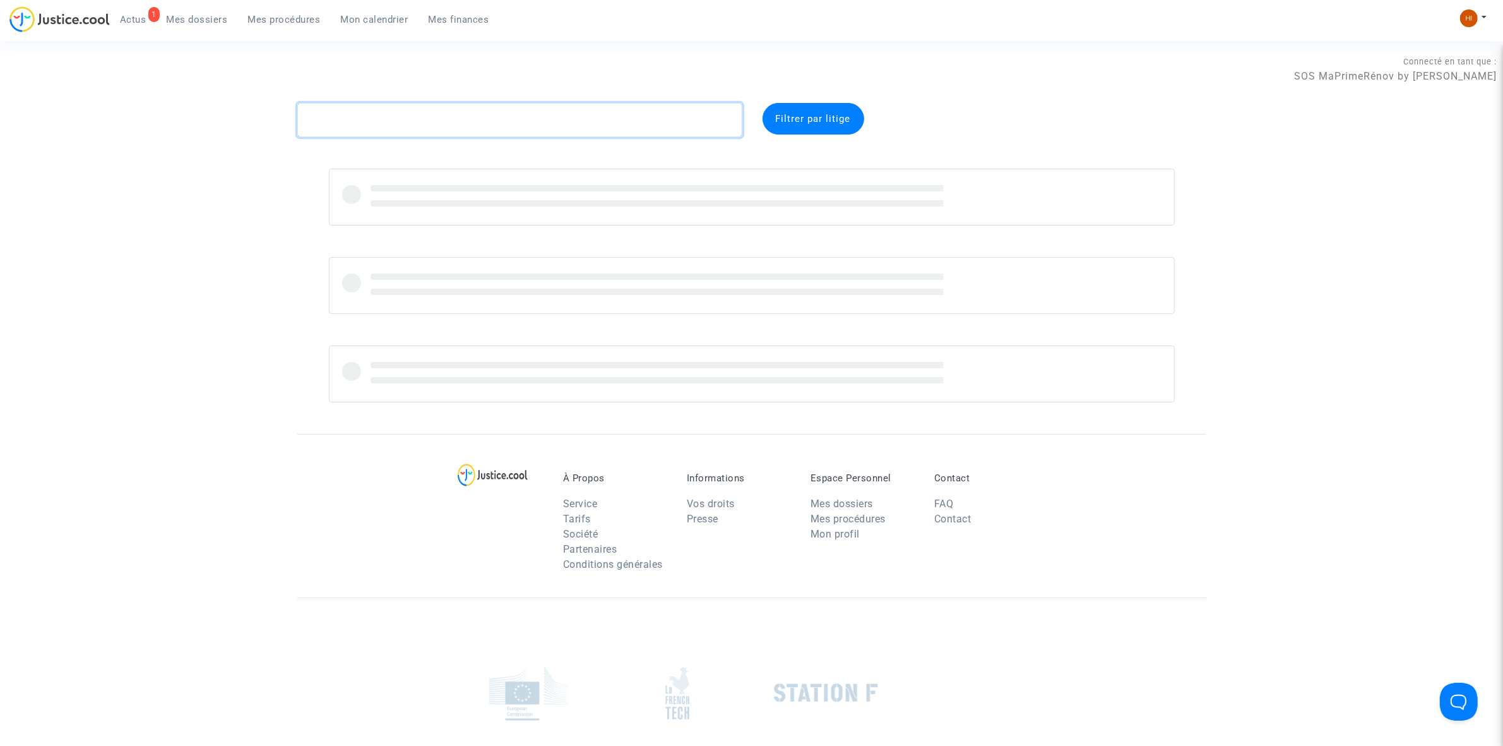
click at [527, 115] on textarea at bounding box center [519, 120] width 445 height 34
paste textarea "CFR-230711-VKBM"
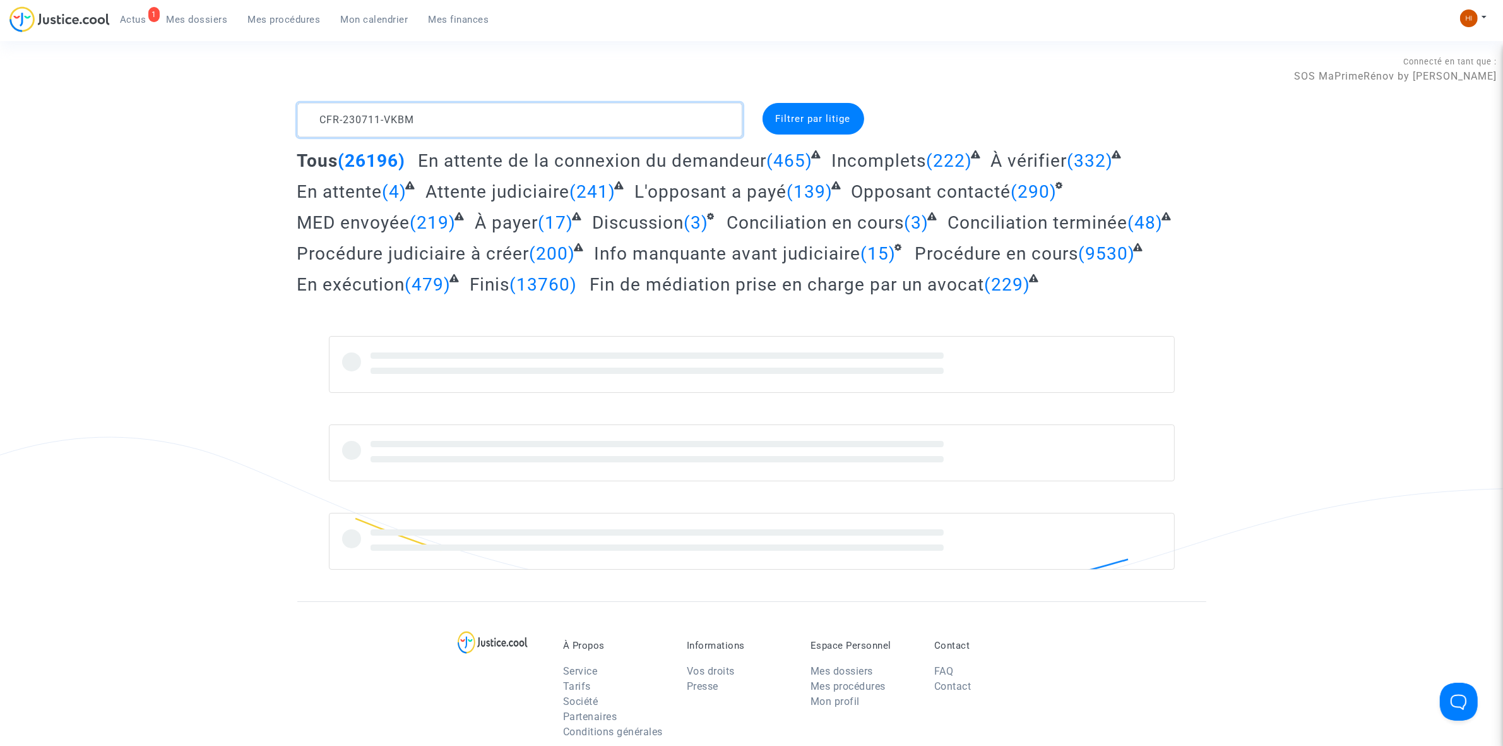
type textarea "CFR-230711-VKBM"
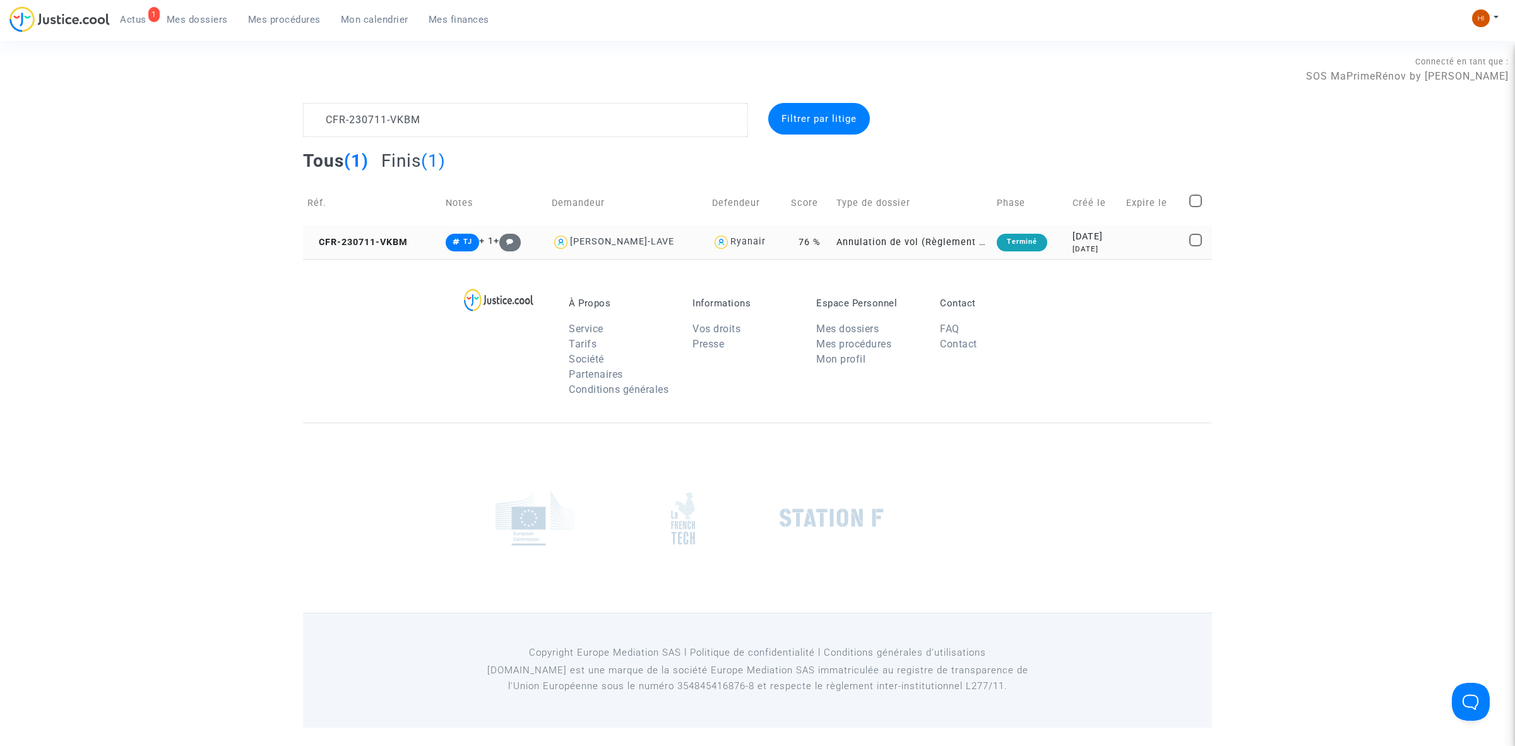
click at [390, 237] on copy "CFR-230711-VKBM" at bounding box center [358, 242] width 100 height 11
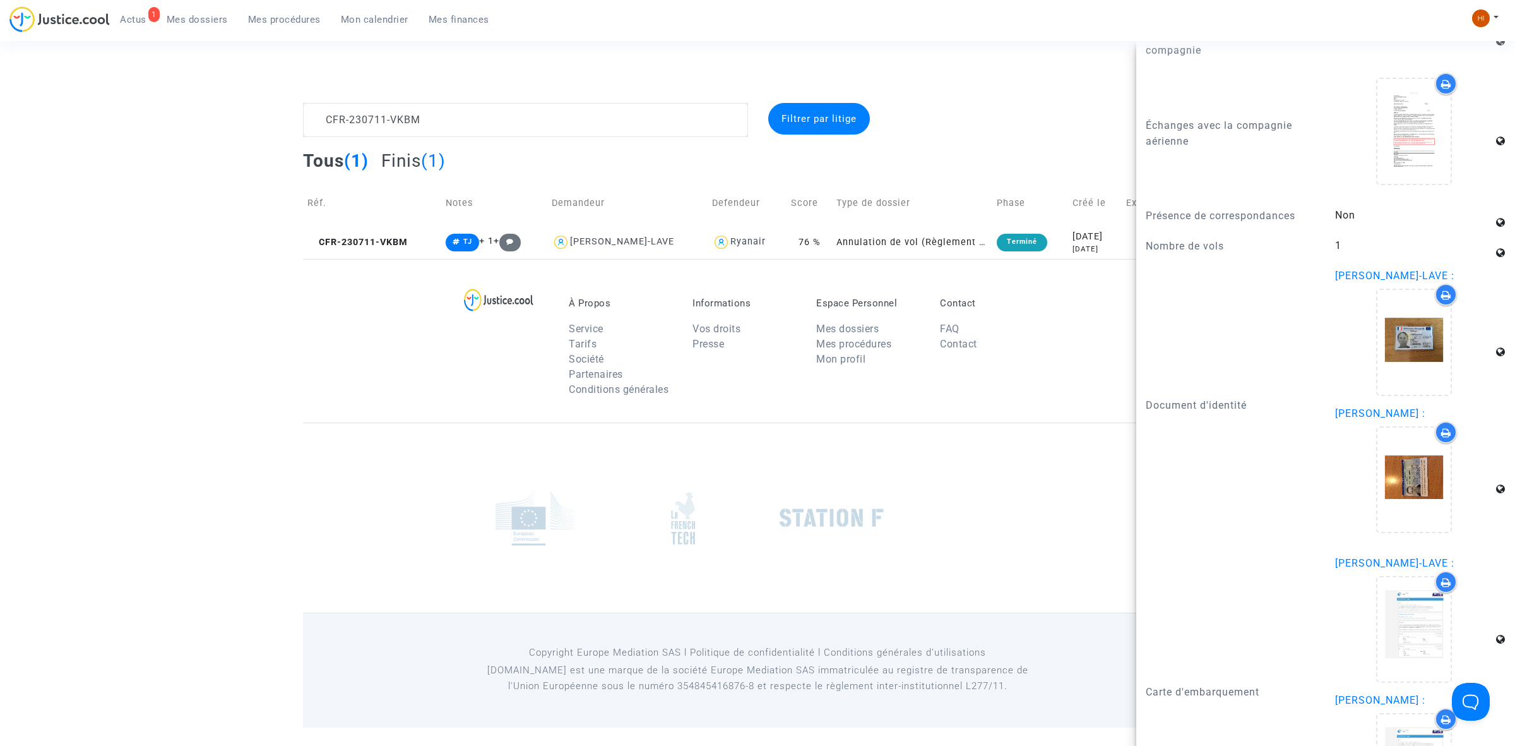
scroll to position [1500, 0]
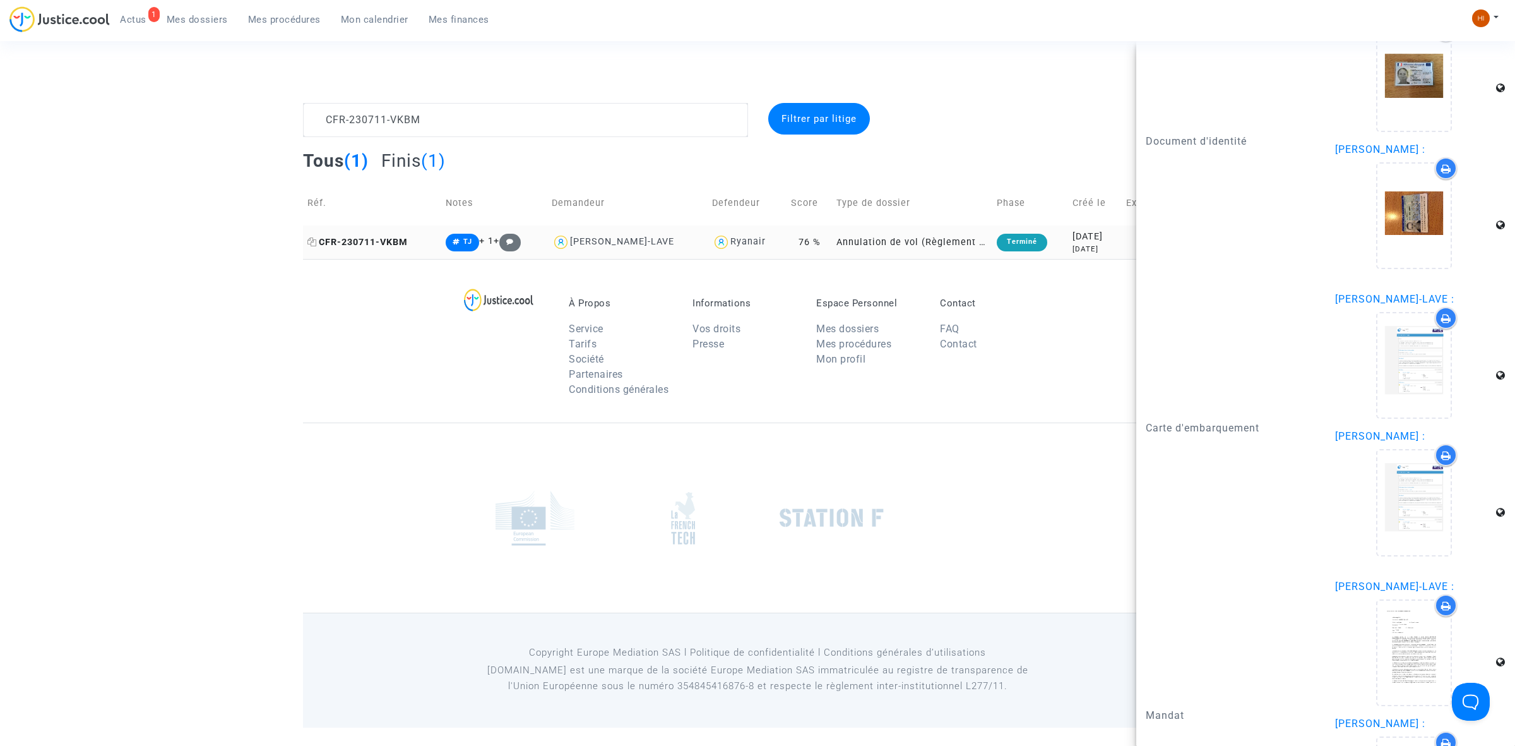
click at [369, 239] on span "CFR-230711-VKBM" at bounding box center [358, 242] width 100 height 11
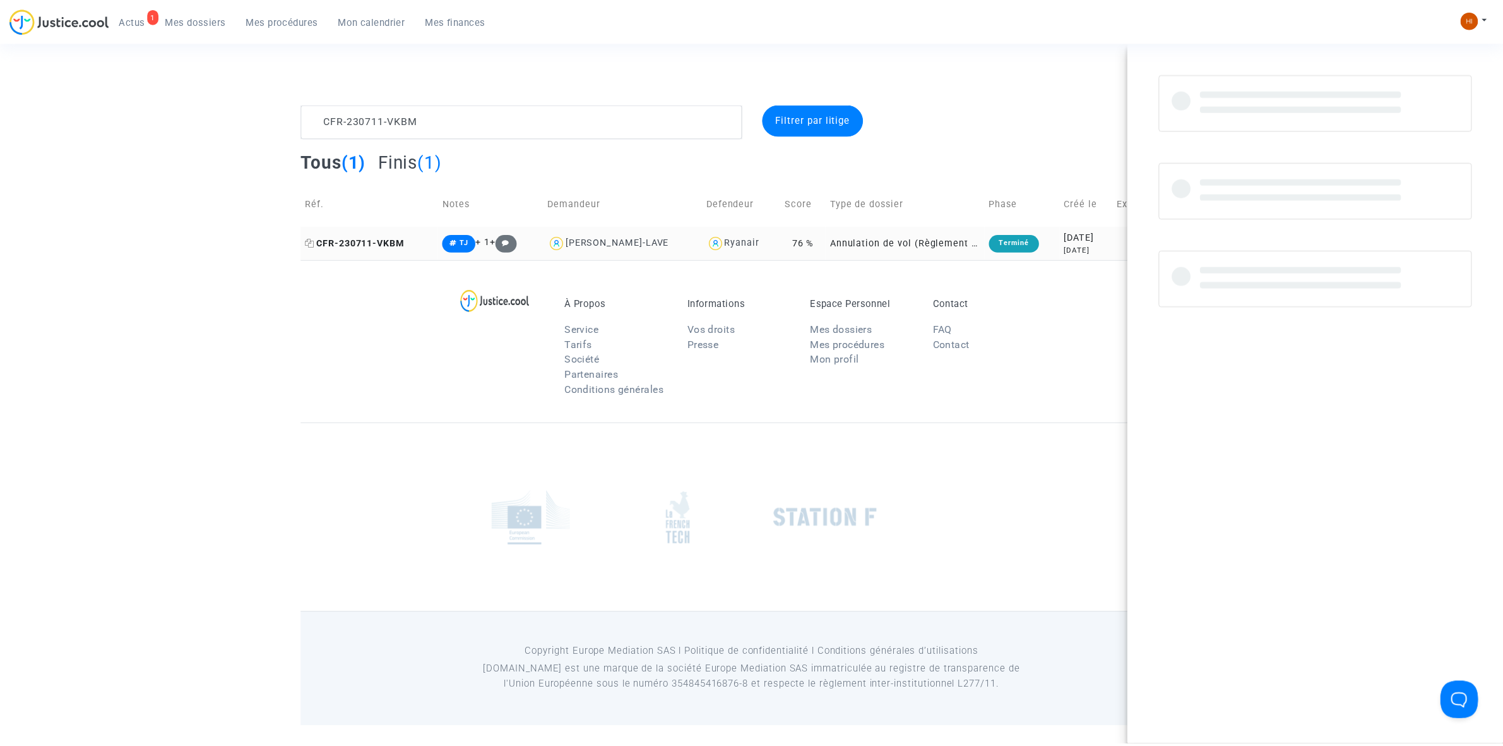
scroll to position [0, 0]
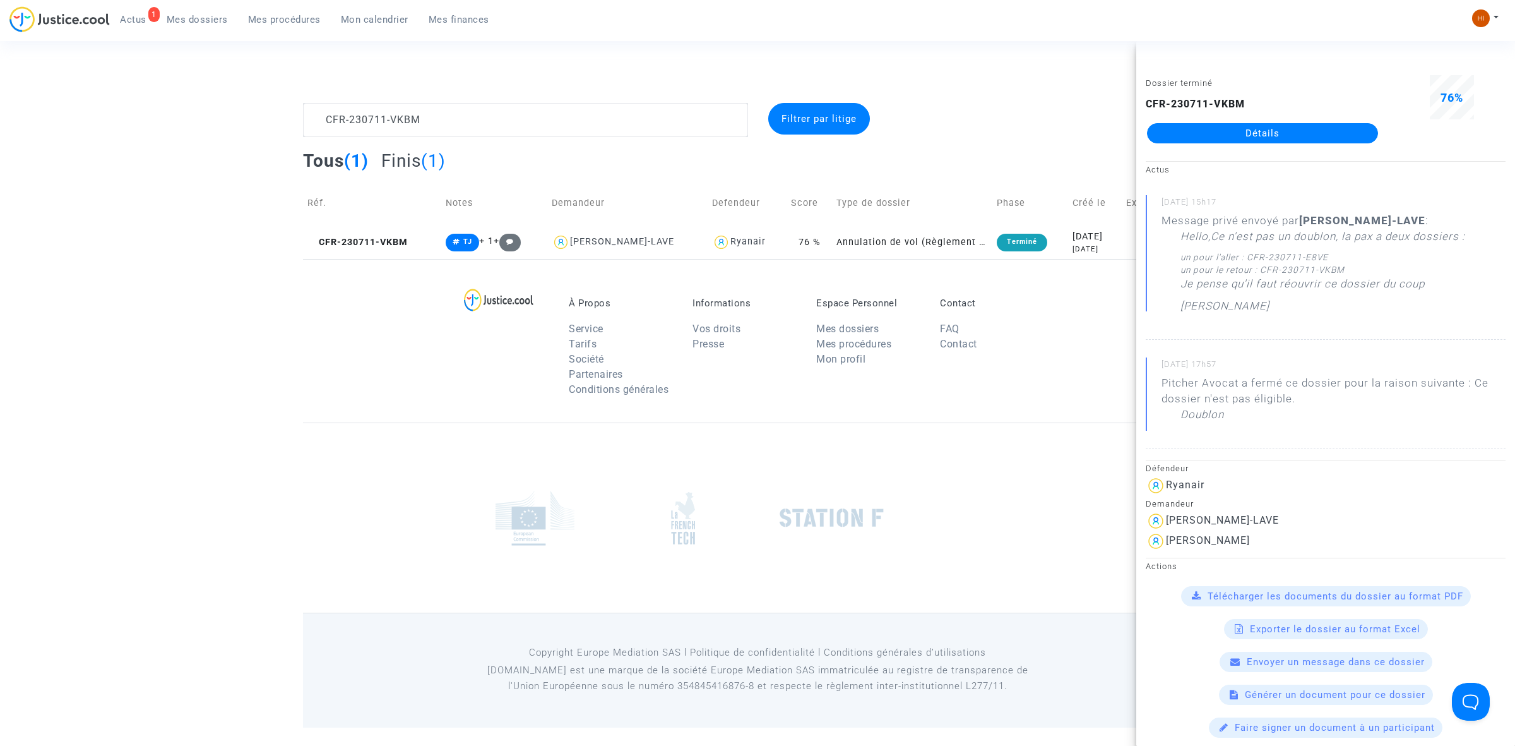
click at [1258, 131] on link "Détails" at bounding box center [1262, 133] width 231 height 20
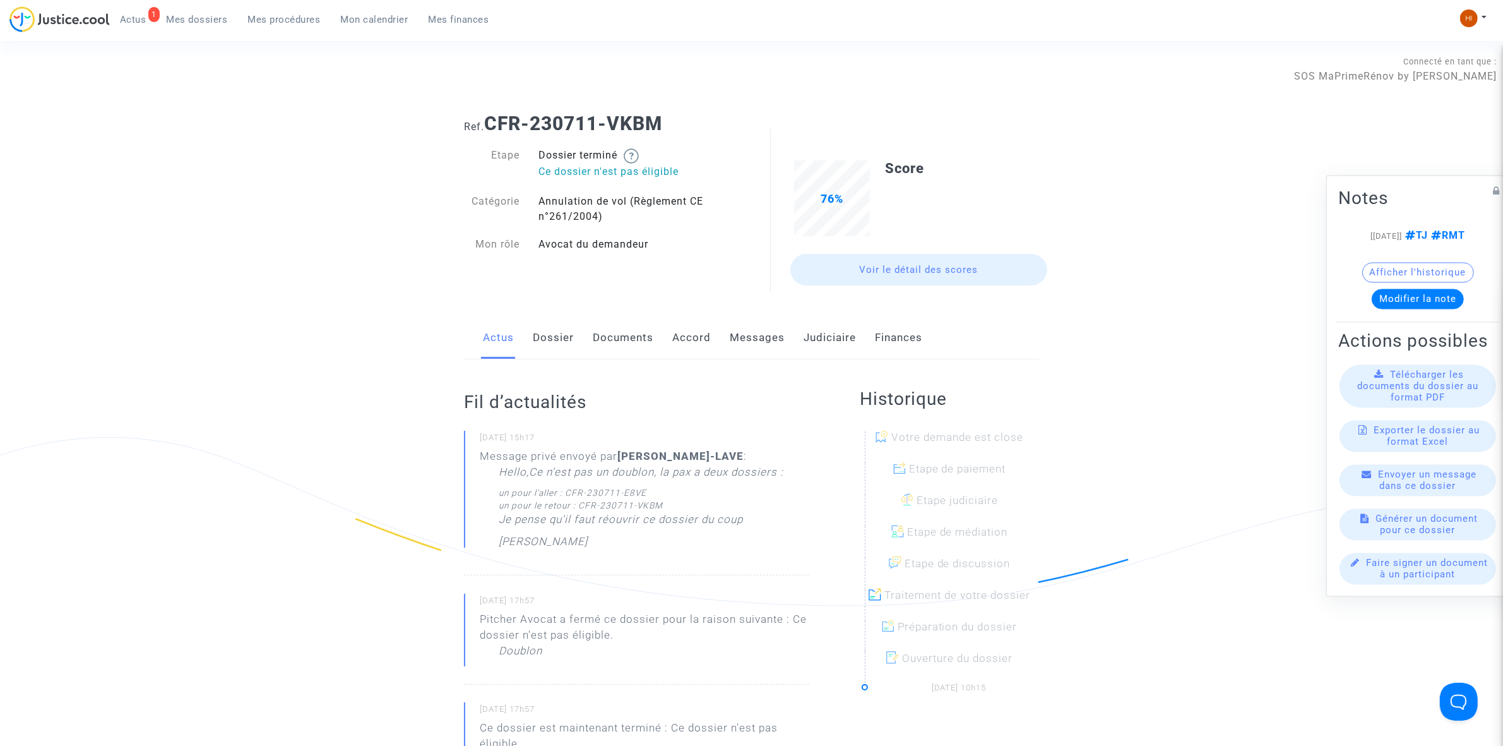
click at [549, 330] on link "Dossier" at bounding box center [553, 338] width 41 height 42
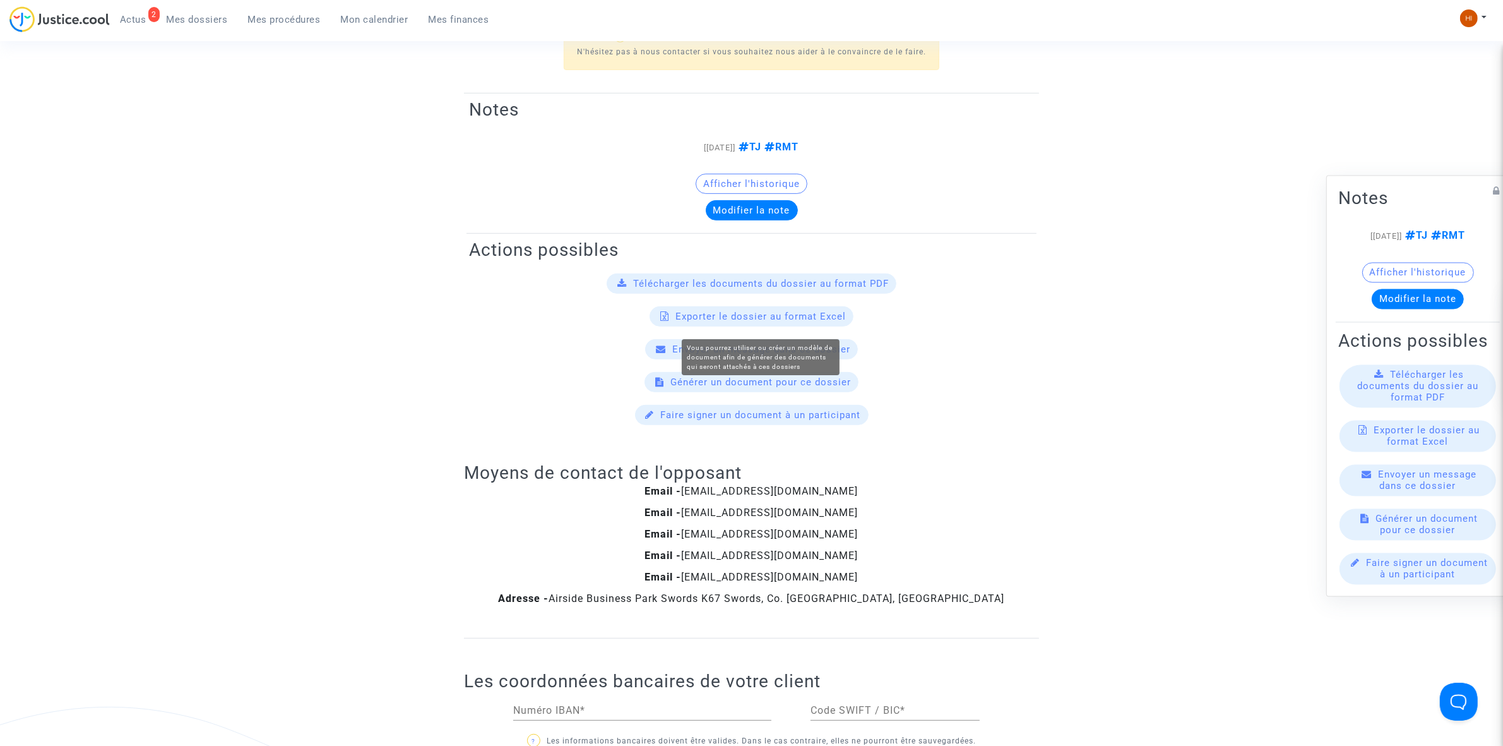
scroll to position [79, 0]
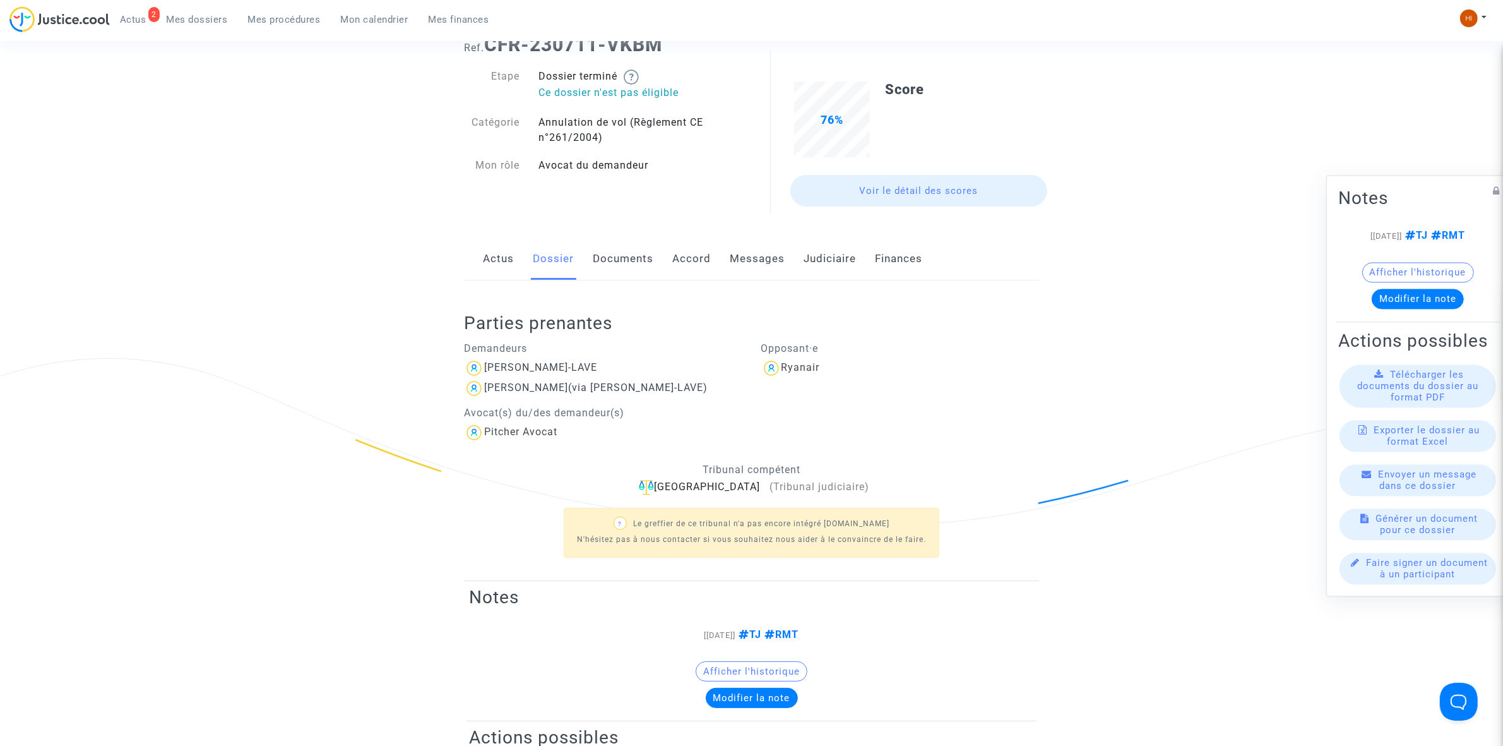
click at [510, 266] on link "Actus" at bounding box center [498, 259] width 31 height 42
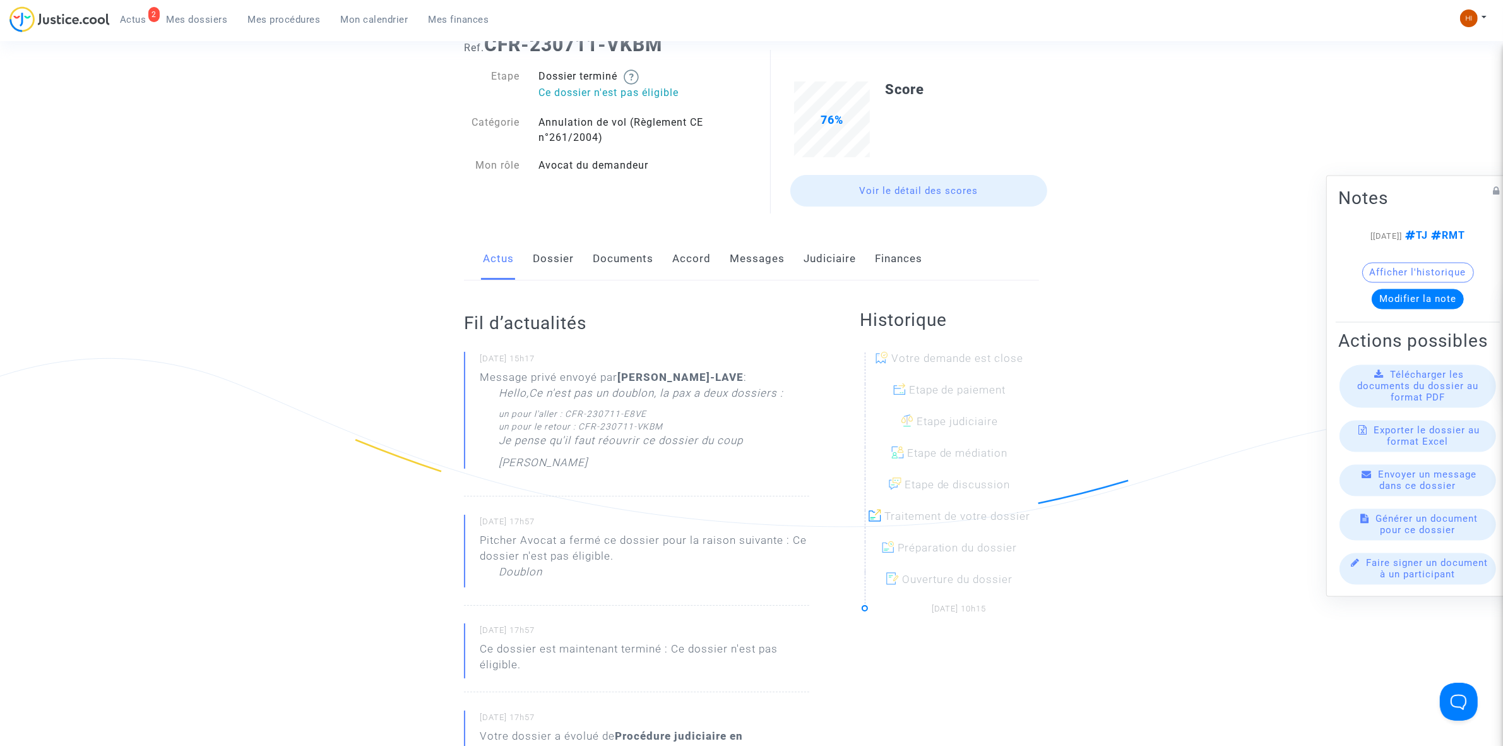
click at [551, 261] on link "Dossier" at bounding box center [553, 259] width 41 height 42
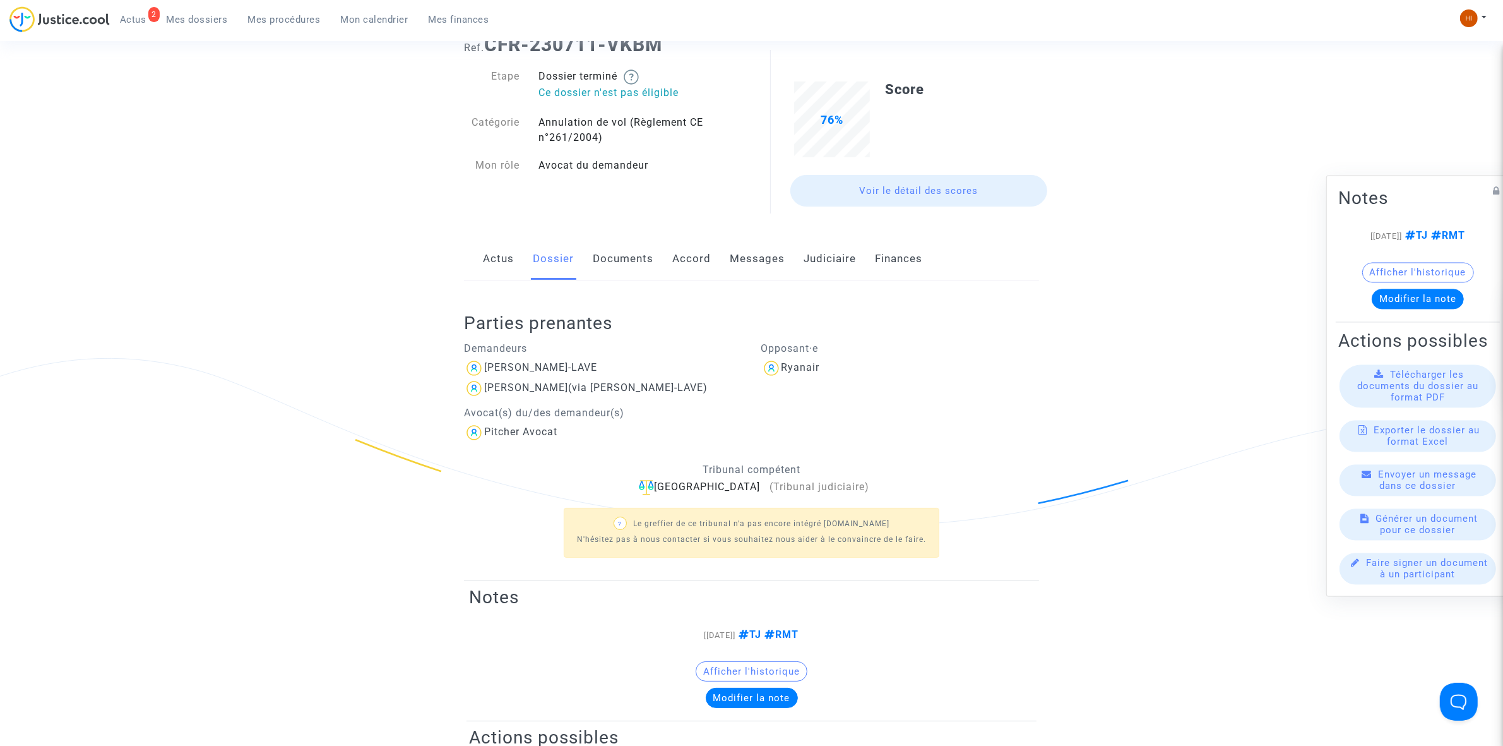
click at [506, 266] on link "Actus" at bounding box center [498, 259] width 31 height 42
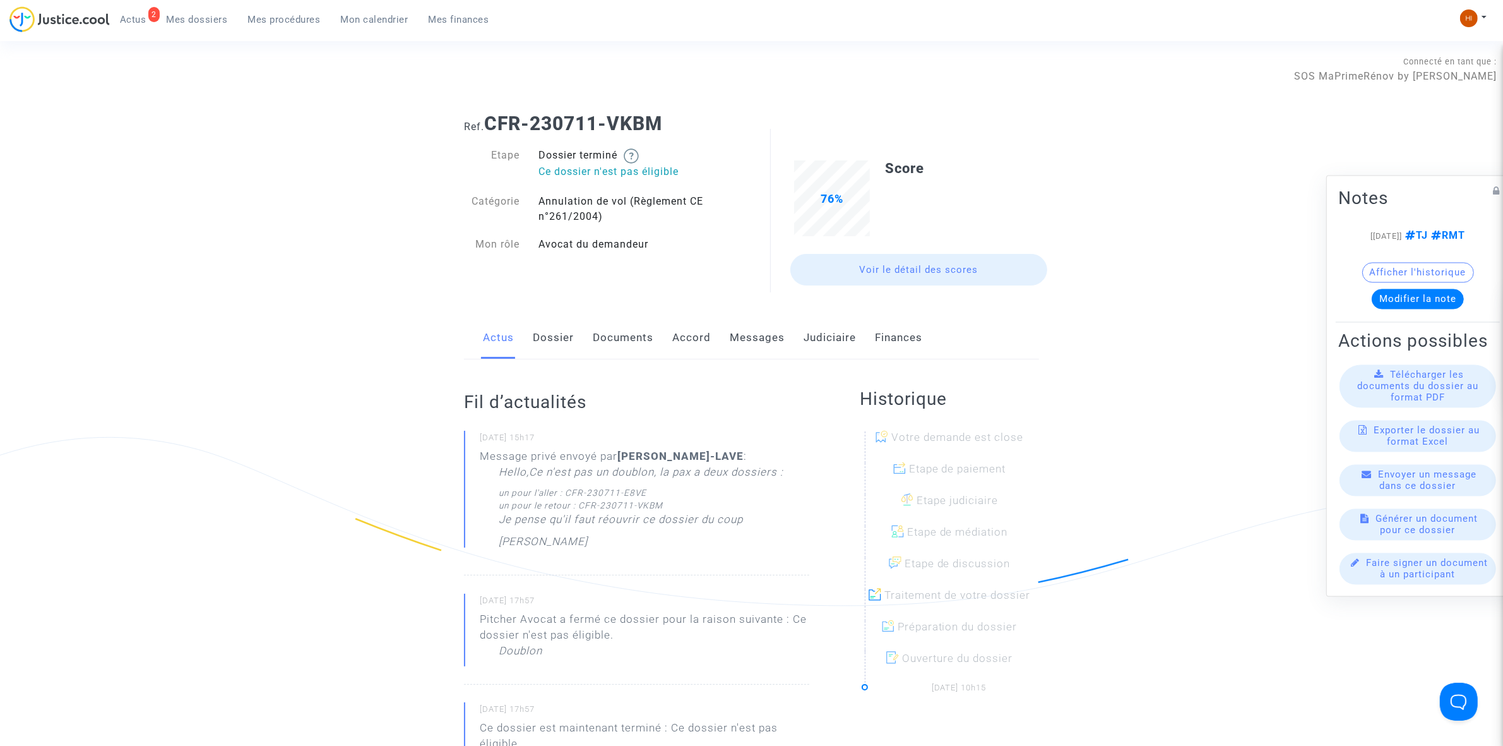
drag, startPoint x: 678, startPoint y: 121, endPoint x: 490, endPoint y: 124, distance: 187.6
click at [490, 124] on h1 "Ref. CFR-230711-VKBM" at bounding box center [751, 123] width 575 height 23
copy b "CFR-230711-VKBM"
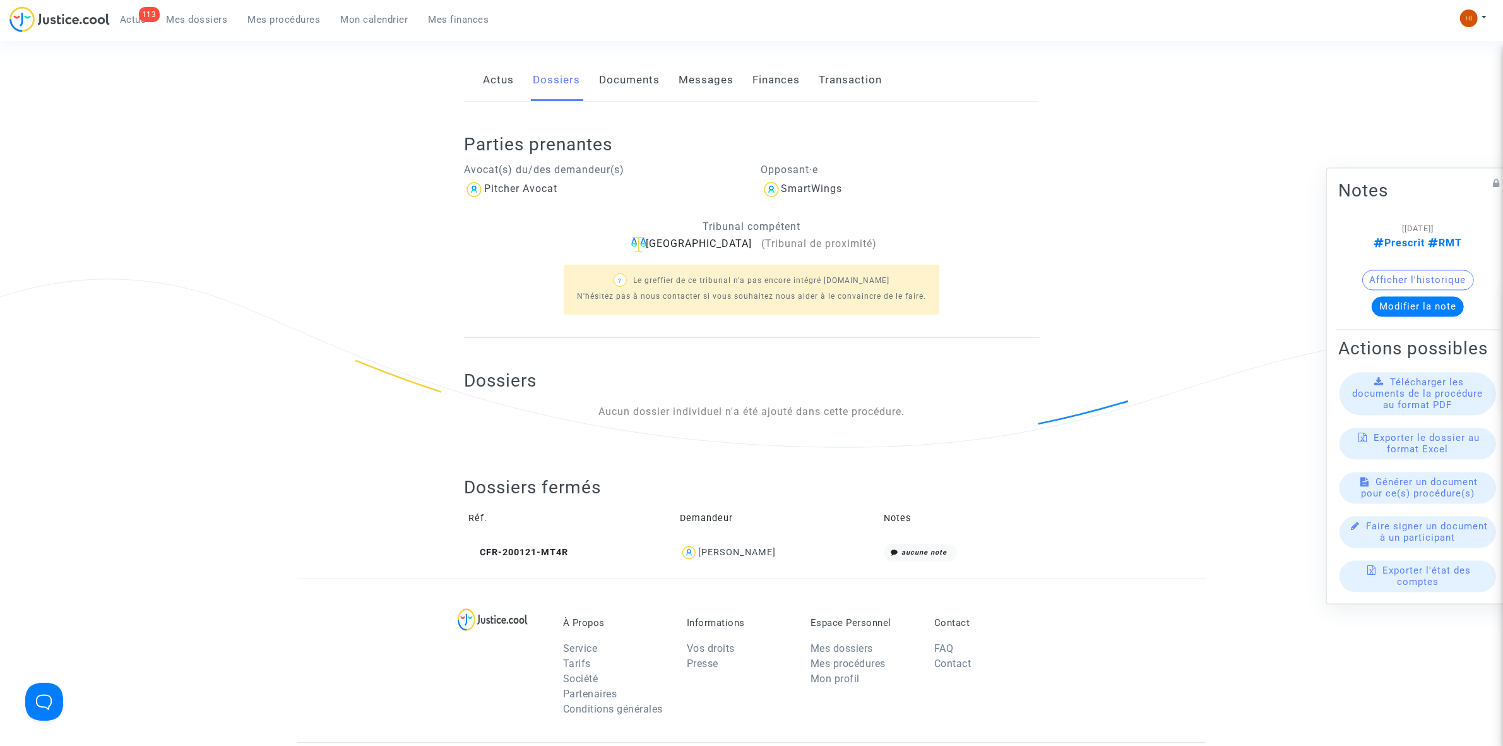
click at [292, 22] on span "Mes procédures" at bounding box center [284, 19] width 73 height 11
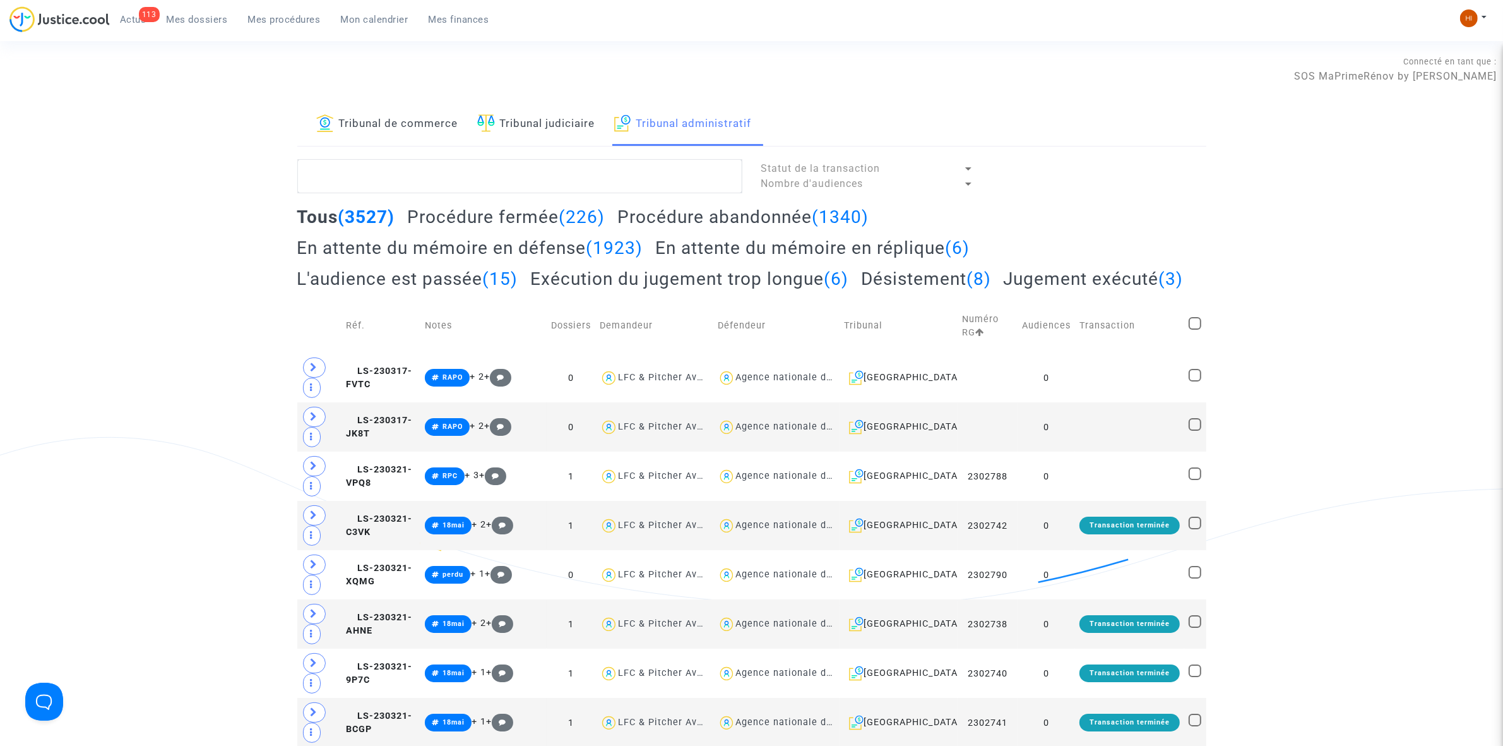
click at [1459, 20] on div "113 Actus Mes dossiers Mes procédures Mon calendrier Mes finances Mon profil Ch…" at bounding box center [751, 23] width 1503 height 35
click at [1469, 17] on img at bounding box center [1470, 18] width 18 height 18
click at [1431, 66] on link "Changer de compte" at bounding box center [1423, 65] width 128 height 20
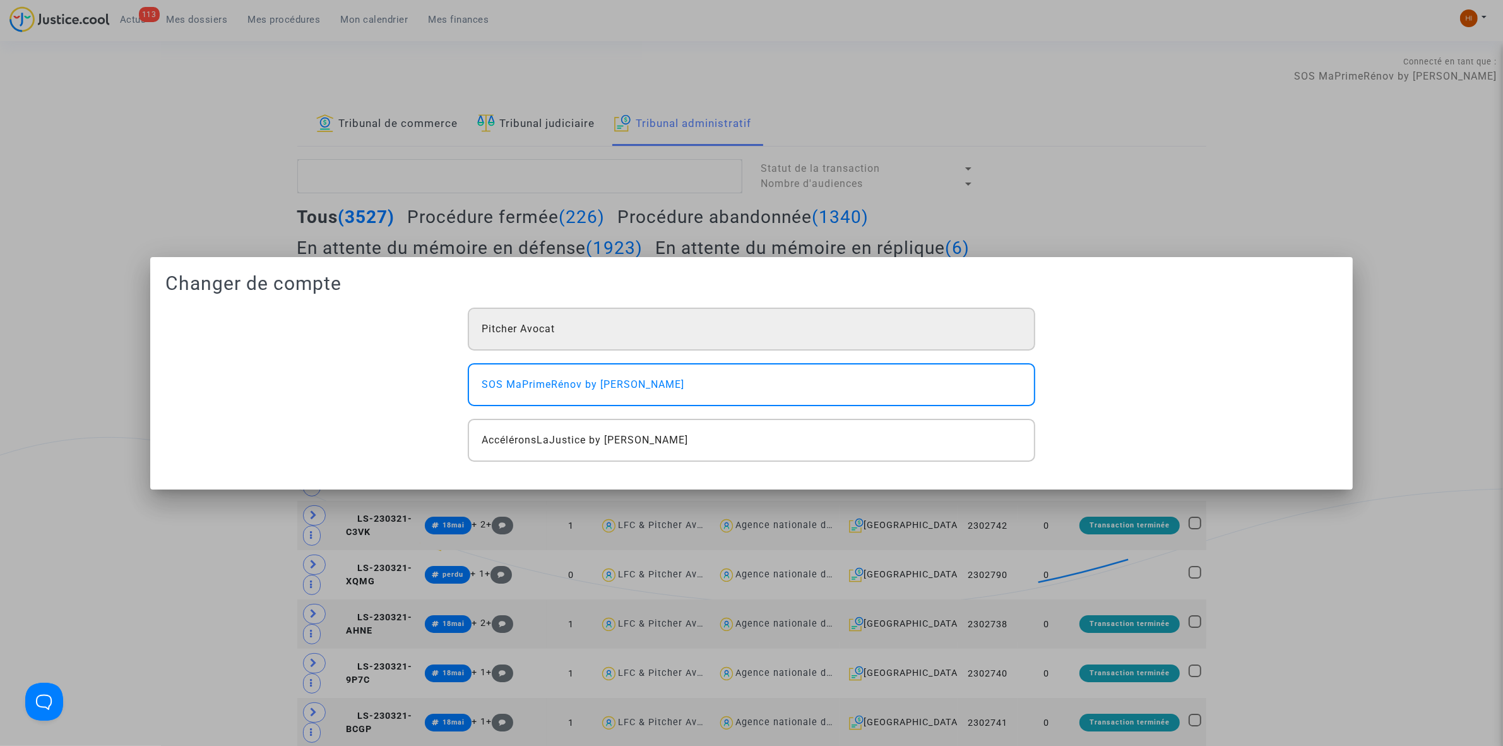
click at [765, 320] on div "Pitcher Avocat" at bounding box center [751, 329] width 567 height 43
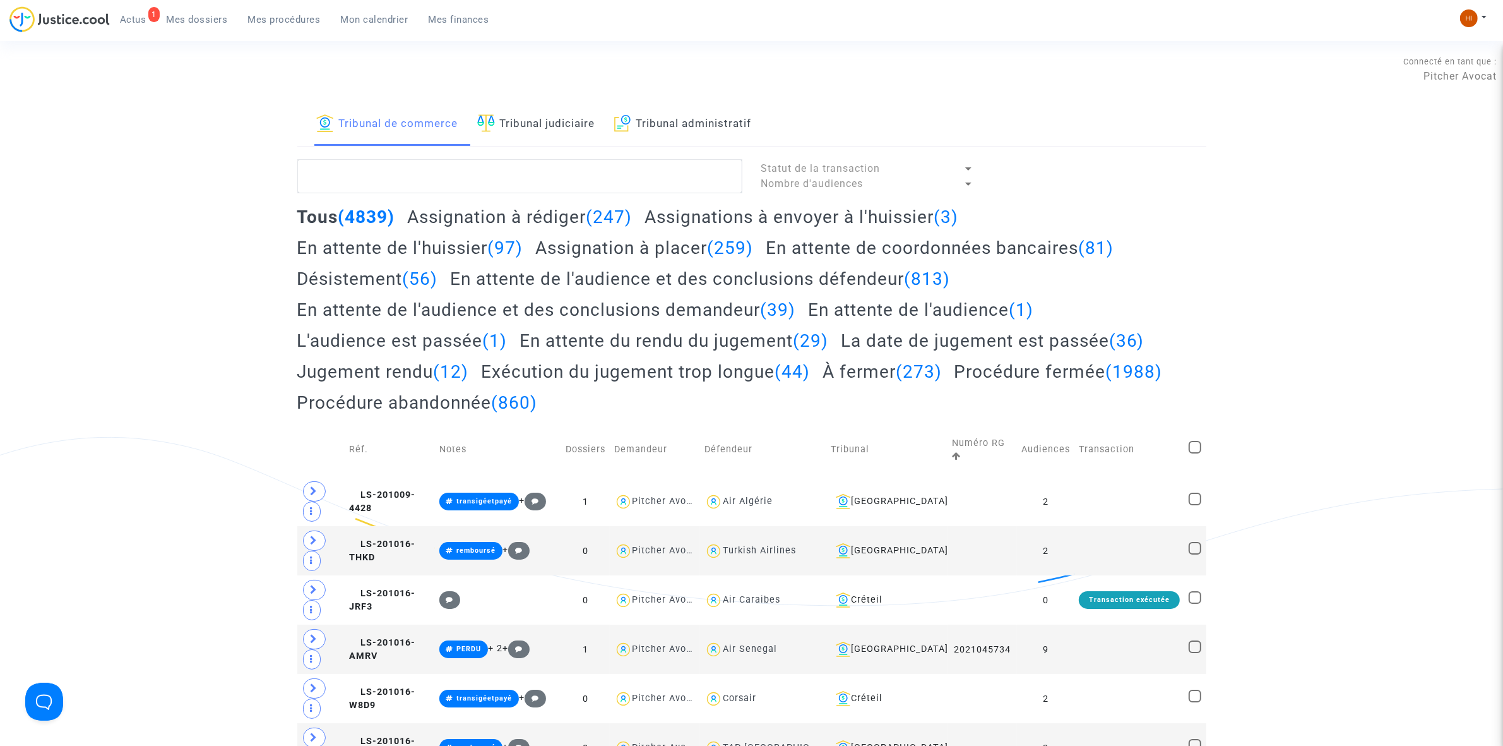
click at [197, 21] on span "Mes dossiers" at bounding box center [197, 19] width 61 height 11
